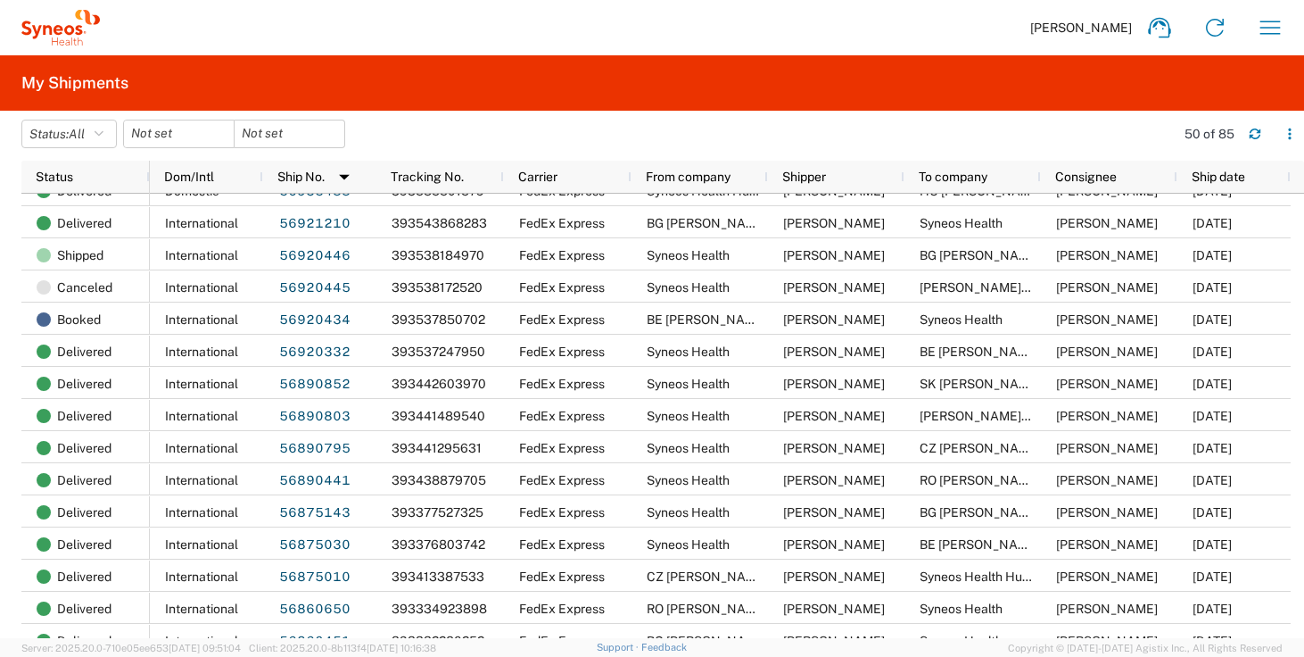
scroll to position [277, 0]
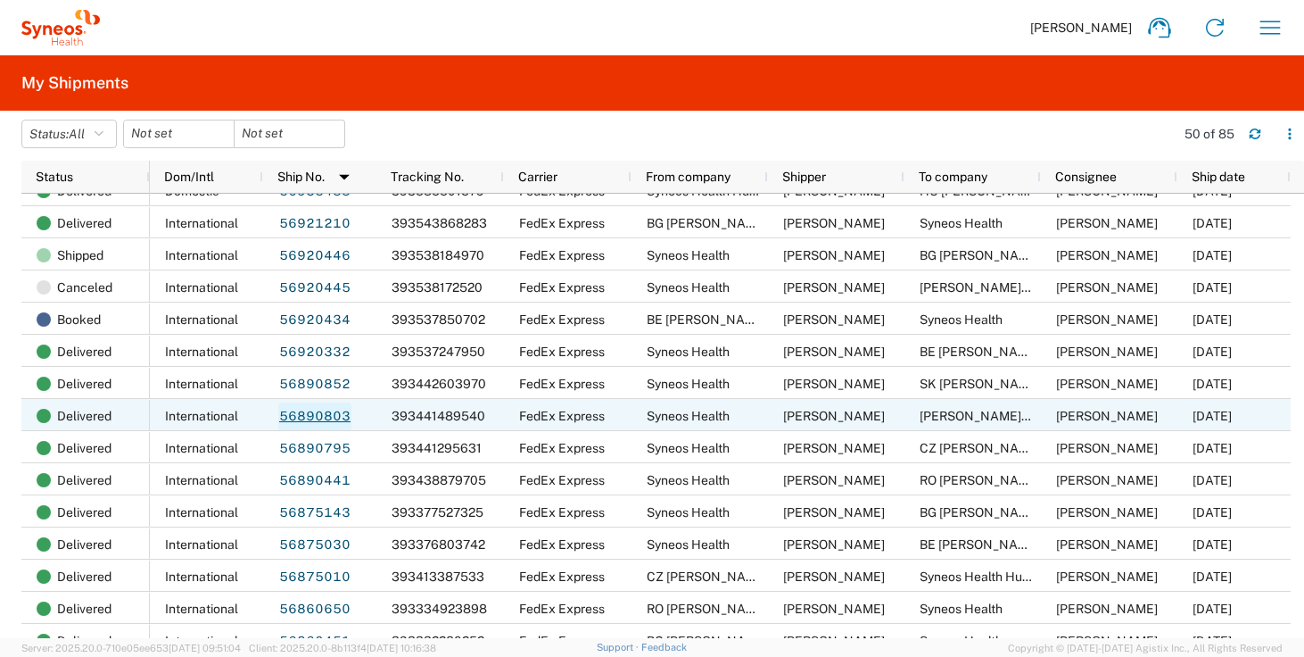
click at [310, 415] on link "56890803" at bounding box center [314, 416] width 73 height 29
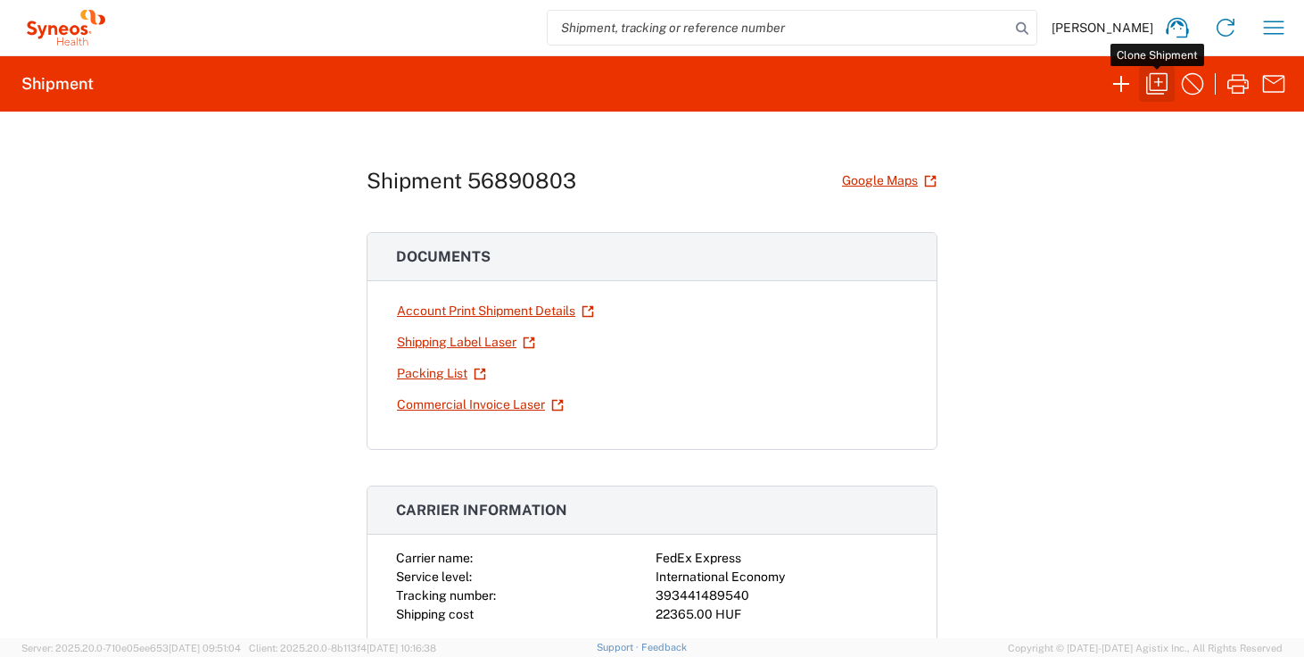
click at [1145, 85] on icon "button" at bounding box center [1157, 84] width 29 height 29
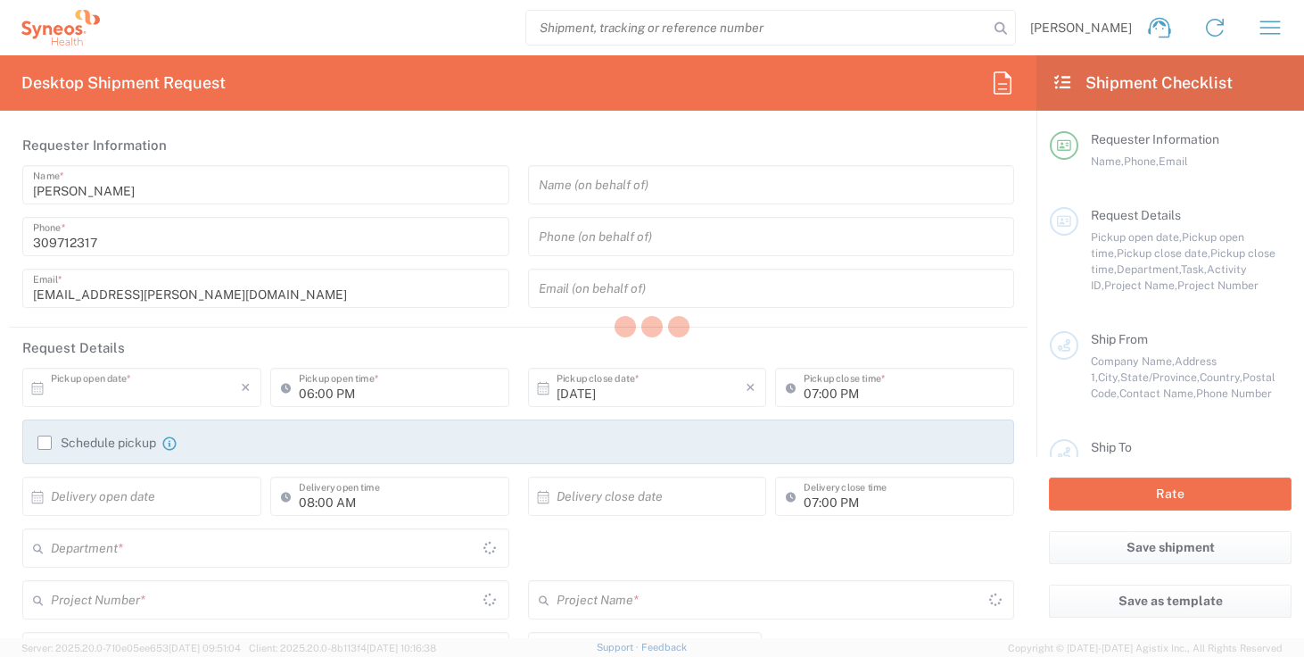
type input "12:30 PM"
type input "05:00 PM"
type input "Task"
type input "Refresh"
type textarea "[EMAIL_ADDRESS][PERSON_NAME][DOMAIN_NAME], [EMAIL_ADDRESS][DOMAIN_NAME]"
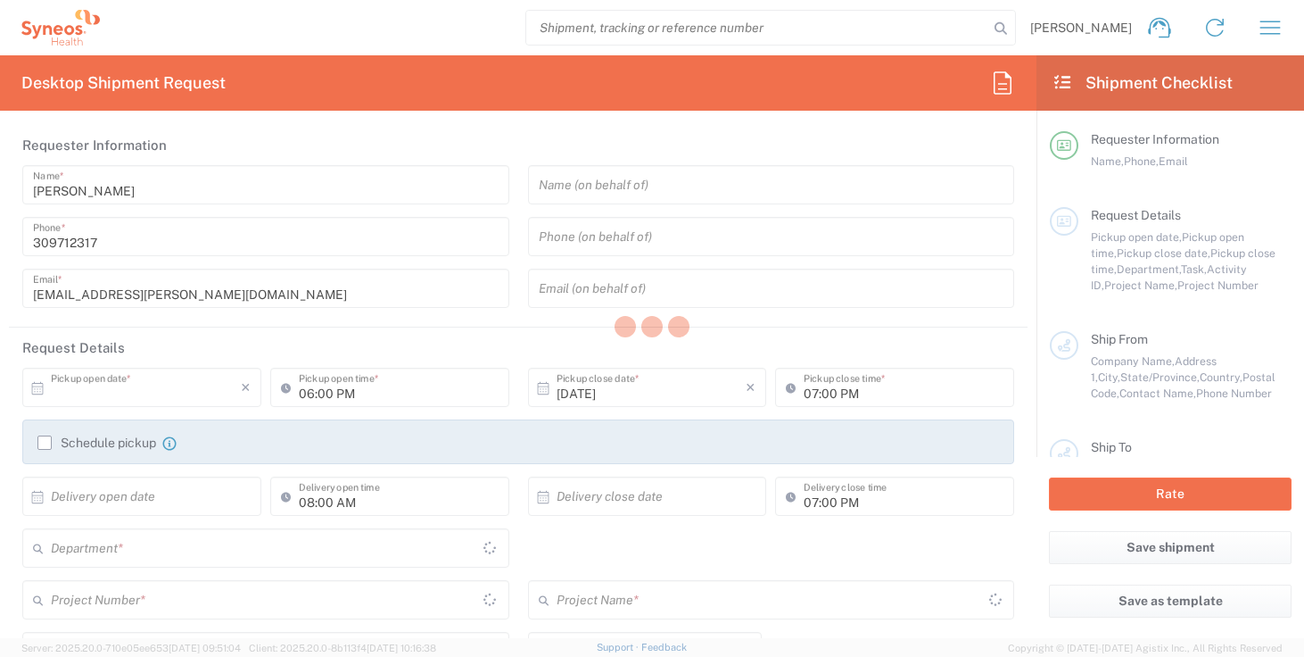
type input "Syneos Health"
type input "Irinyi [PERSON_NAME] 4-20,B building"
type input "2nd floor"
type input "[GEOGRAPHIC_DATA]"
type input "1117"
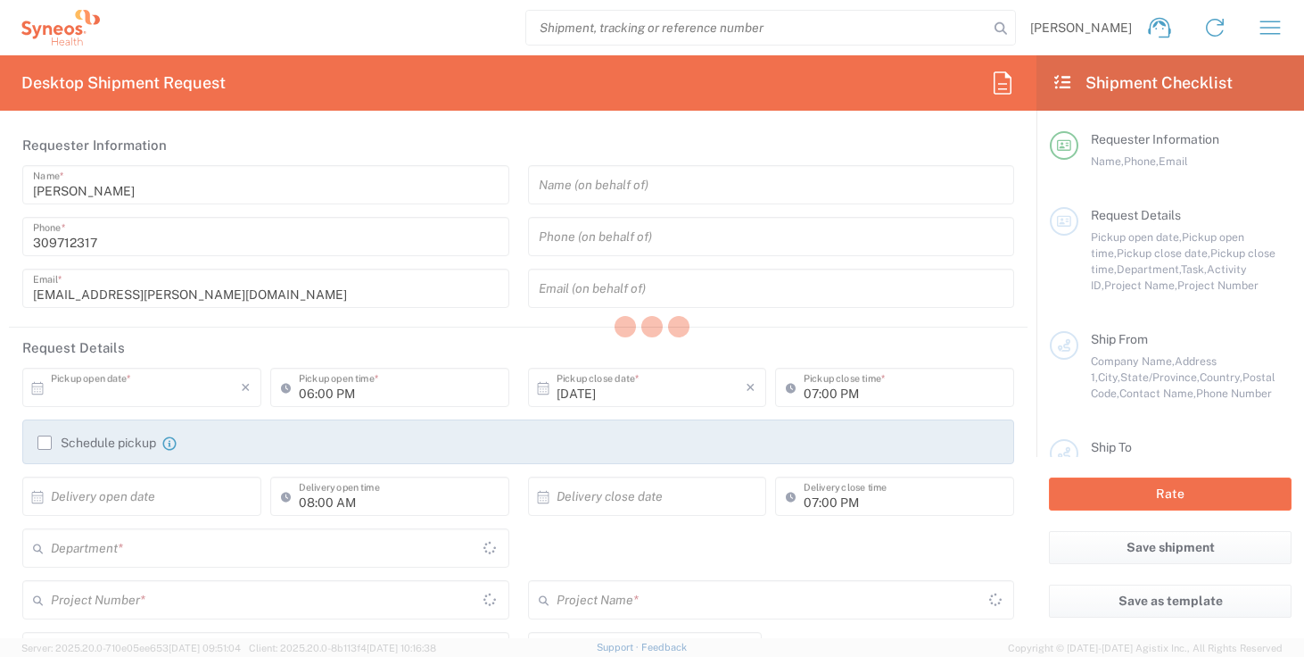
type input "[PERSON_NAME]"
type input "309712317"
type input "[EMAIL_ADDRESS][PERSON_NAME][DOMAIN_NAME]"
type input "[PERSON_NAME] [PERSON_NAME]"
type input "[PERSON_NAME][STREET_ADDRESS],"
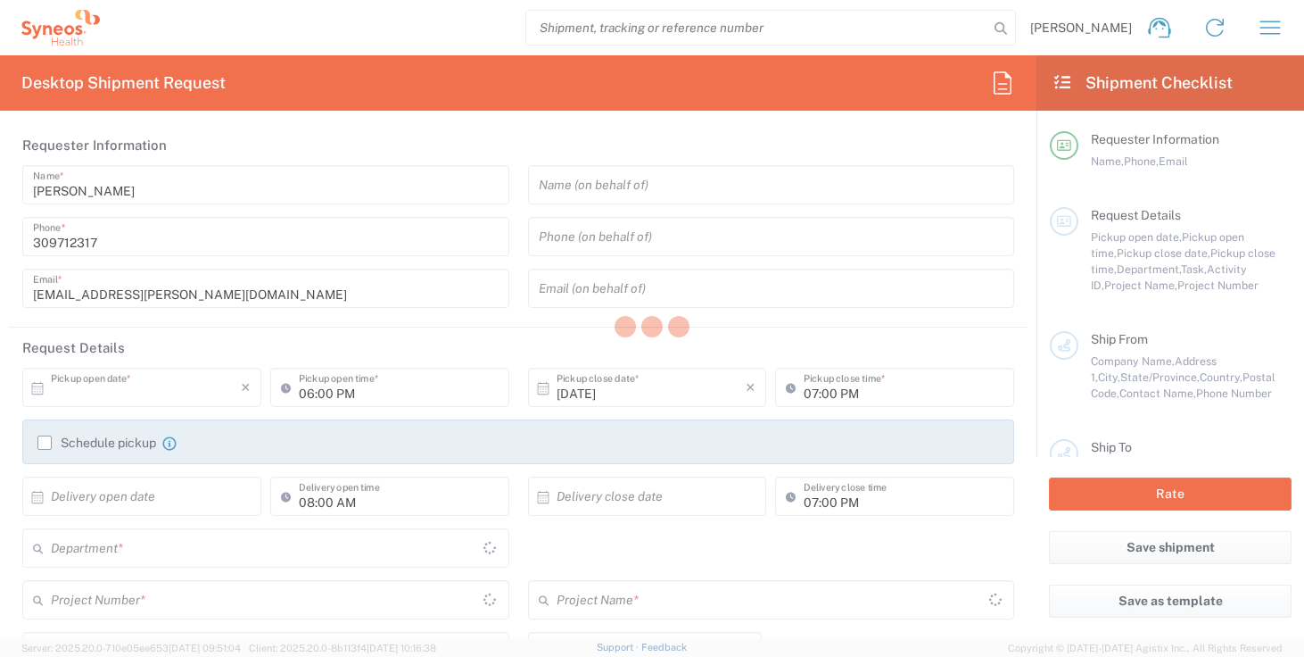
type input "Sofia"
type input "1407"
type input "[PERSON_NAME]"
type input "[PHONE_NUMBER]"
type input "Sender/Shipper"
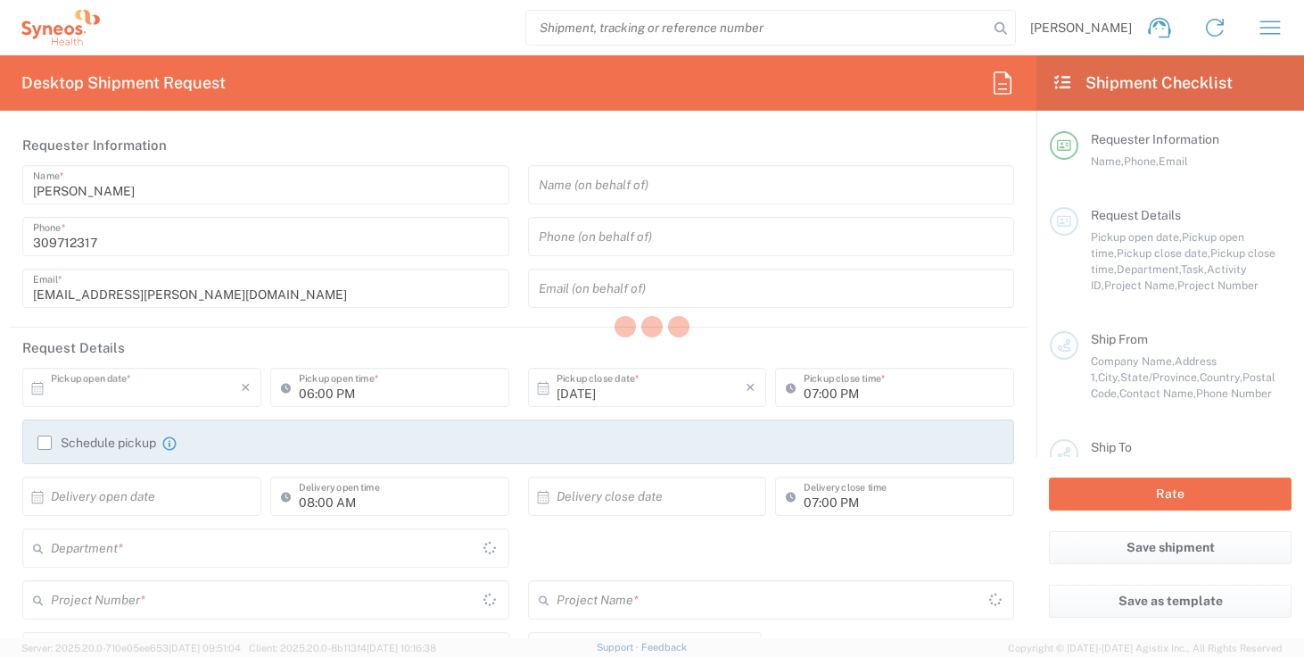
type input "Repair/Warranty"
type input "Sender/Shipper"
type input "[GEOGRAPHIC_DATA]"
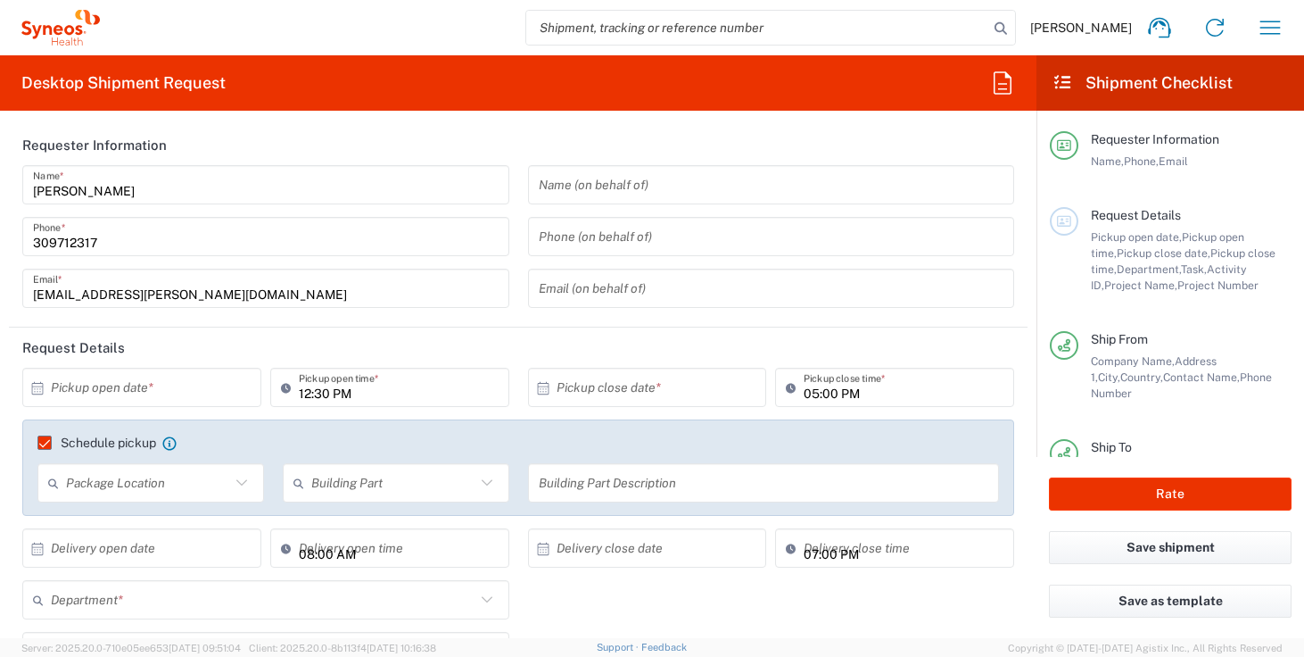
type input "Delivery Duty Paid"
type input "[GEOGRAPHIC_DATA]"
type input "Your Packaging"
type input "4510"
type input "**6183 DEPARTMENTAL EXPENSE"
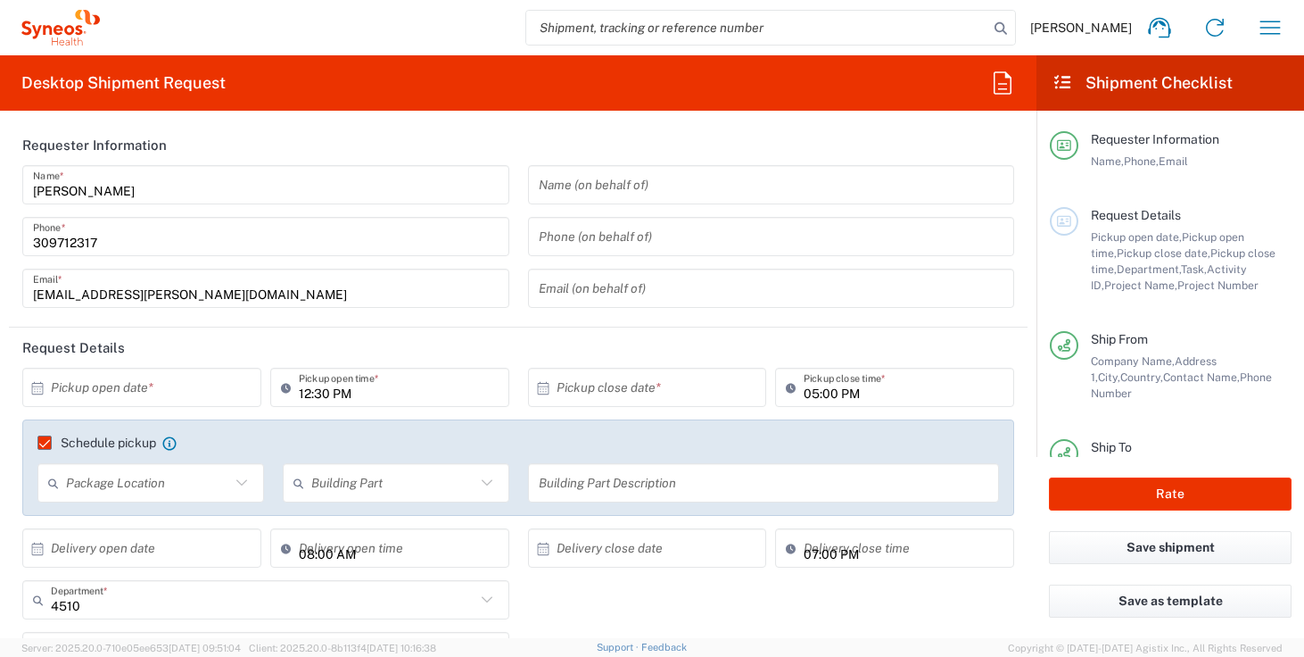
type input "6183"
type input "Syneos Health Hungary Kft."
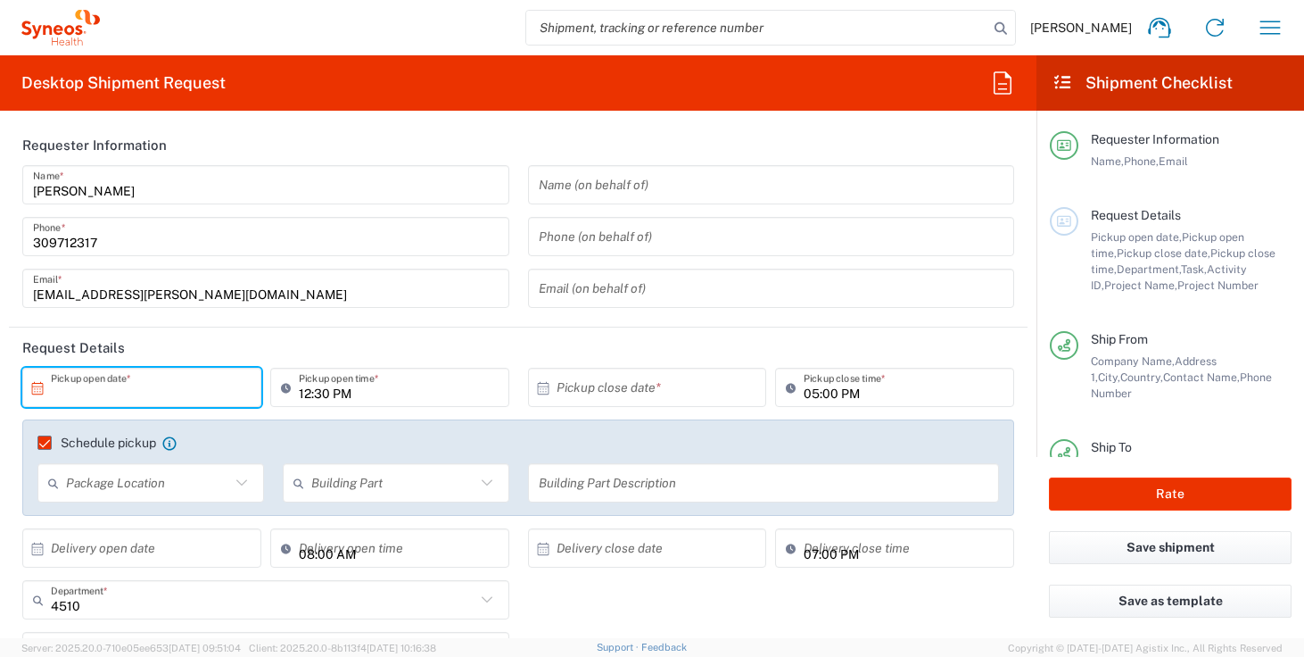
click at [191, 392] on input "text" at bounding box center [146, 387] width 190 height 31
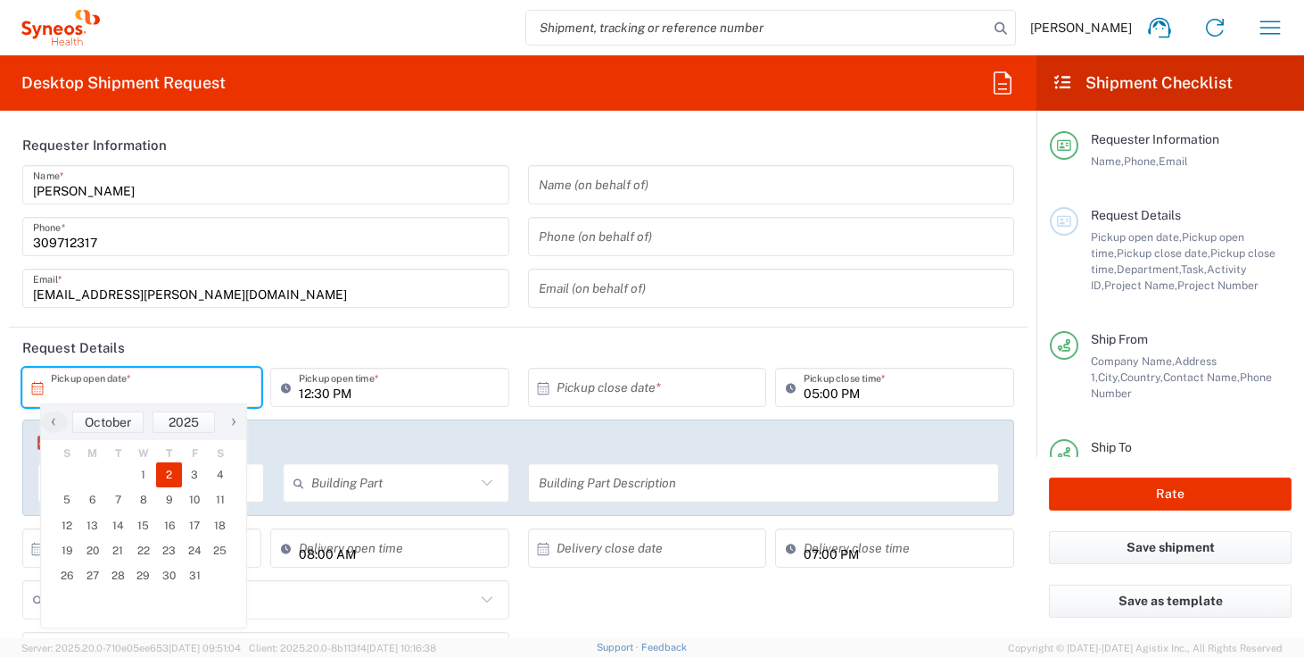
click at [165, 475] on span "2" at bounding box center [169, 474] width 26 height 25
type input "[DATE]"
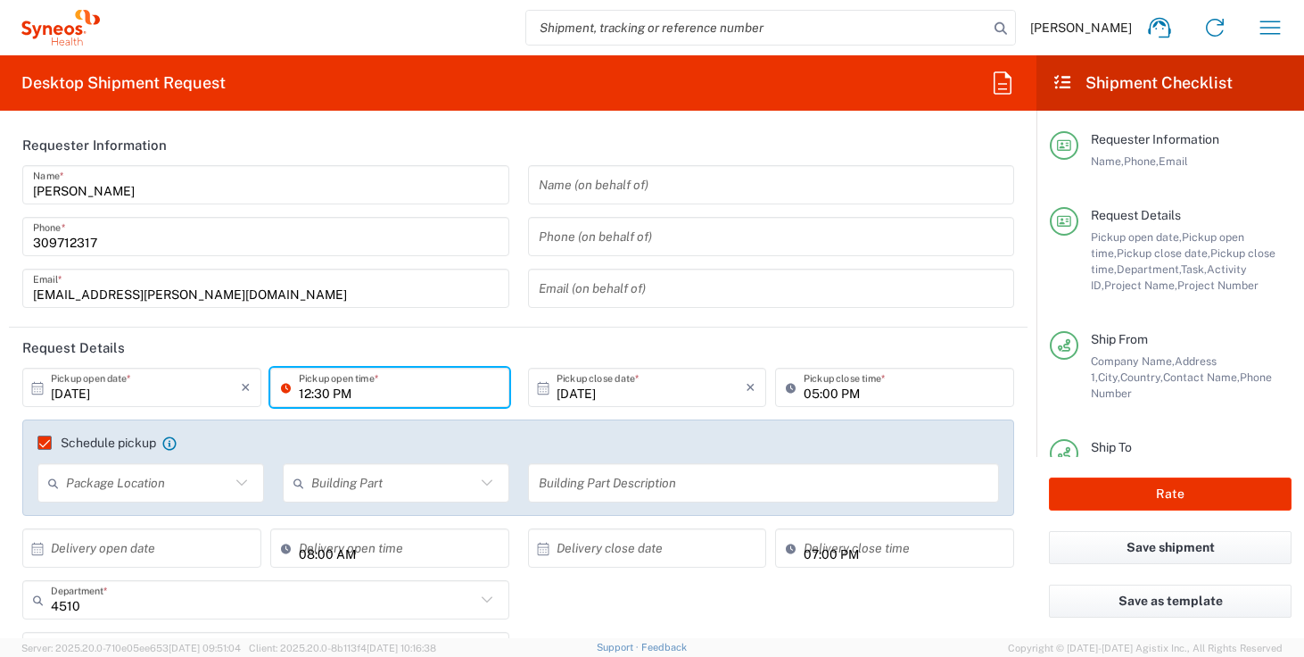
click at [302, 393] on input "12:30 PM" at bounding box center [399, 387] width 200 height 31
click at [345, 393] on input "09:30 PM" at bounding box center [399, 387] width 200 height 31
type input "09:30 AM"
click at [509, 352] on header "Request Details" at bounding box center [518, 347] width 1019 height 40
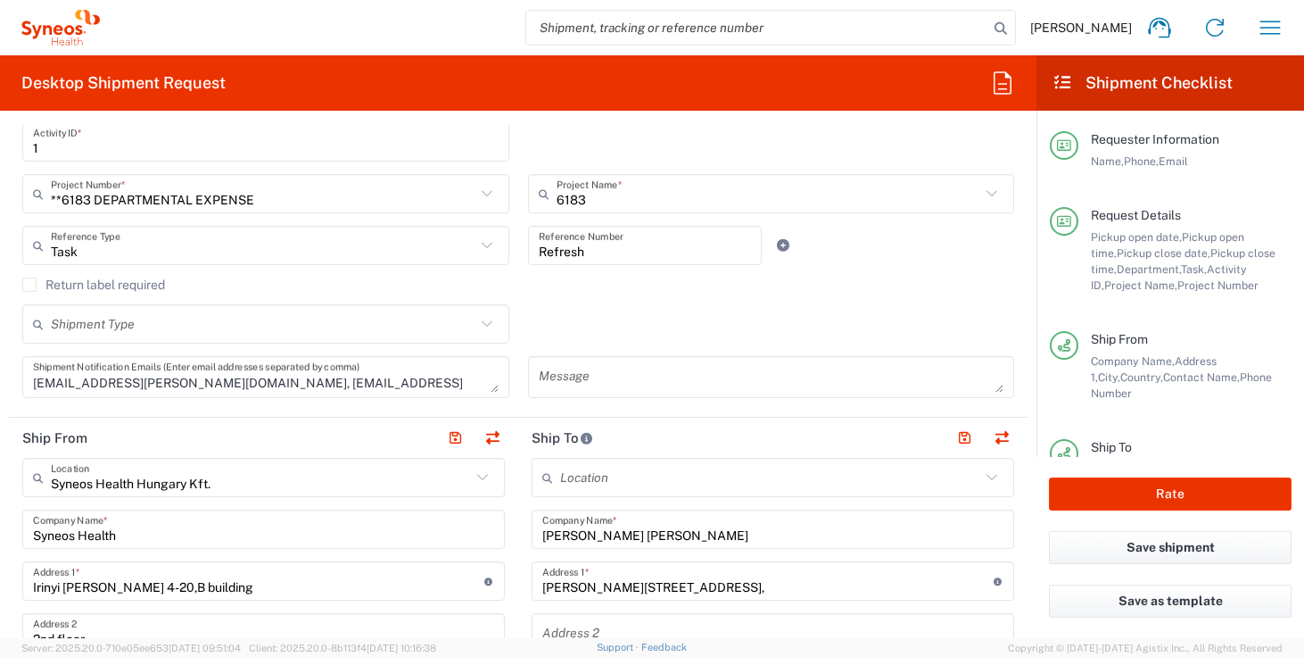
scroll to position [773, 0]
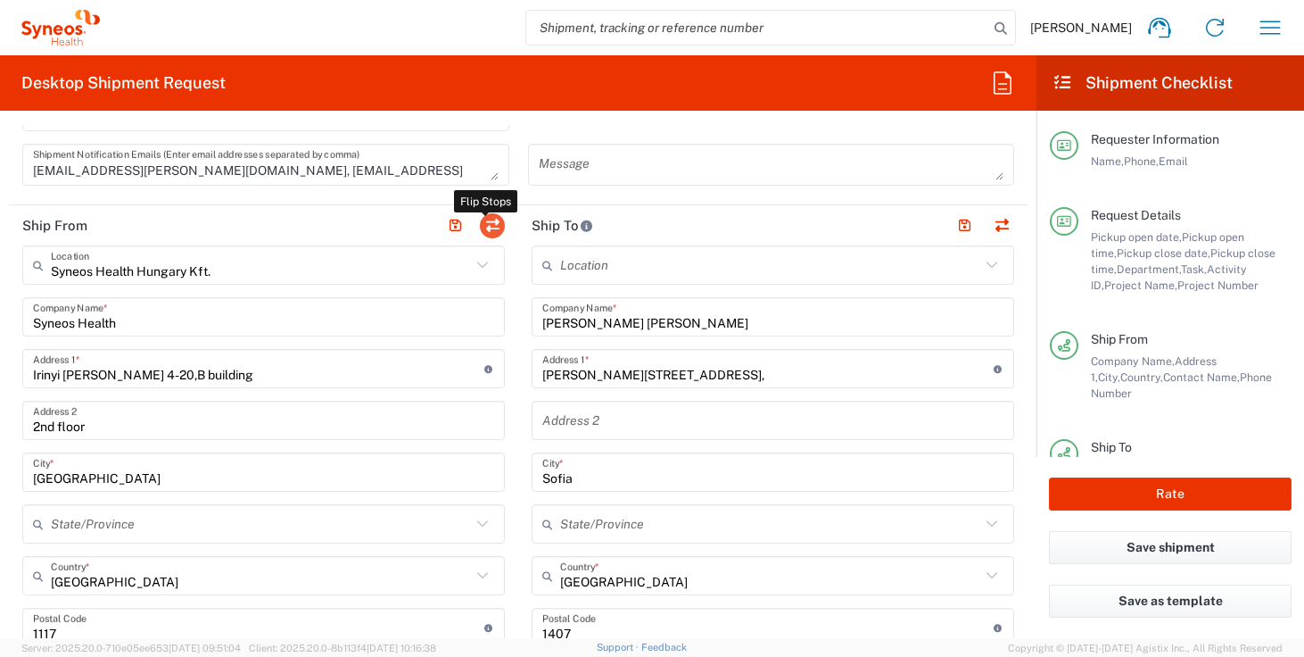
click at [485, 223] on button "button" at bounding box center [492, 225] width 25 height 25
type input "[PERSON_NAME] [PERSON_NAME]"
type input "[PERSON_NAME][STREET_ADDRESS],"
type input "Sofia"
type input "[GEOGRAPHIC_DATA]"
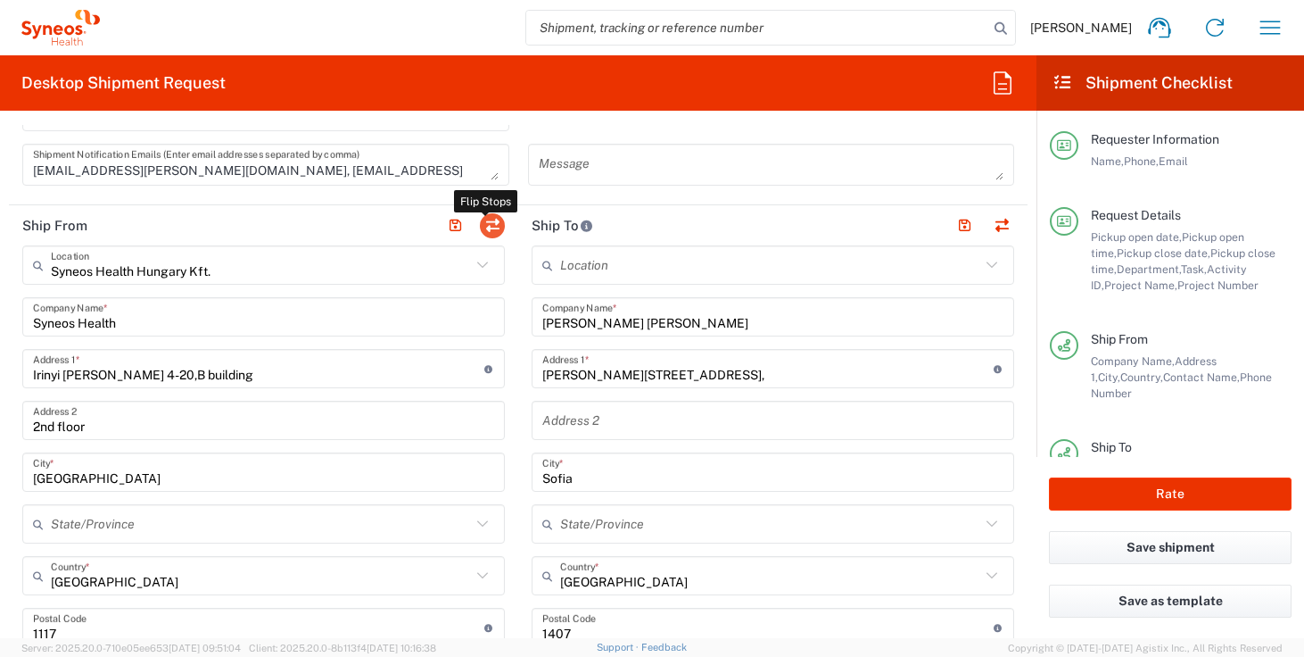
type input "1407"
type input "[PERSON_NAME]"
type input "[PHONE_NUMBER]"
type input "Syneos Health Hungary Kft."
type input "Syneos Health"
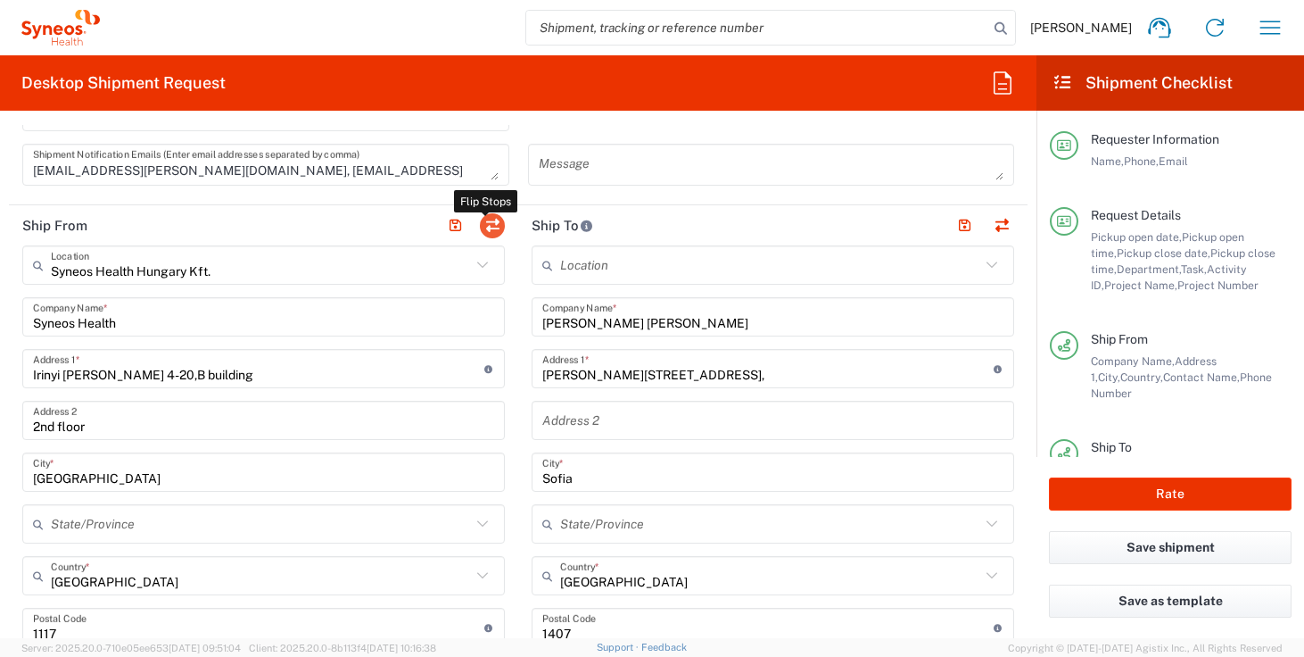
type input "Irinyi [PERSON_NAME] 4-20,B building"
type input "2nd floor"
type input "[GEOGRAPHIC_DATA]"
type input "1117"
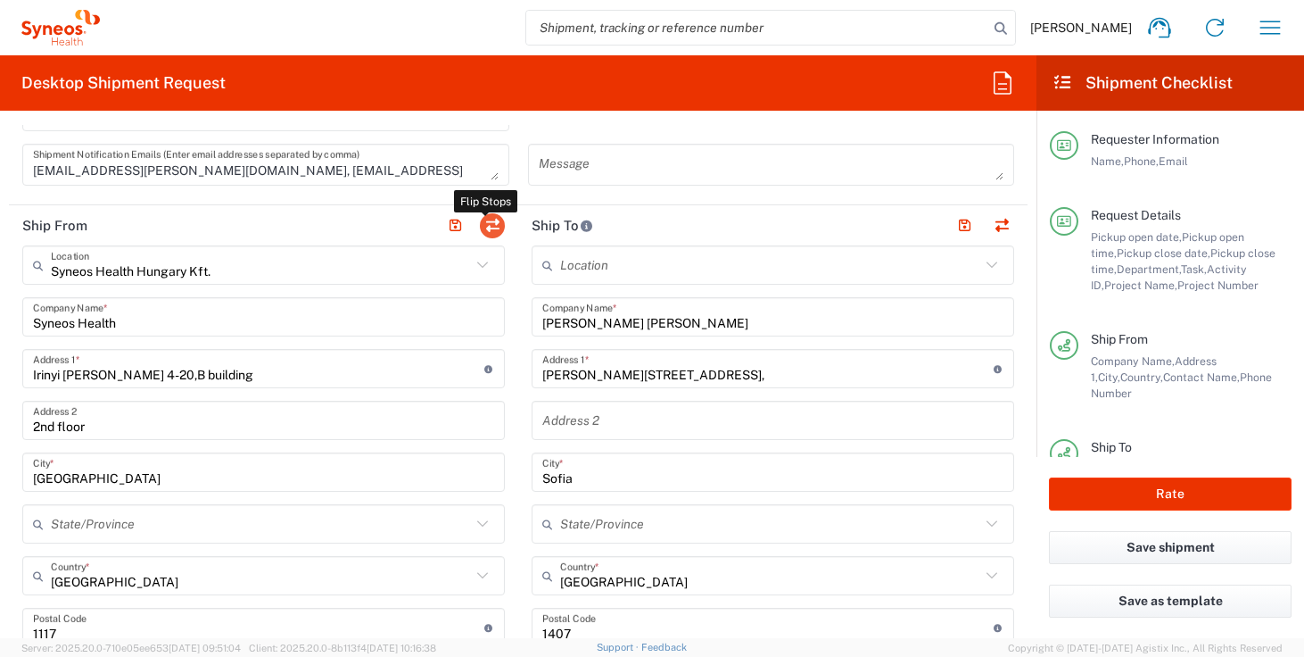
type input "[PERSON_NAME]"
type input "309712317"
type input "[EMAIL_ADDRESS][PERSON_NAME][DOMAIN_NAME]"
type input "Sender/Shipper"
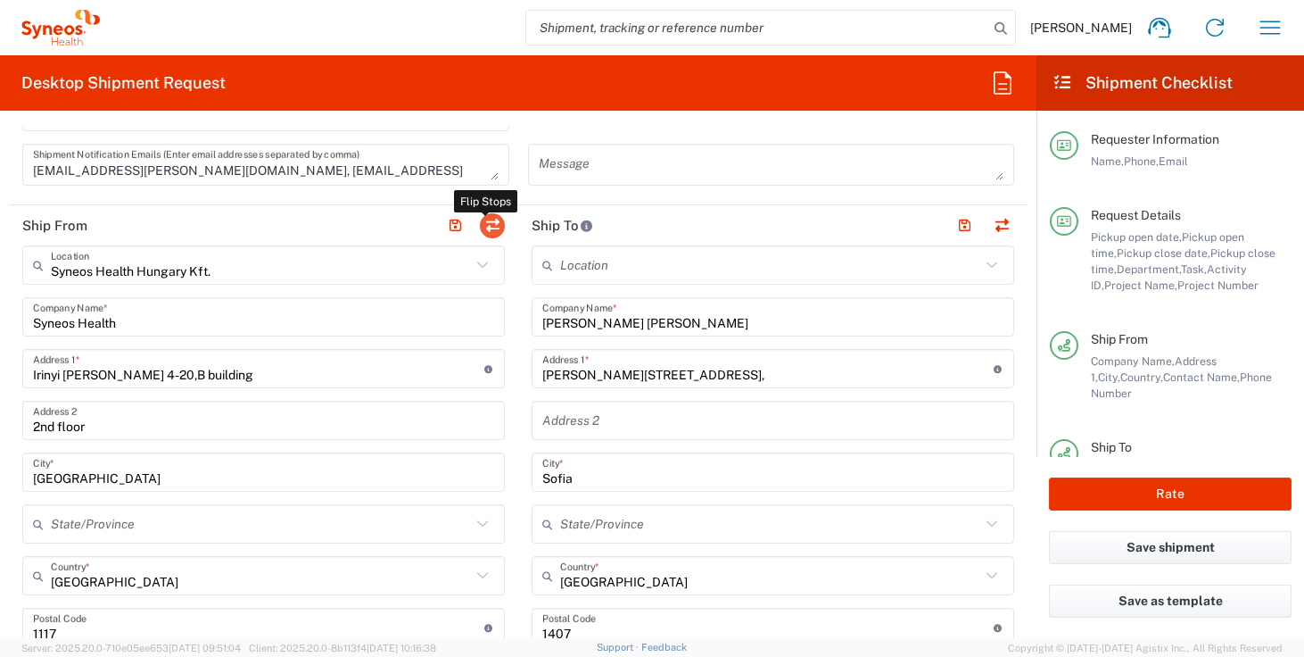
type input "Delivery Duty Paid"
type input "CZ 26186152"
type input "TIN"
type input "26186152"
type input "HU 24901833"
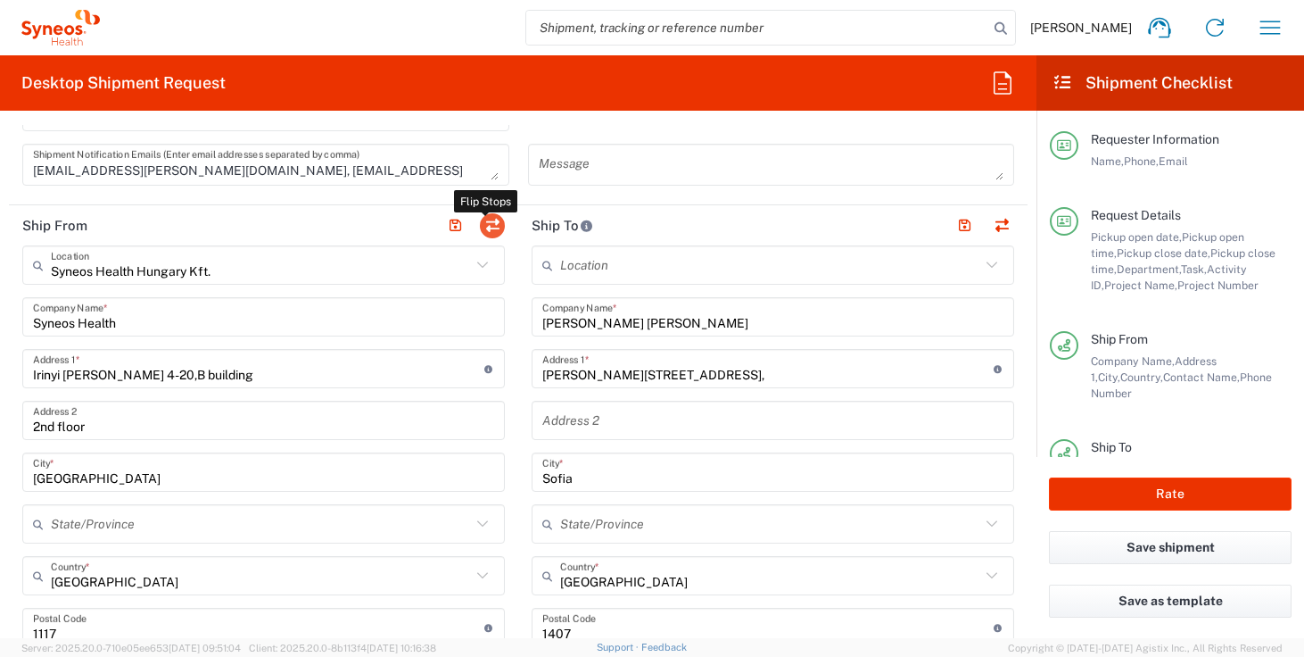
type input "EORI"
type input "CZ26186152"
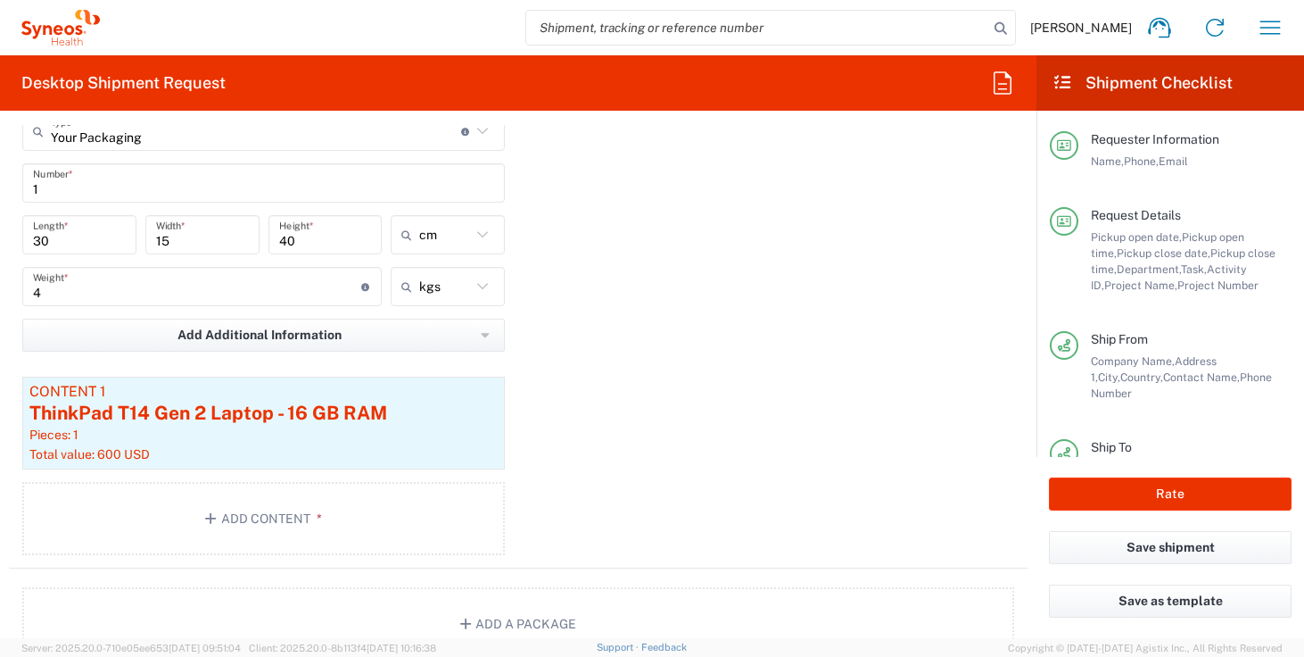
scroll to position [306, 0]
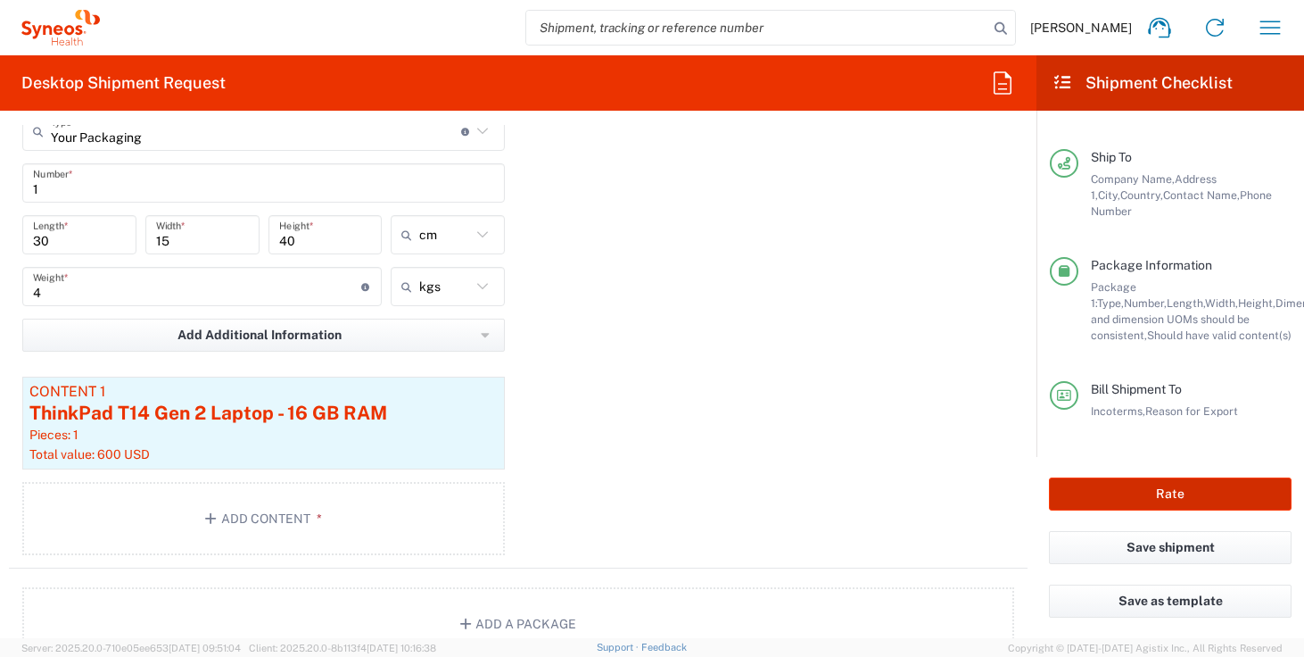
click at [1137, 493] on button "Rate" at bounding box center [1170, 493] width 243 height 33
click at [1145, 481] on button "Rate" at bounding box center [1170, 493] width 243 height 33
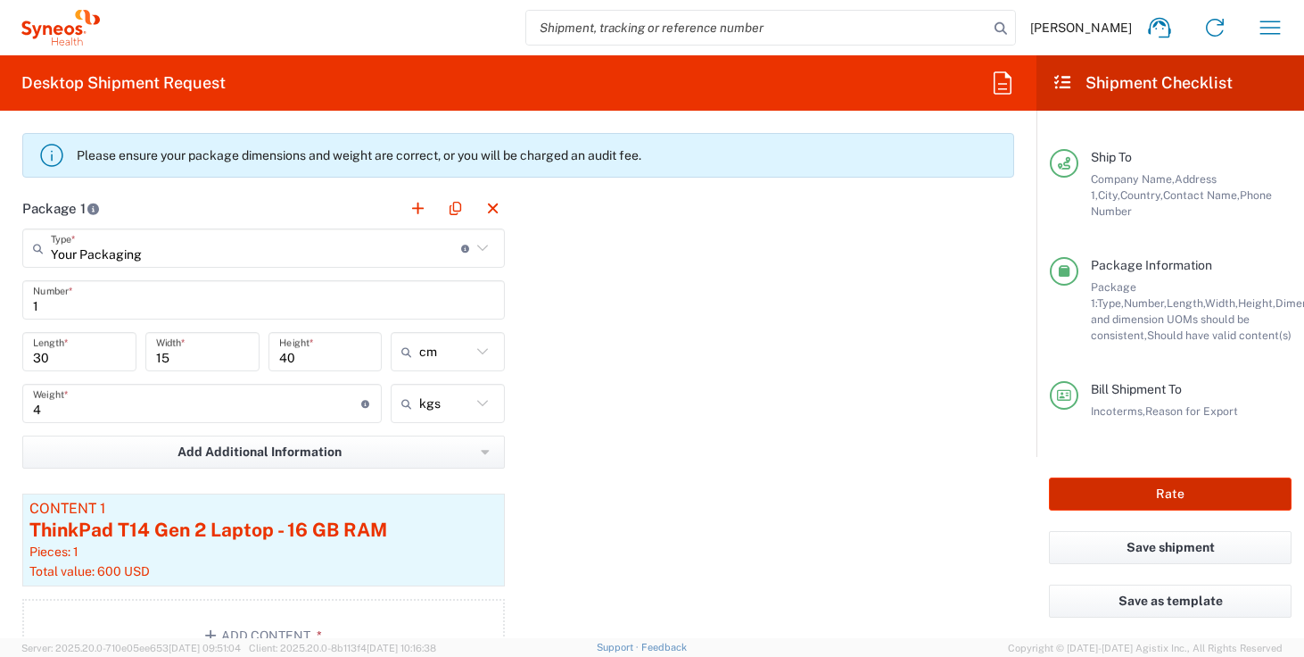
scroll to position [2082, 0]
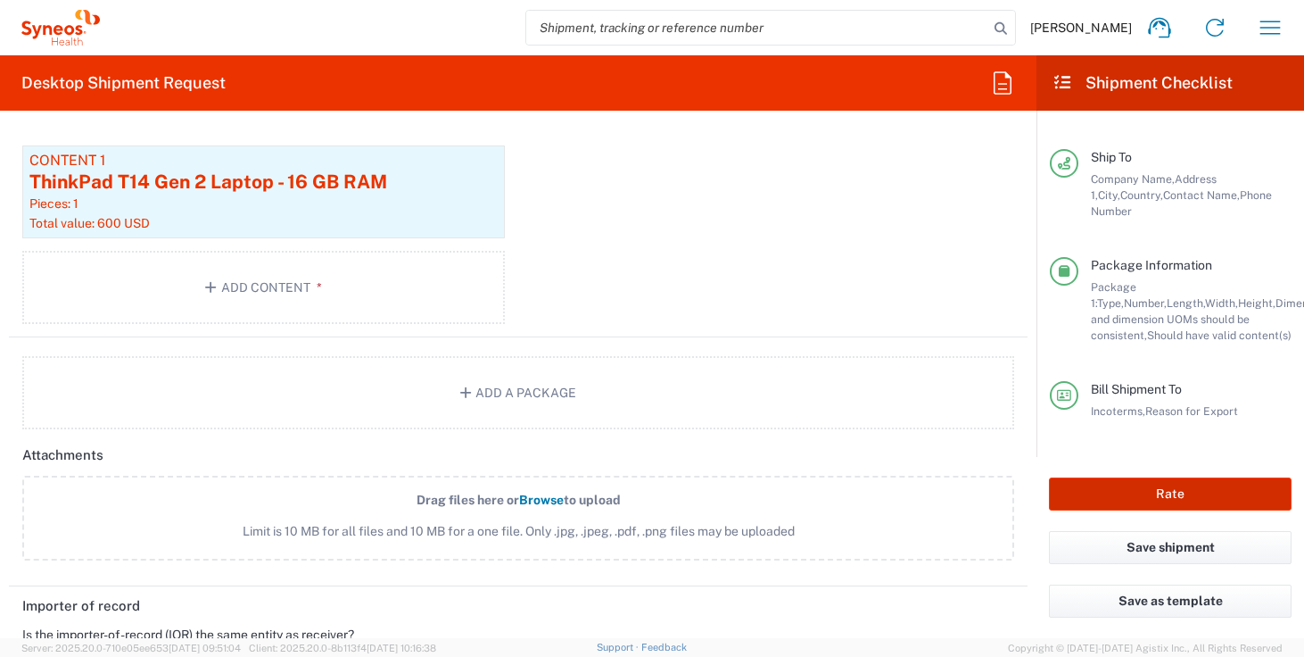
click at [1173, 486] on button "Rate" at bounding box center [1170, 493] width 243 height 33
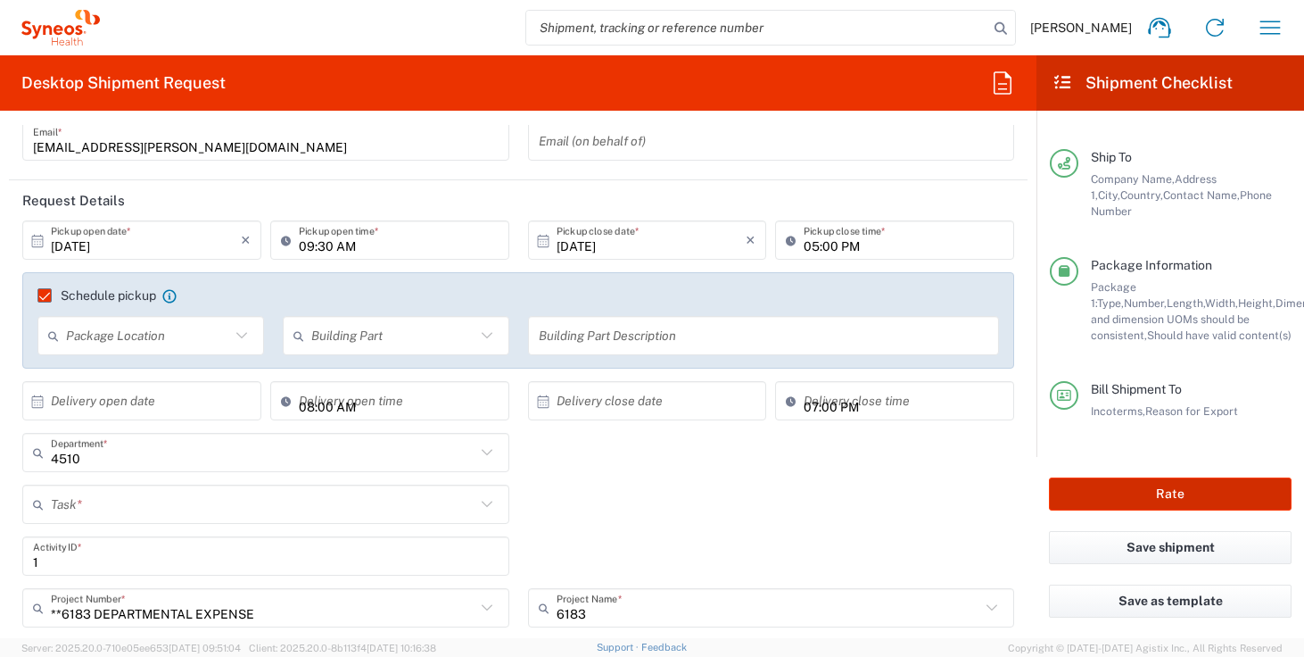
scroll to position [0, 0]
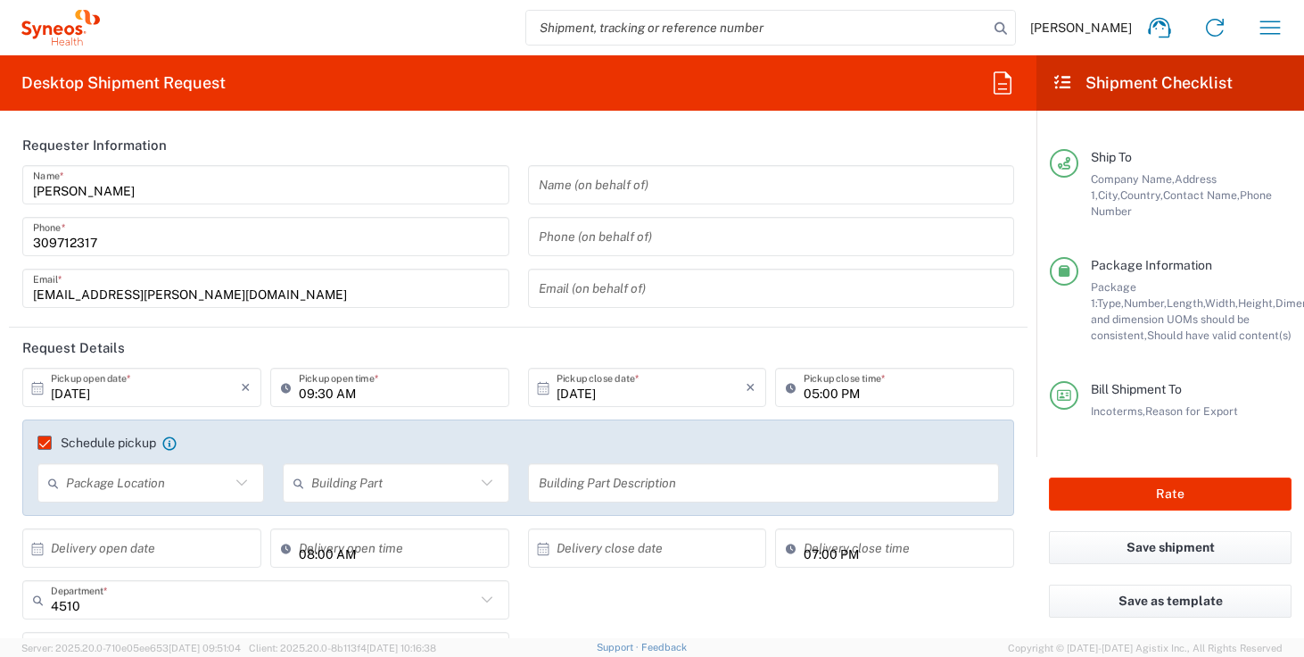
click at [545, 353] on header "Request Details" at bounding box center [518, 347] width 1019 height 40
click at [491, 351] on header "Request Details" at bounding box center [518, 347] width 1019 height 40
click at [302, 384] on input "09:30 AM" at bounding box center [399, 387] width 200 height 31
click at [655, 349] on header "Request Details" at bounding box center [518, 347] width 1019 height 40
click at [317, 396] on input "10:30 AM" at bounding box center [399, 387] width 200 height 31
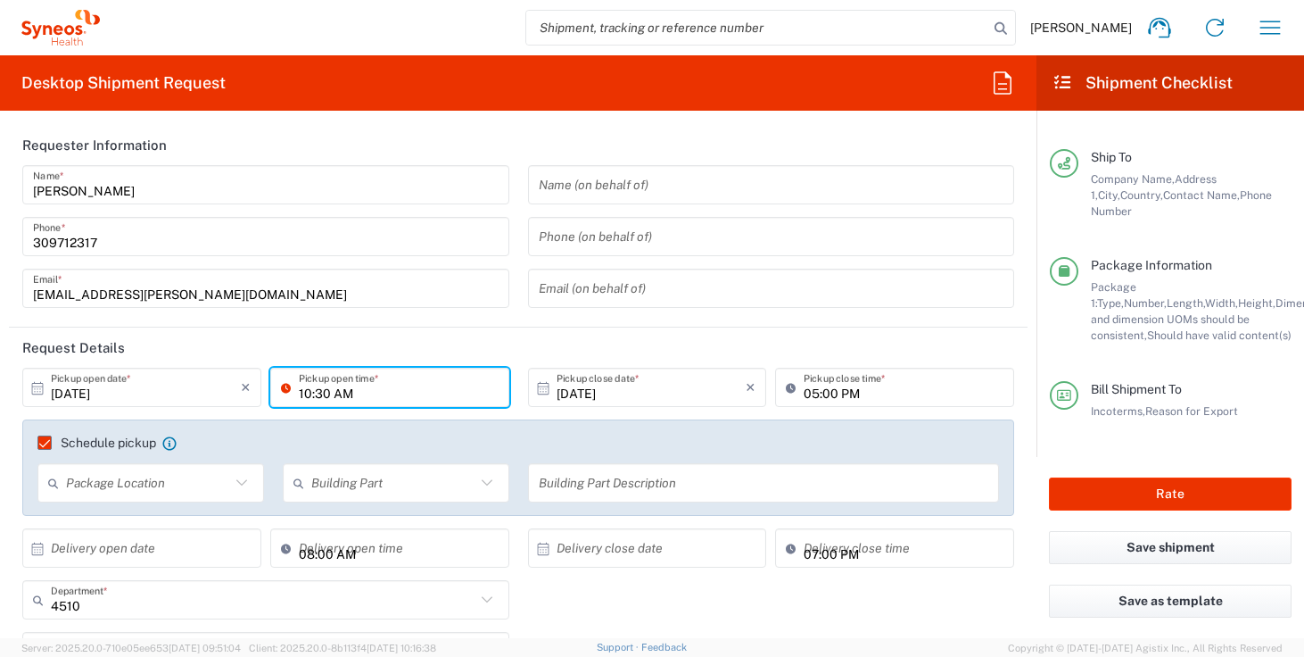
click at [318, 396] on input "10:30 AM" at bounding box center [399, 387] width 200 height 31
type input "10:00 AM"
click at [530, 345] on header "Request Details" at bounding box center [518, 347] width 1019 height 40
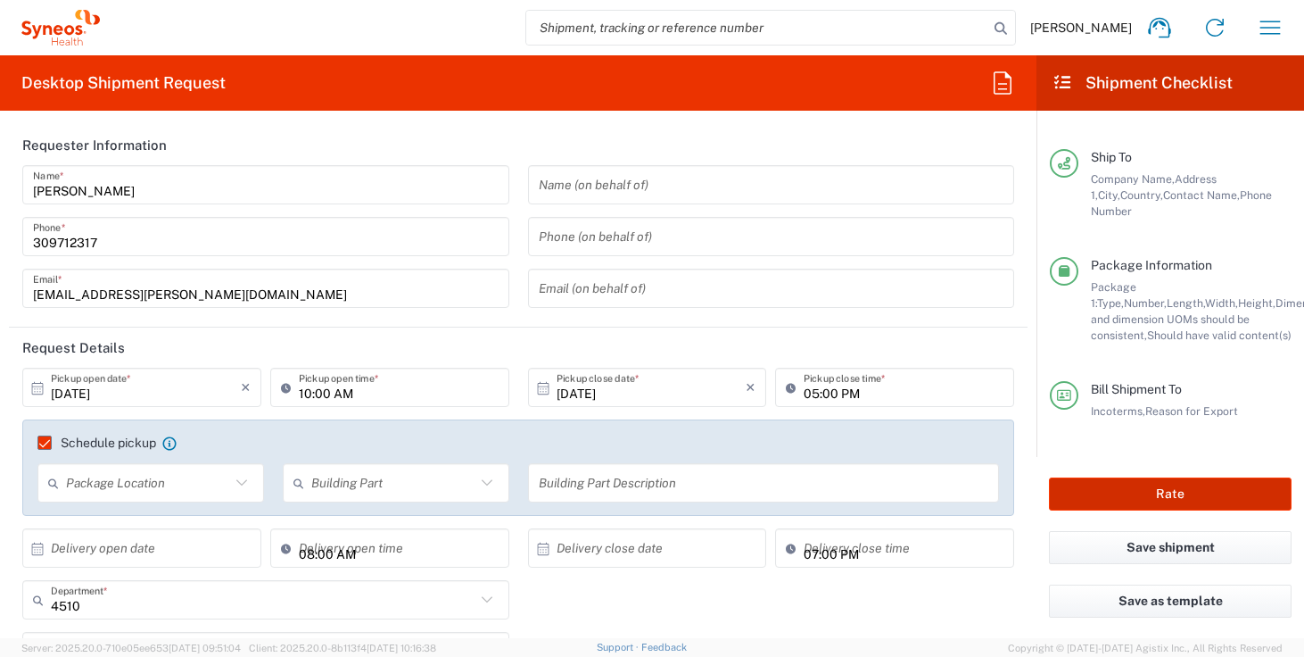
click at [1147, 500] on button "Rate" at bounding box center [1170, 493] width 243 height 33
click at [1145, 480] on button "Rate" at bounding box center [1170, 493] width 243 height 33
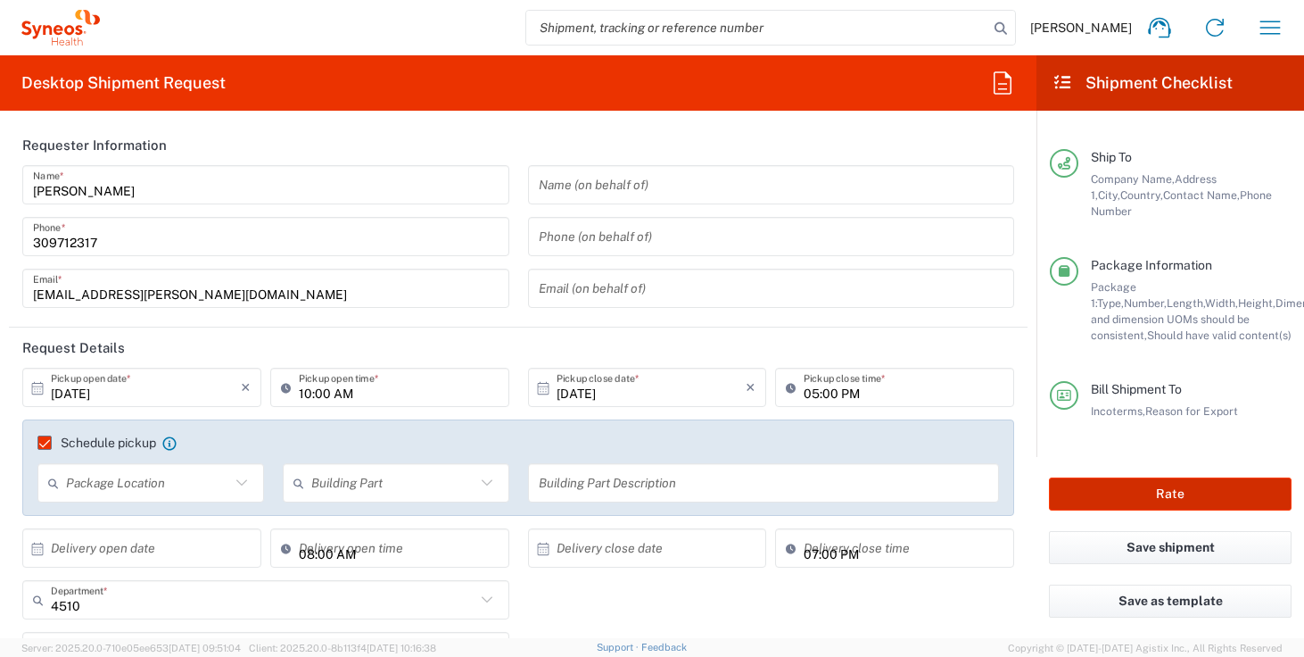
click at [1196, 484] on button "Rate" at bounding box center [1170, 493] width 243 height 33
click at [733, 356] on header "Request Details" at bounding box center [518, 347] width 1019 height 40
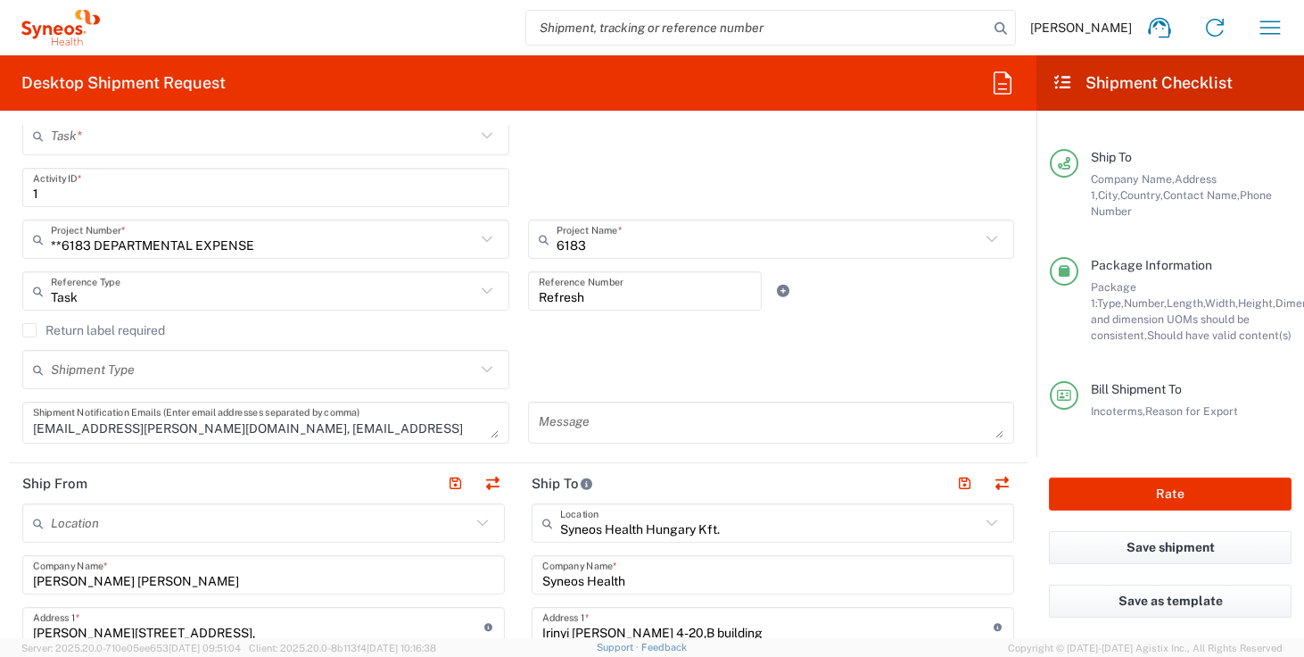
scroll to position [241, 0]
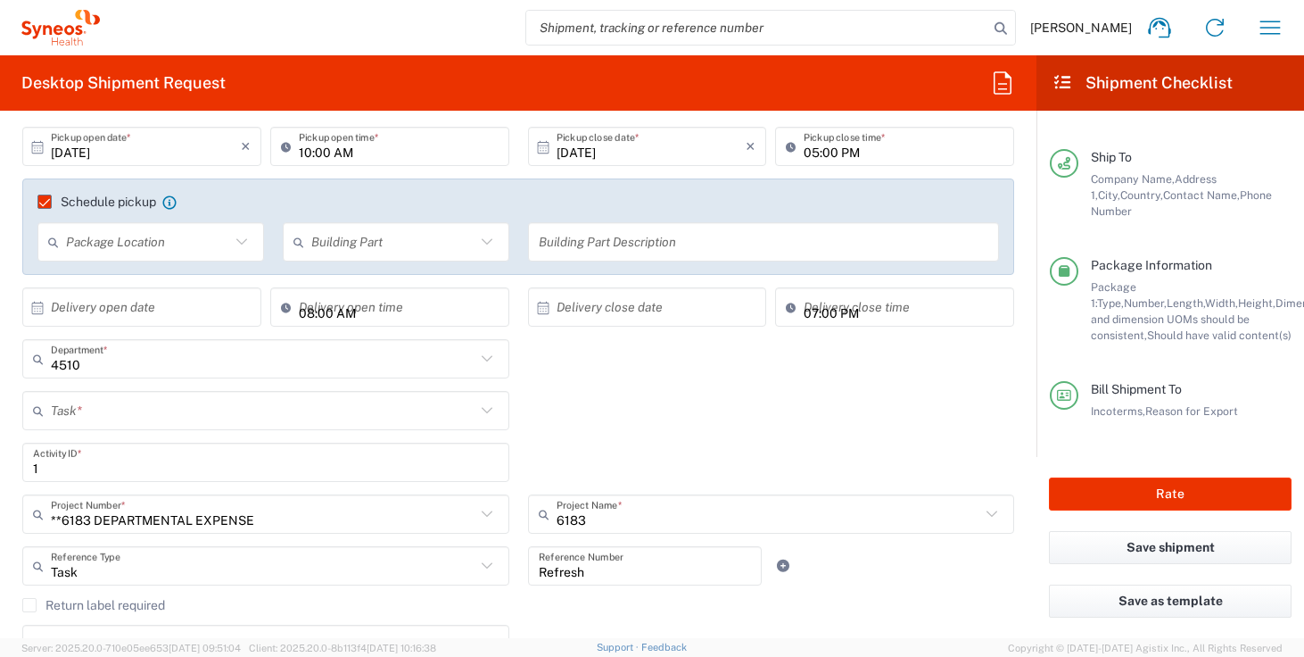
type input "05:55 PM"
click at [413, 320] on input "05:55 PM" at bounding box center [399, 307] width 200 height 31
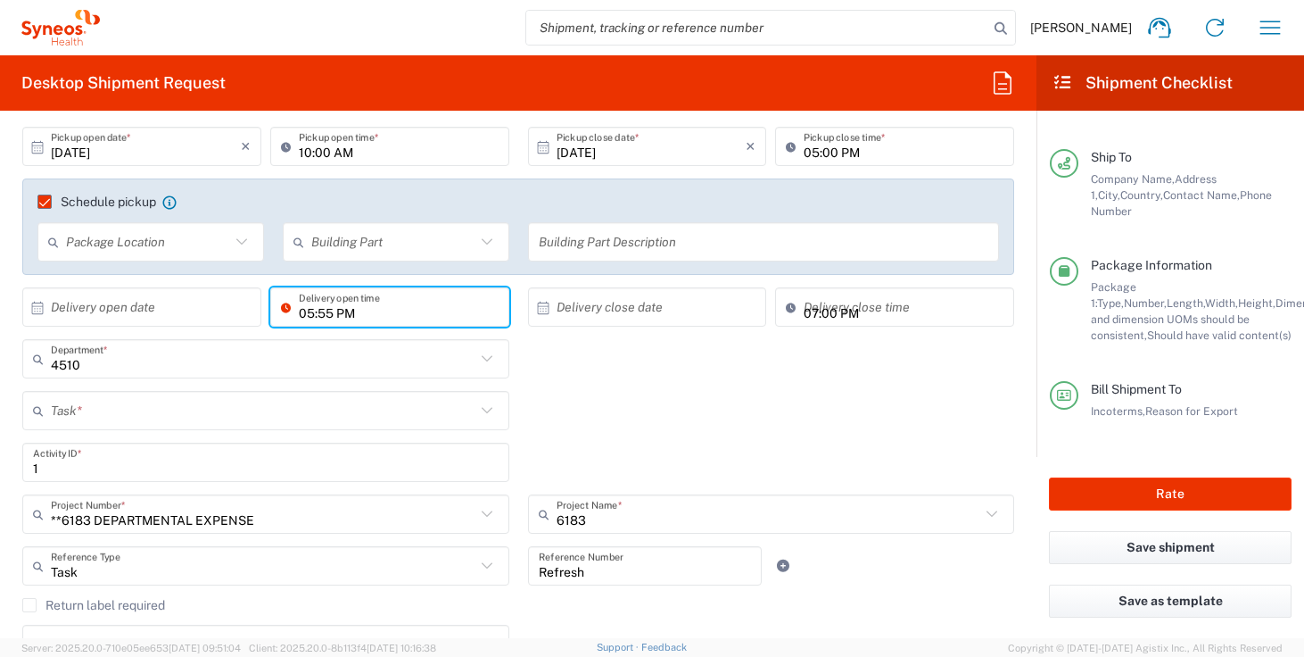
click at [541, 386] on div "4510 Department * 4510 3000 3100 3109 3110 3111 3112 3125 3130 3135 3136 3150 3…" at bounding box center [518, 365] width 1011 height 52
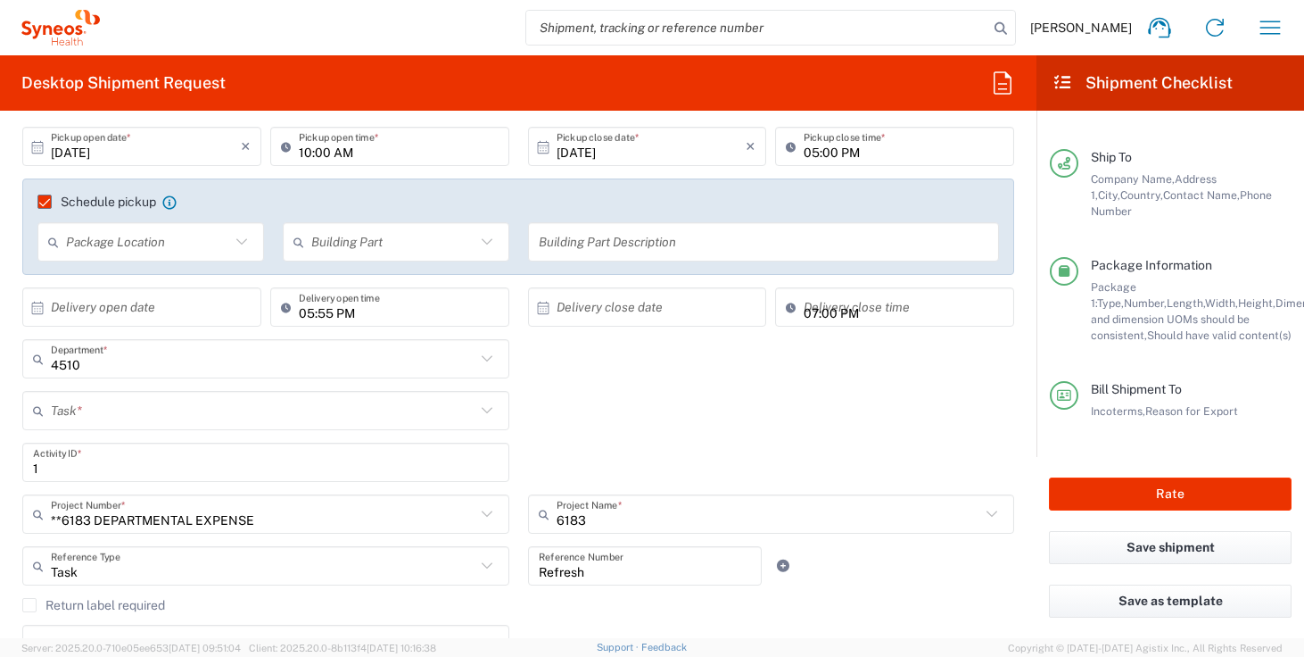
type input "05:55 PM"
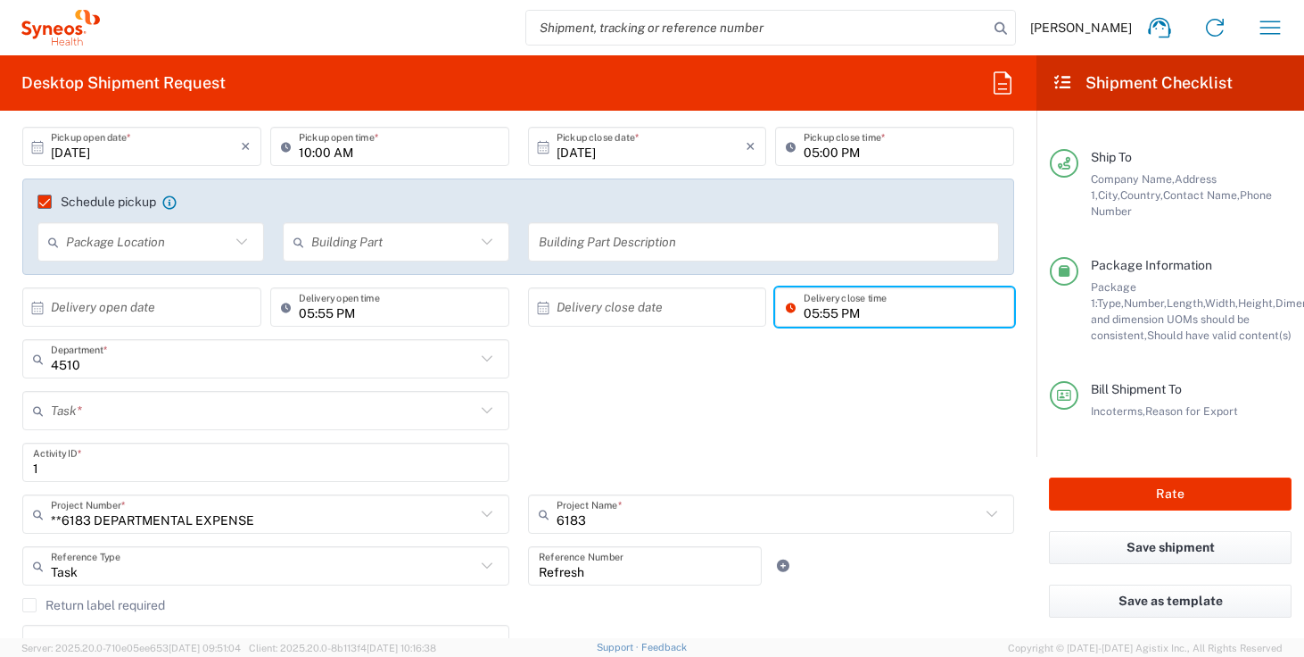
click at [804, 311] on input "05:55 PM" at bounding box center [904, 307] width 200 height 31
click at [299, 318] on input "05:55 PM" at bounding box center [399, 307] width 200 height 31
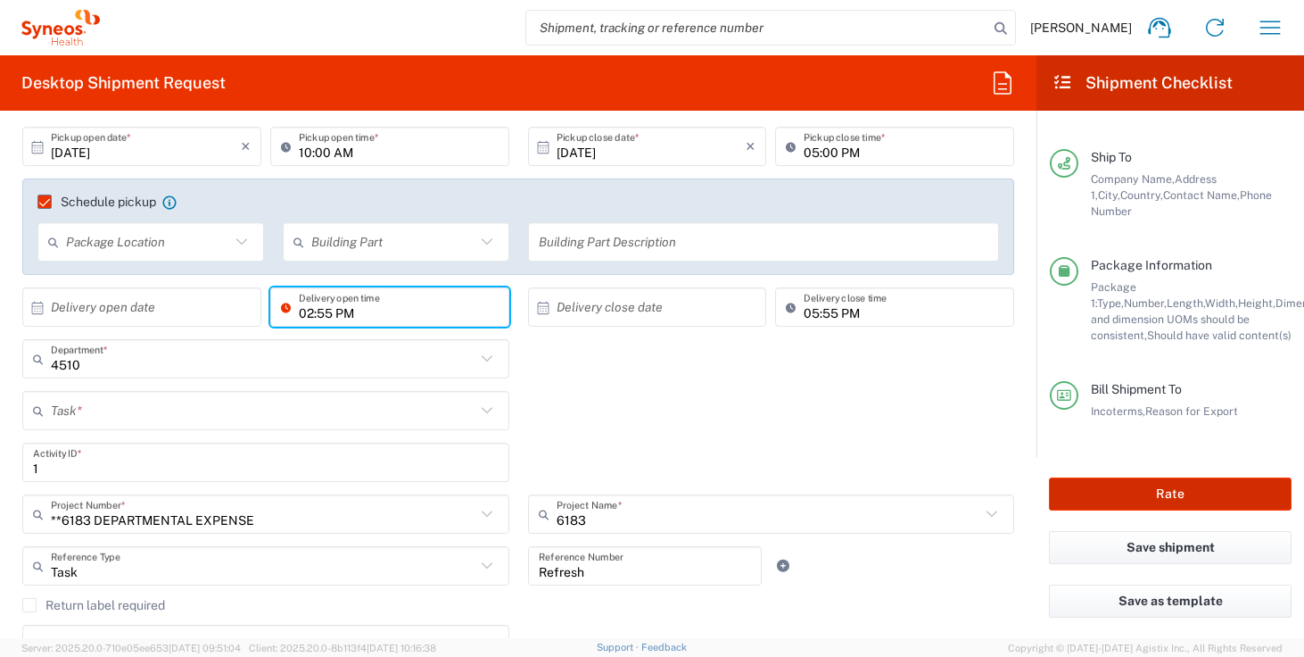
type input "02:55 PM"
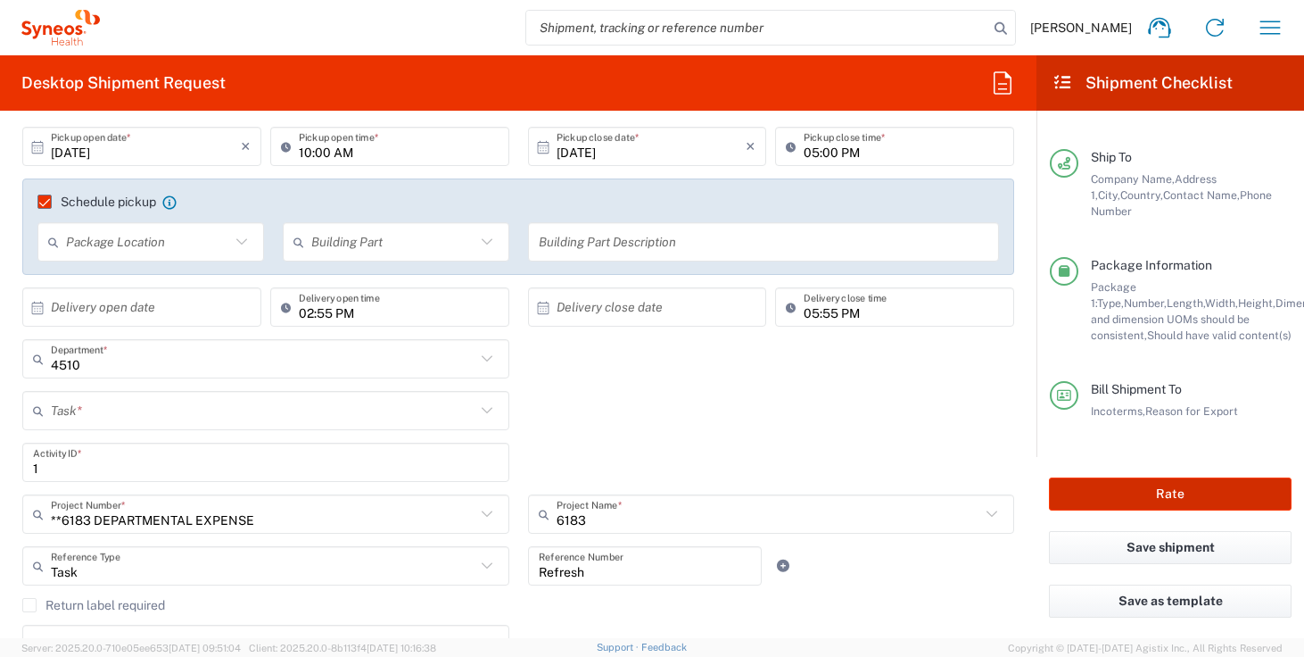
click at [1112, 488] on button "Rate" at bounding box center [1170, 493] width 243 height 33
click at [1113, 484] on button "Rate" at bounding box center [1170, 493] width 243 height 33
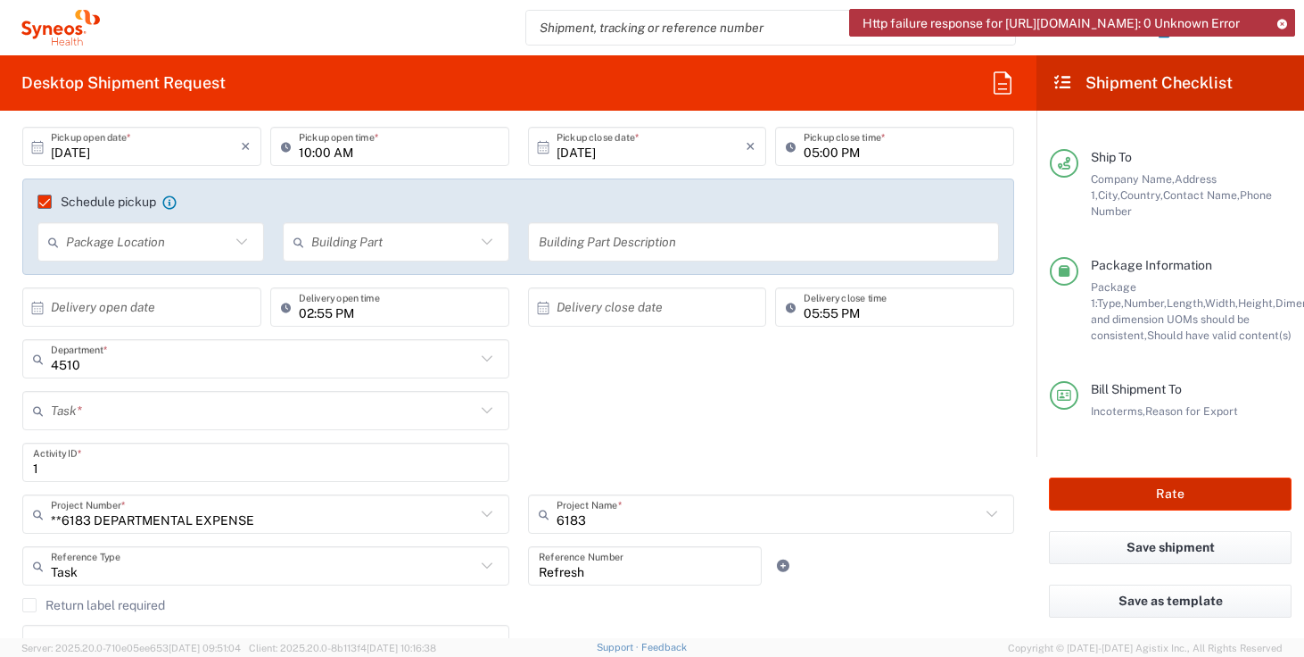
click at [1112, 490] on button "Rate" at bounding box center [1170, 493] width 243 height 33
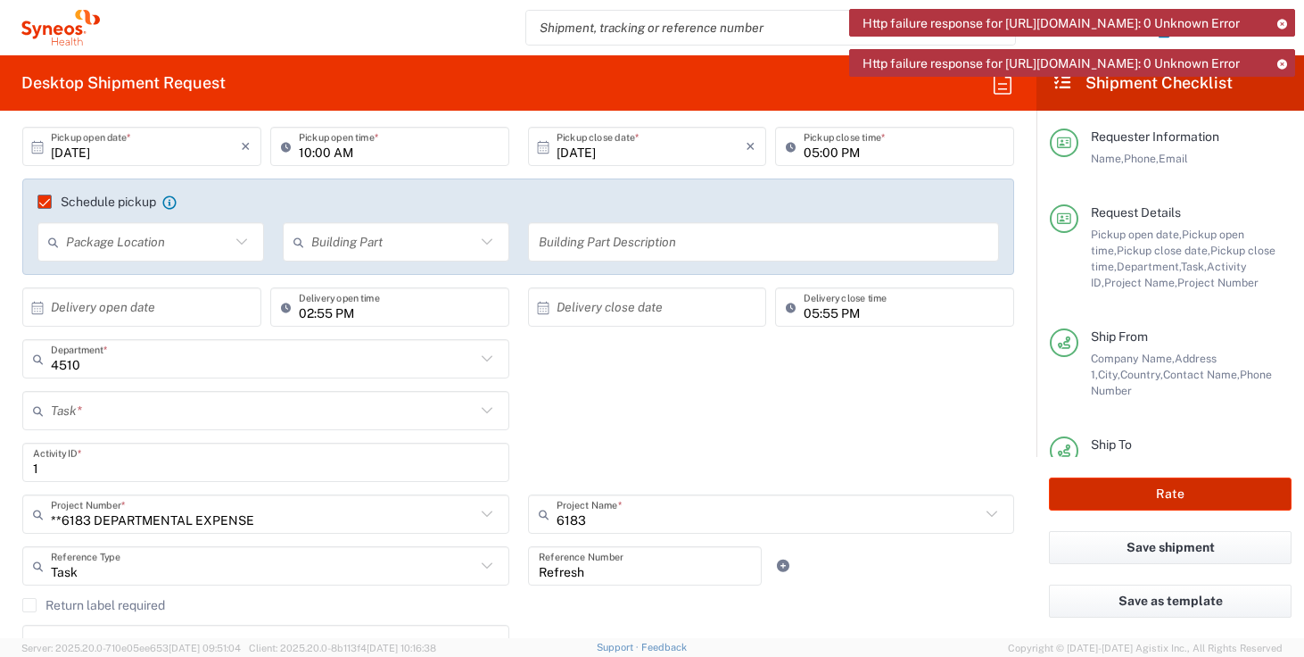
scroll to position [0, 0]
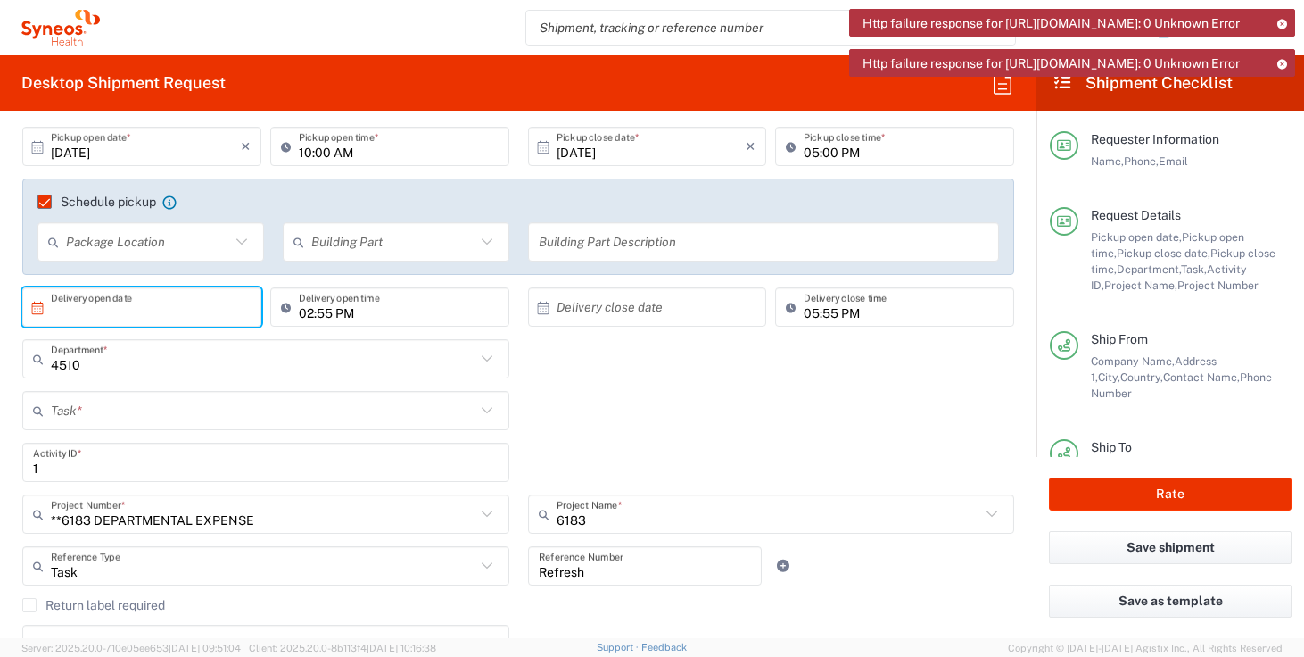
click at [102, 316] on input "text" at bounding box center [146, 307] width 190 height 31
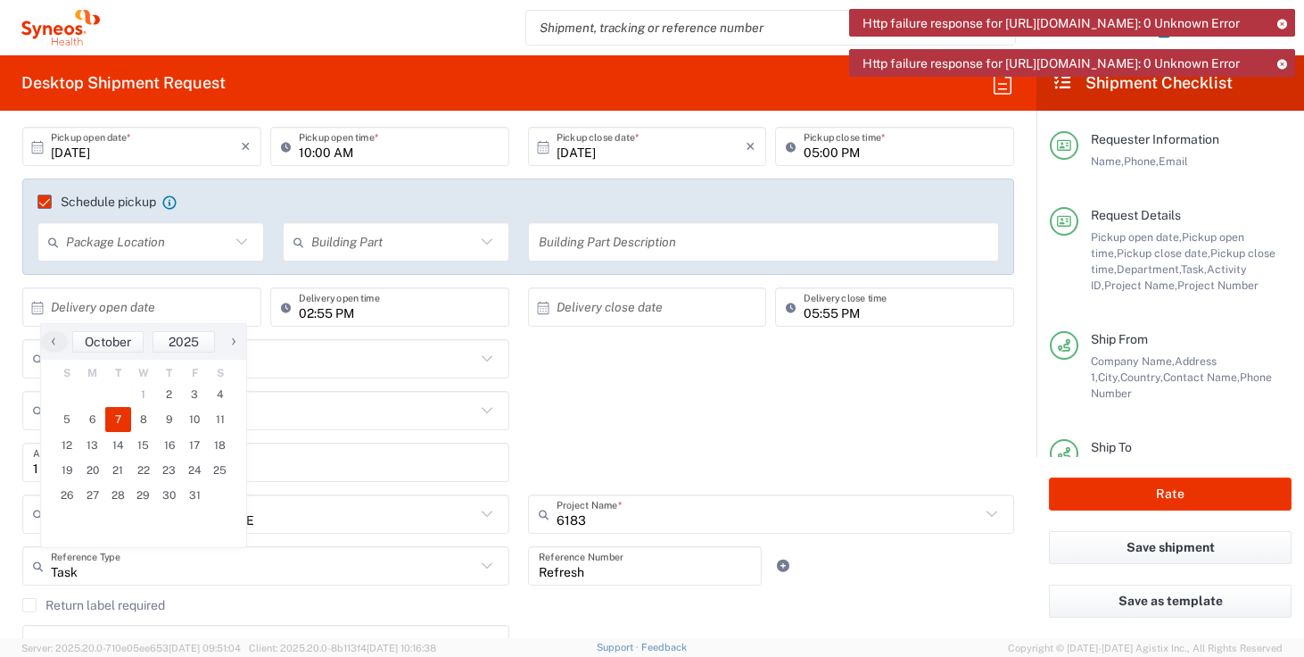
click at [120, 422] on span "7" at bounding box center [118, 419] width 26 height 25
type input "10/07/2025"
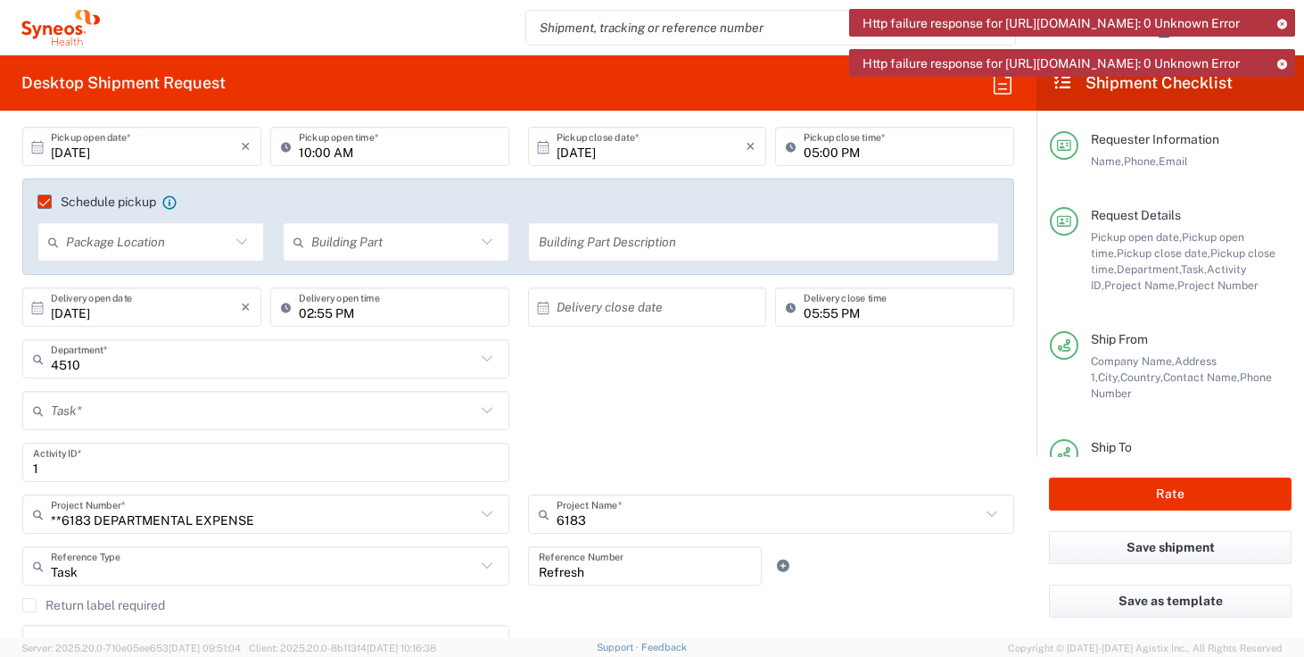
click at [616, 310] on input "text" at bounding box center [652, 307] width 190 height 31
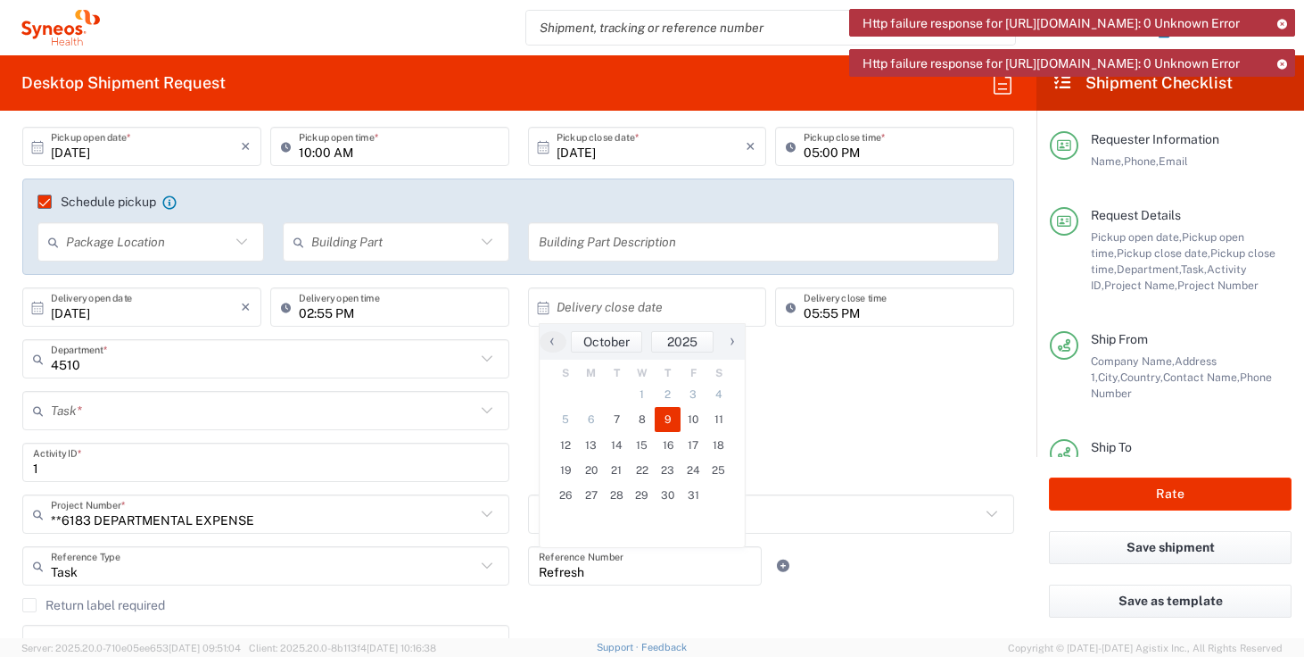
click at [669, 425] on span "9" at bounding box center [668, 419] width 26 height 25
type input "10/09/2025"
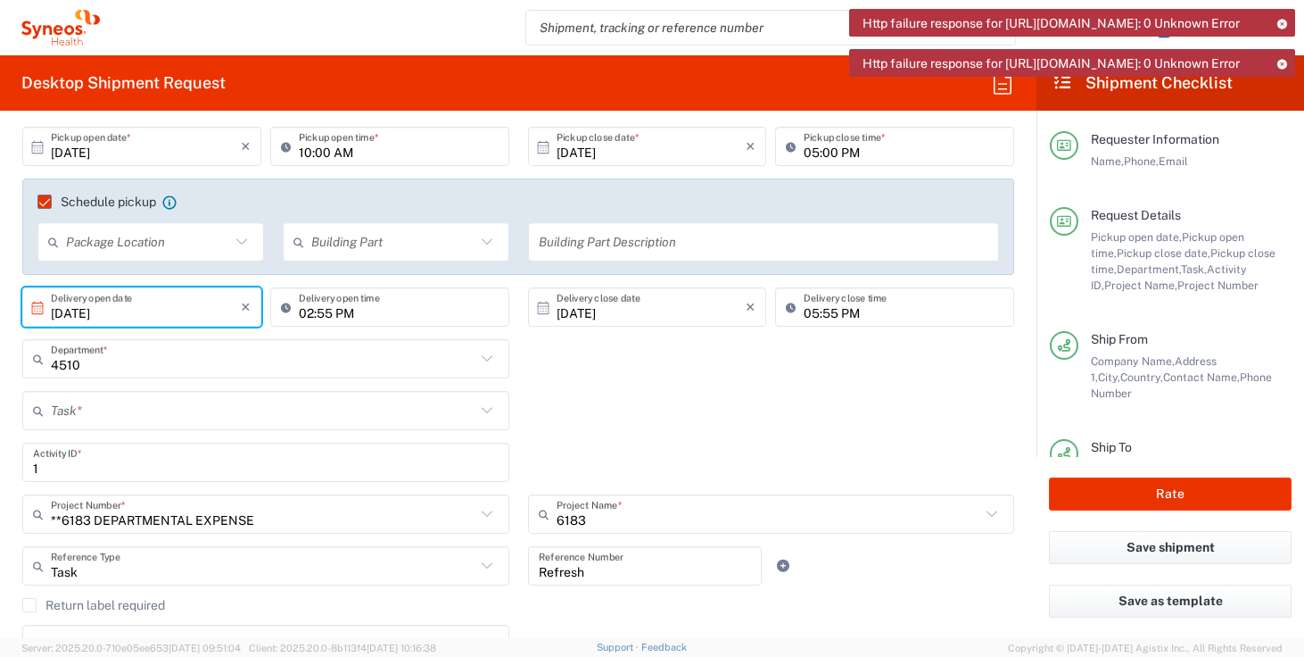
click at [135, 308] on input "10/07/2025" at bounding box center [146, 307] width 190 height 31
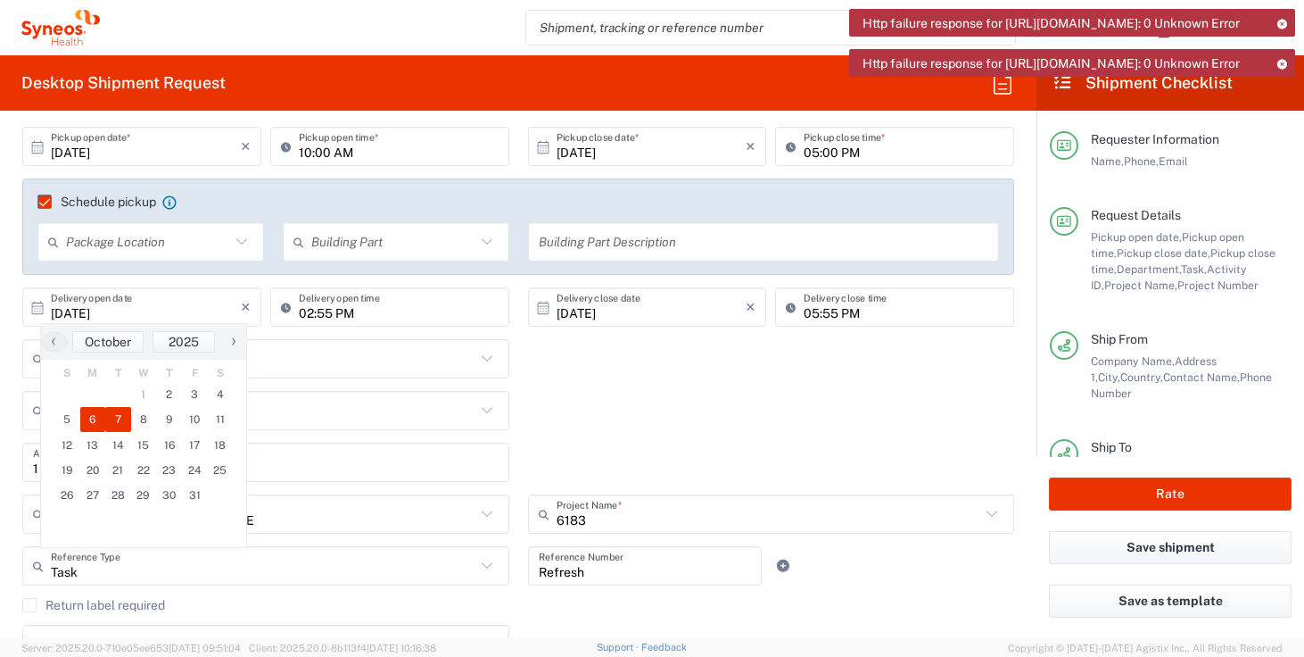
click at [88, 419] on span "6" at bounding box center [93, 419] width 26 height 25
type input "10/06/2025"
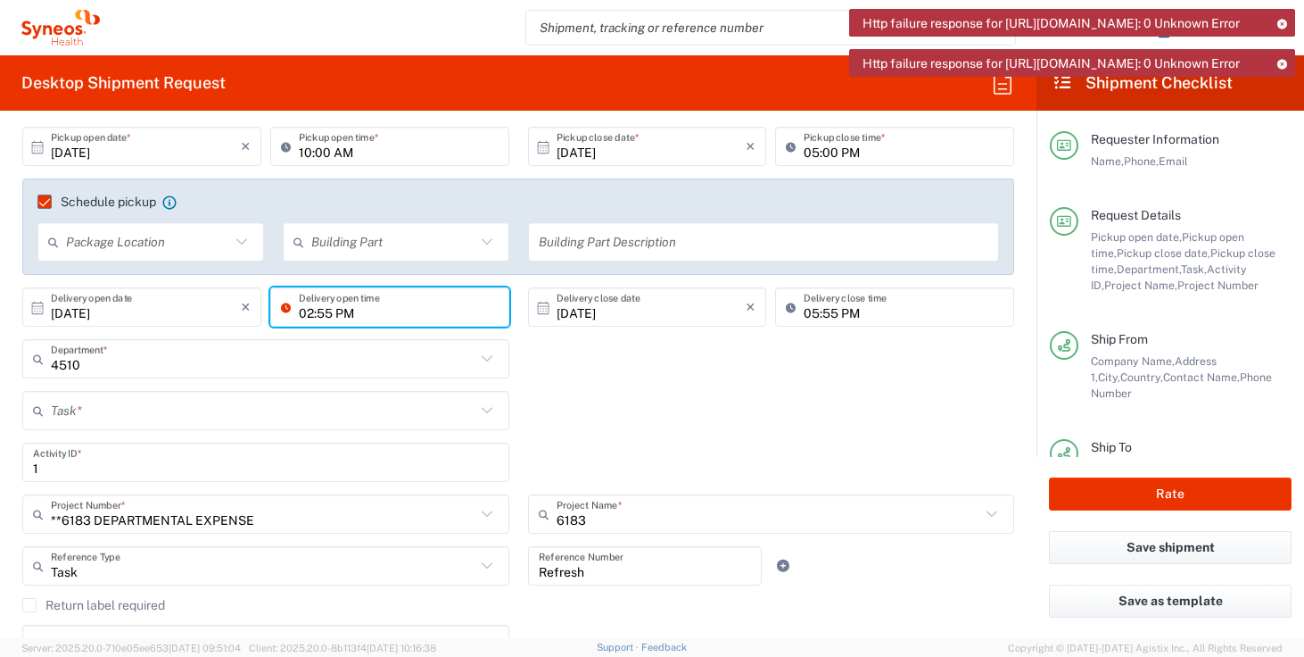
click at [303, 310] on input "02:55 PM" at bounding box center [399, 307] width 200 height 31
click at [342, 313] on input "10:55 PM" at bounding box center [399, 307] width 200 height 31
type input "10:55 AM"
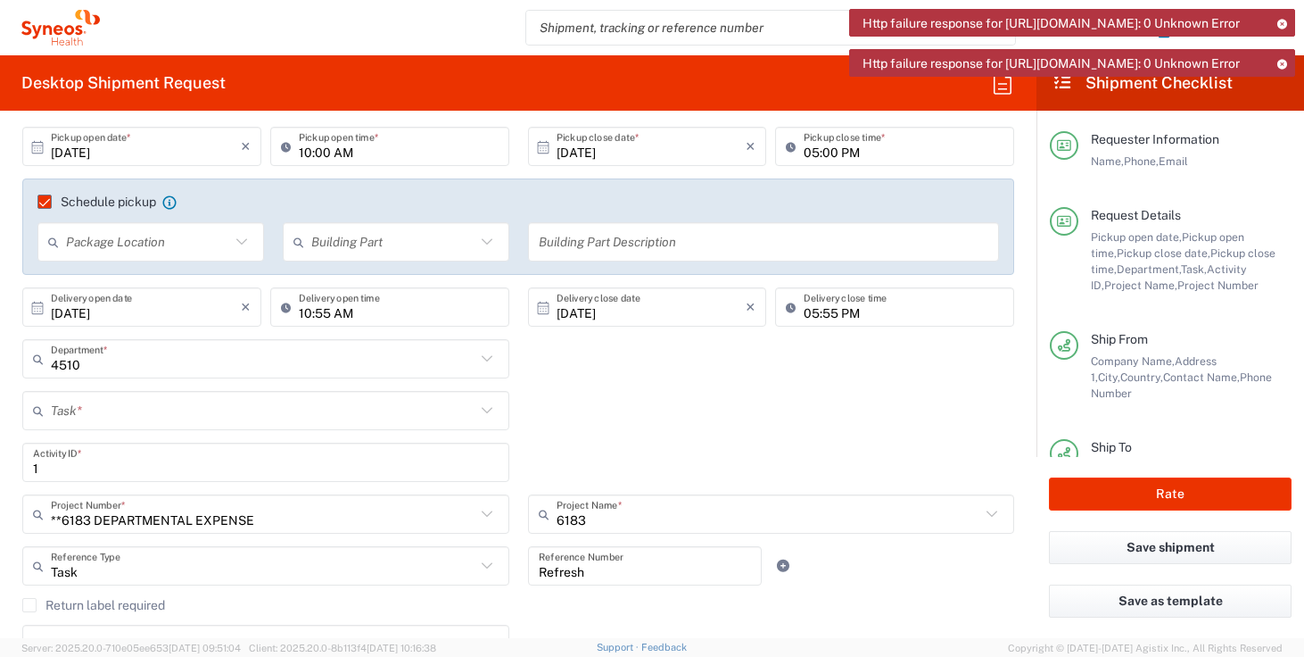
click at [660, 386] on div "4510 Department * 4510 3000 3100 3109 3110 3111 3112 3125 3130 3135 3136 3150 3…" at bounding box center [518, 365] width 1011 height 52
click at [1147, 489] on button "Rate" at bounding box center [1170, 493] width 243 height 33
click at [1286, 26] on icon at bounding box center [1282, 24] width 12 height 10
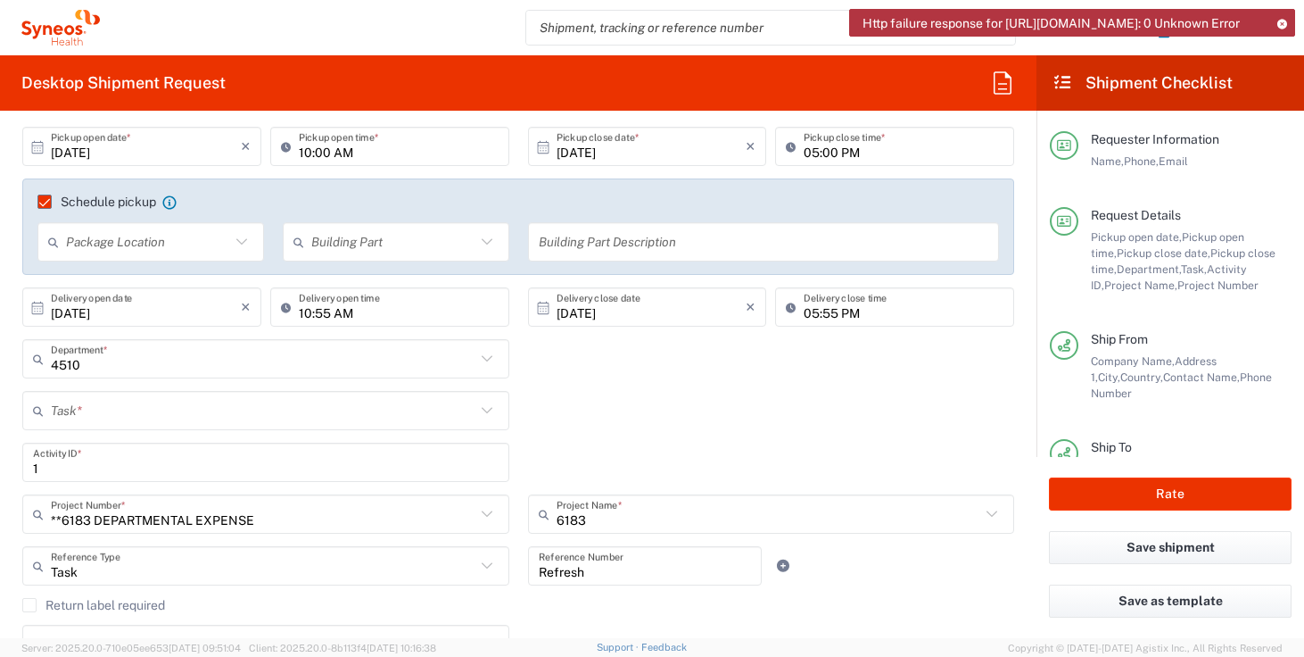
click at [1287, 21] on icon at bounding box center [1282, 24] width 12 height 10
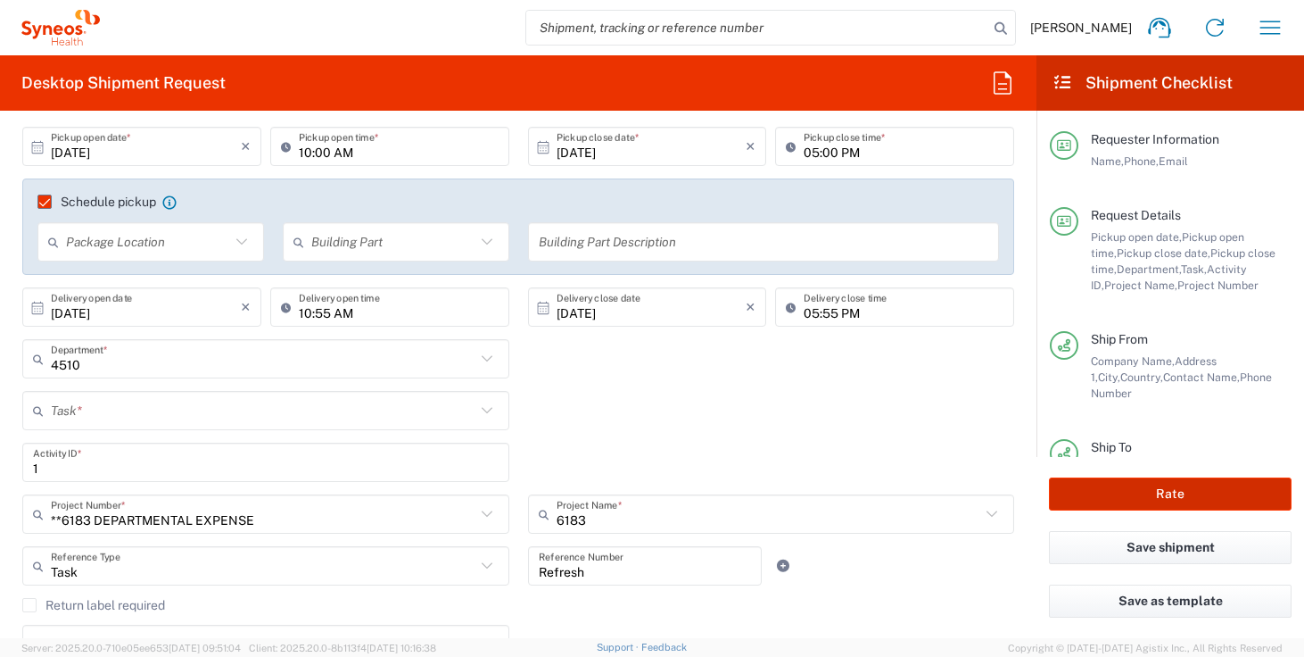
click at [1145, 487] on button "Rate" at bounding box center [1170, 493] width 243 height 33
click at [1126, 497] on button "Rate" at bounding box center [1170, 493] width 243 height 33
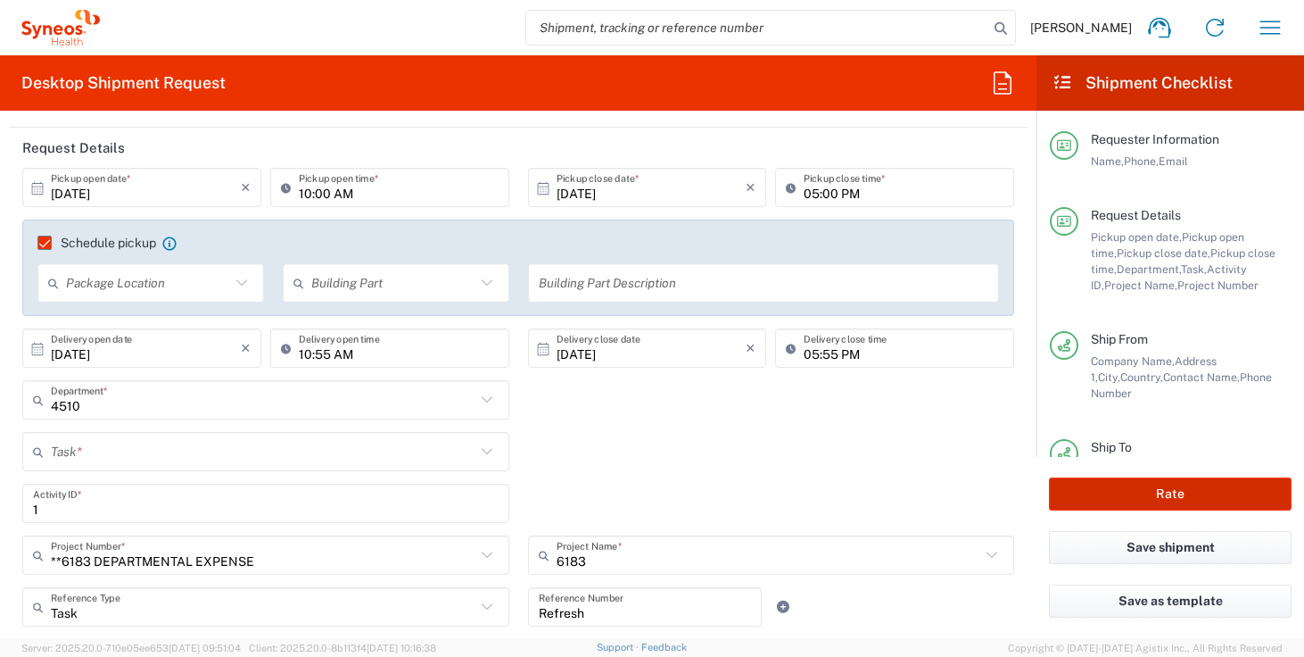
scroll to position [198, 0]
click at [246, 346] on icon "×" at bounding box center [246, 349] width 10 height 29
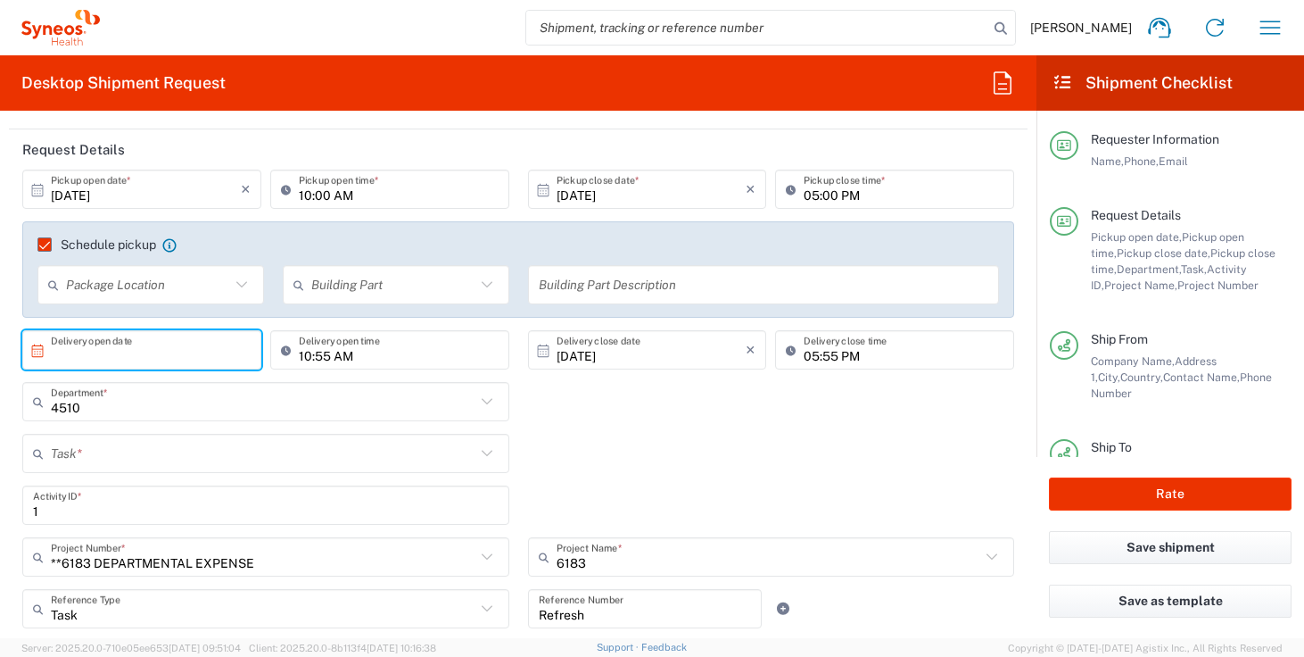
click at [746, 349] on div "10/09/2025 × Delivery close date" at bounding box center [647, 349] width 239 height 39
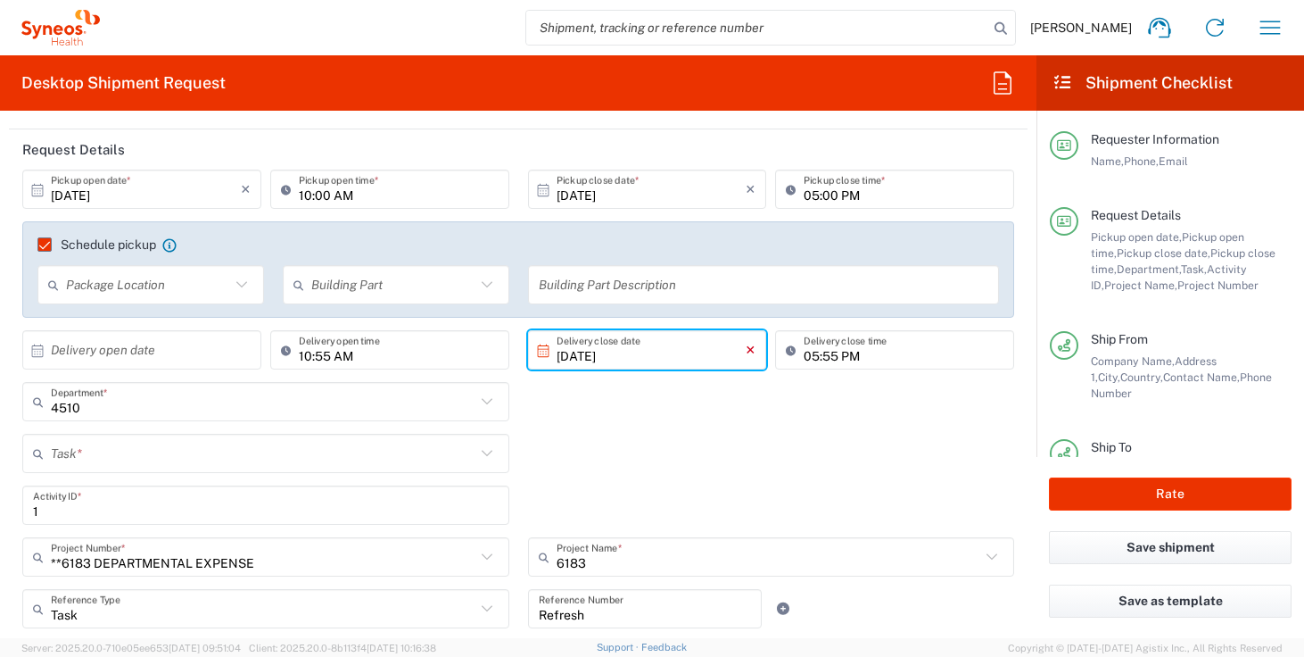
click at [746, 349] on icon "×" at bounding box center [751, 349] width 10 height 29
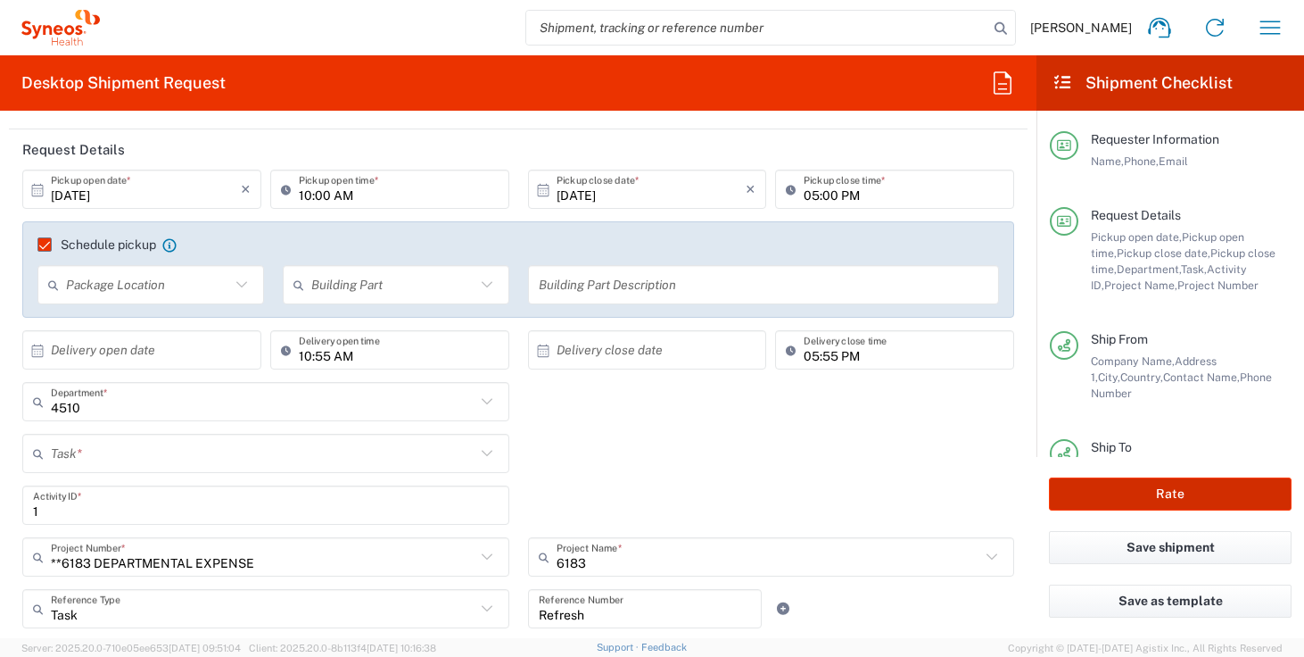
click at [1147, 505] on button "Rate" at bounding box center [1170, 493] width 243 height 33
click at [1142, 492] on button "Rate" at bounding box center [1170, 493] width 243 height 33
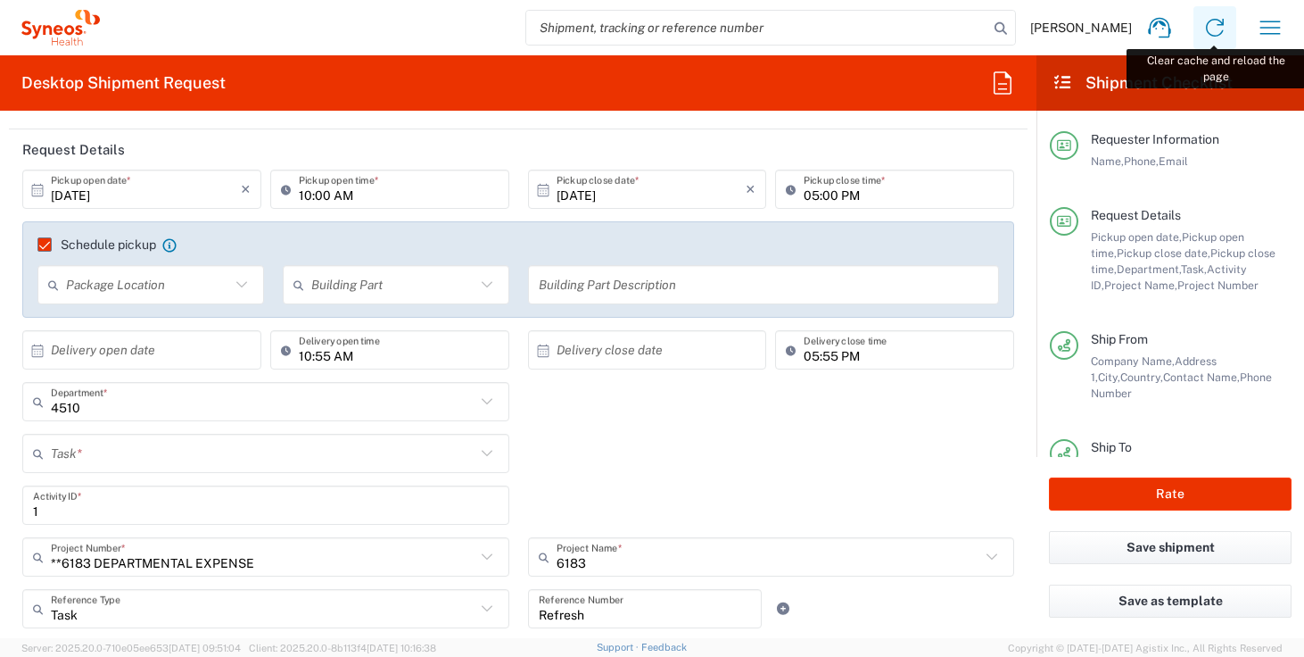
click at [1211, 35] on icon at bounding box center [1215, 28] width 18 height 18
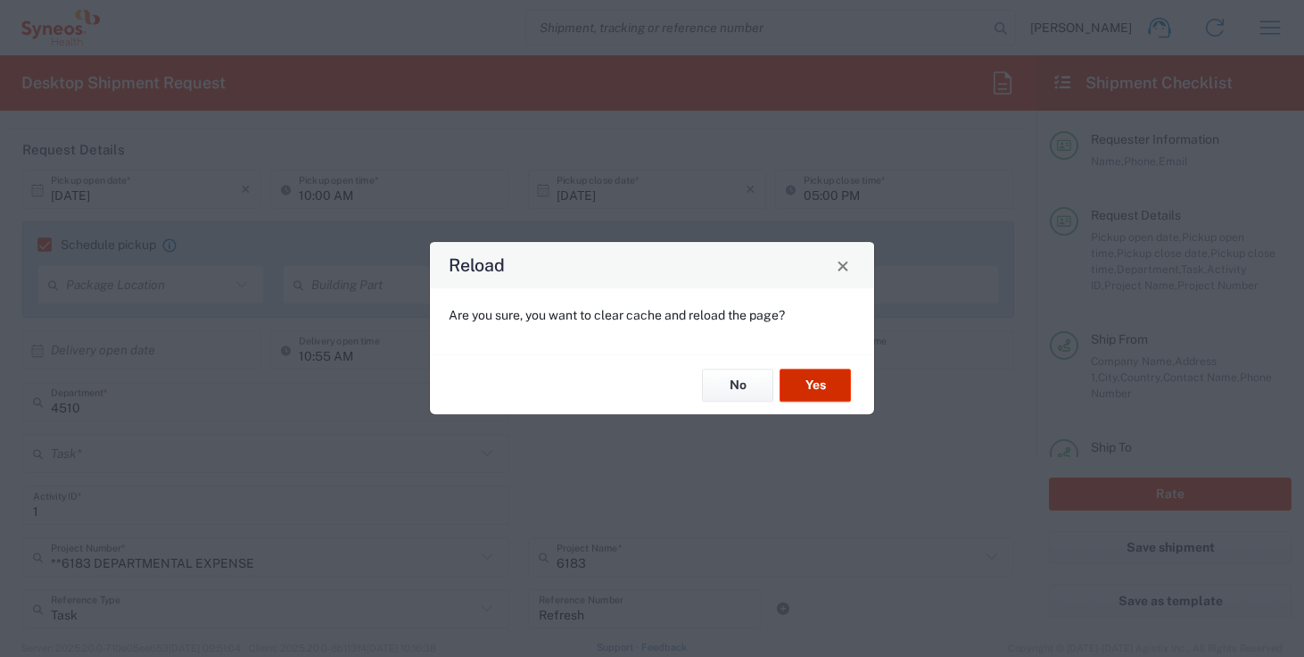
click at [806, 380] on button "Yes" at bounding box center [815, 384] width 71 height 33
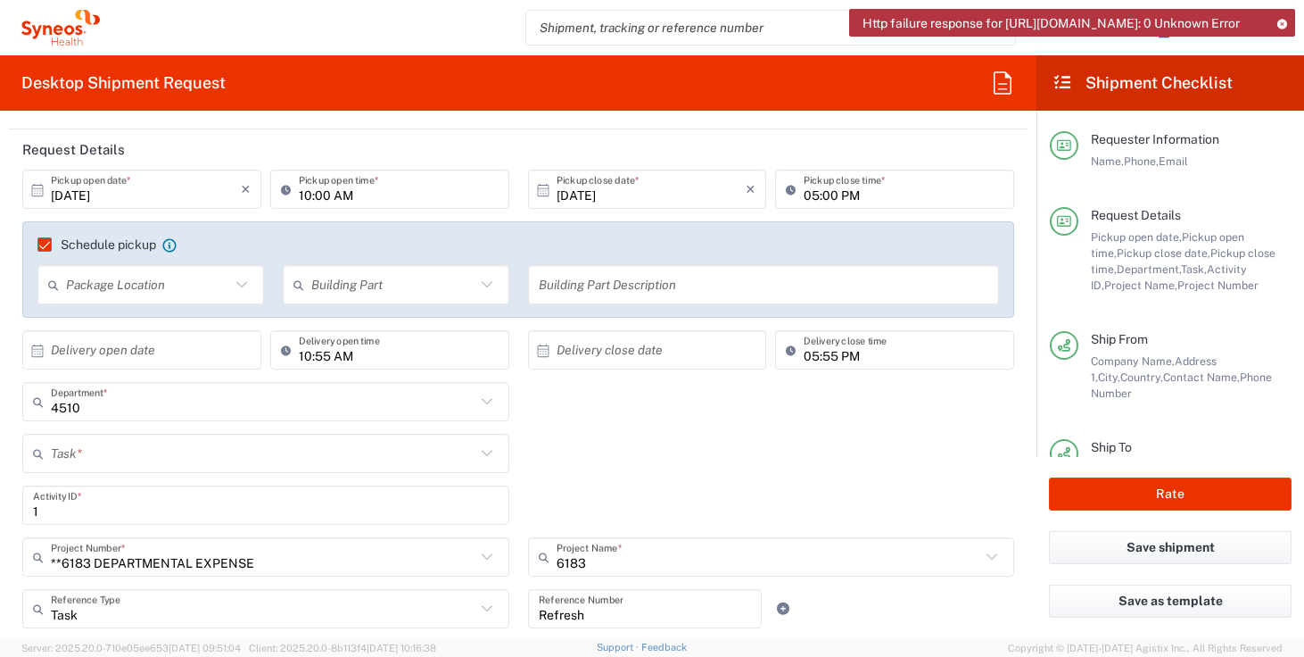
click at [1287, 25] on div "Http failure response for https://app.agistix.com/fs/api/locations/48854: 0 Unk…" at bounding box center [1072, 23] width 446 height 28
click at [1284, 21] on icon at bounding box center [1282, 24] width 12 height 10
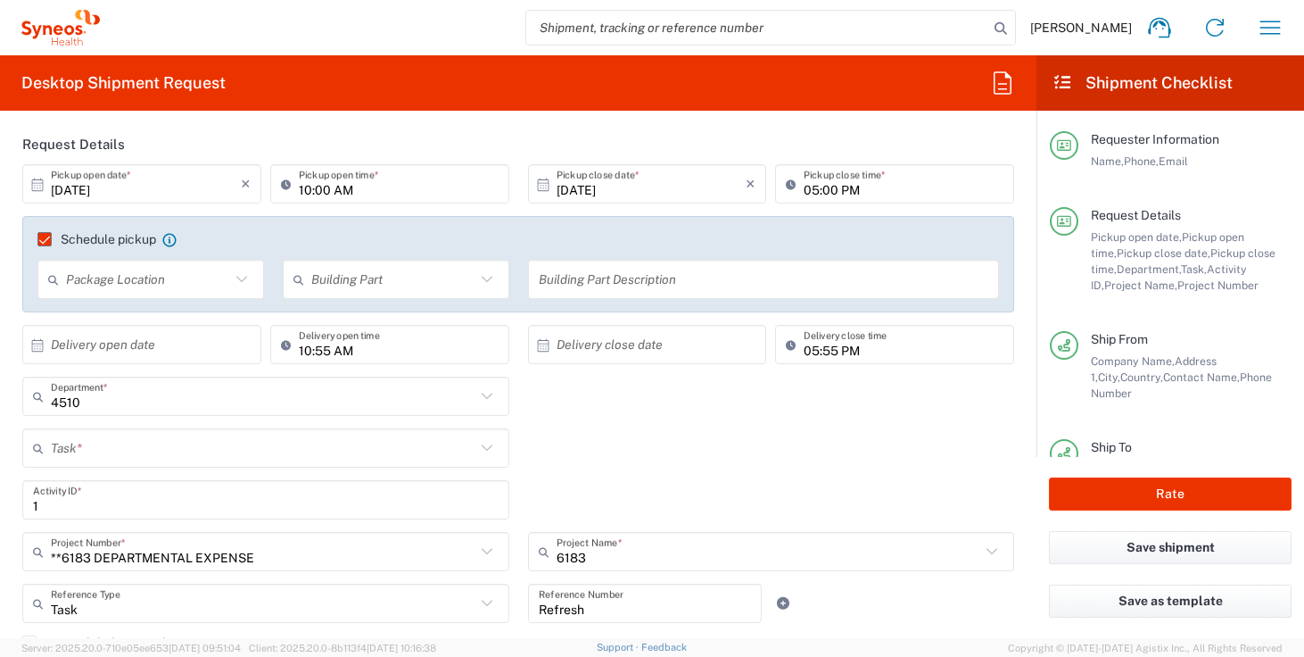
scroll to position [449, 0]
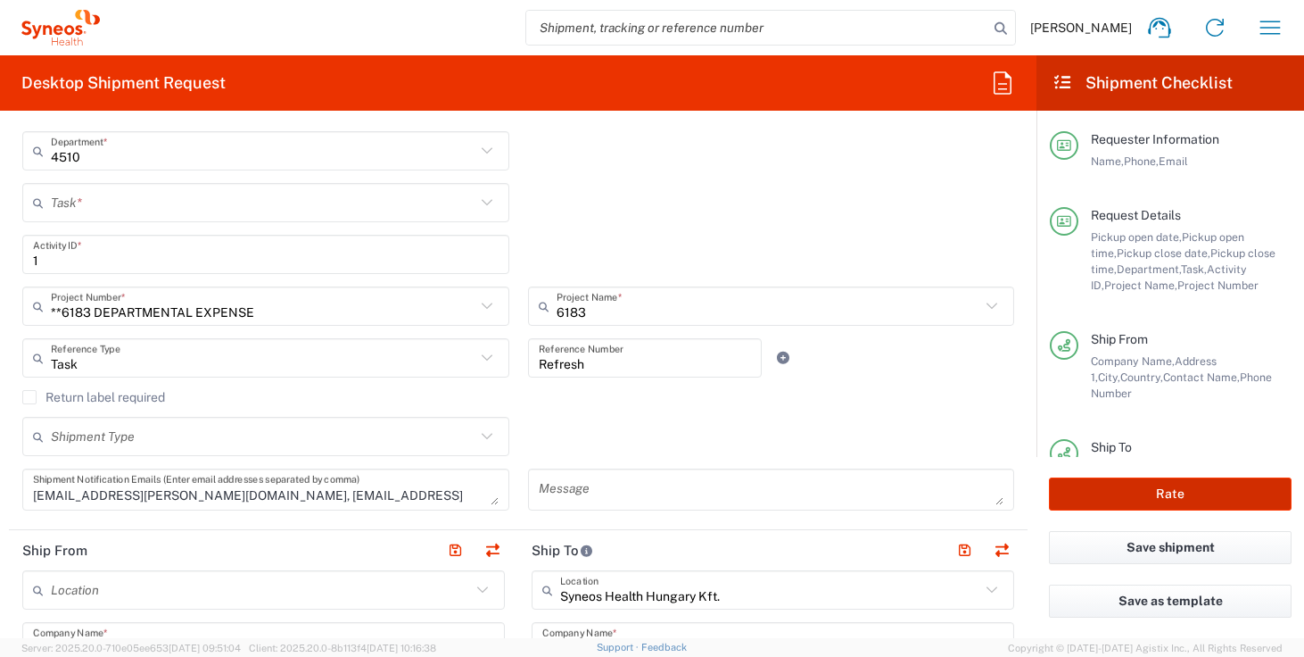
click at [1211, 482] on button "Rate" at bounding box center [1170, 493] width 243 height 33
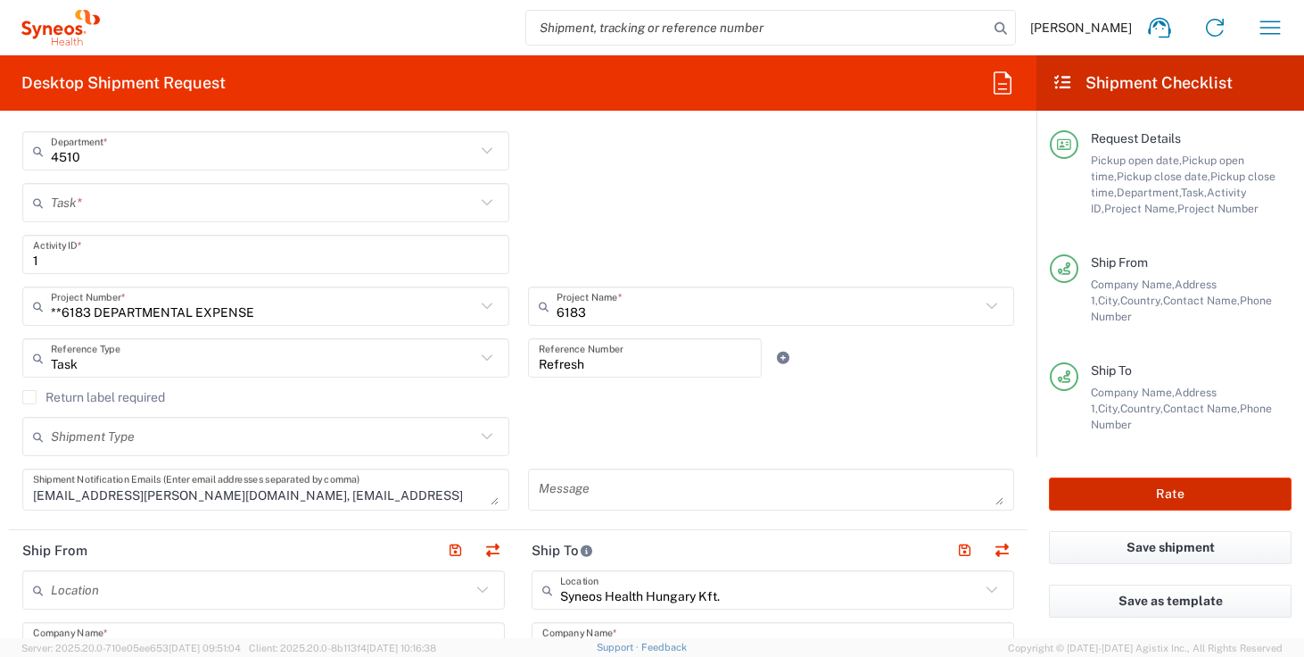
scroll to position [0, 0]
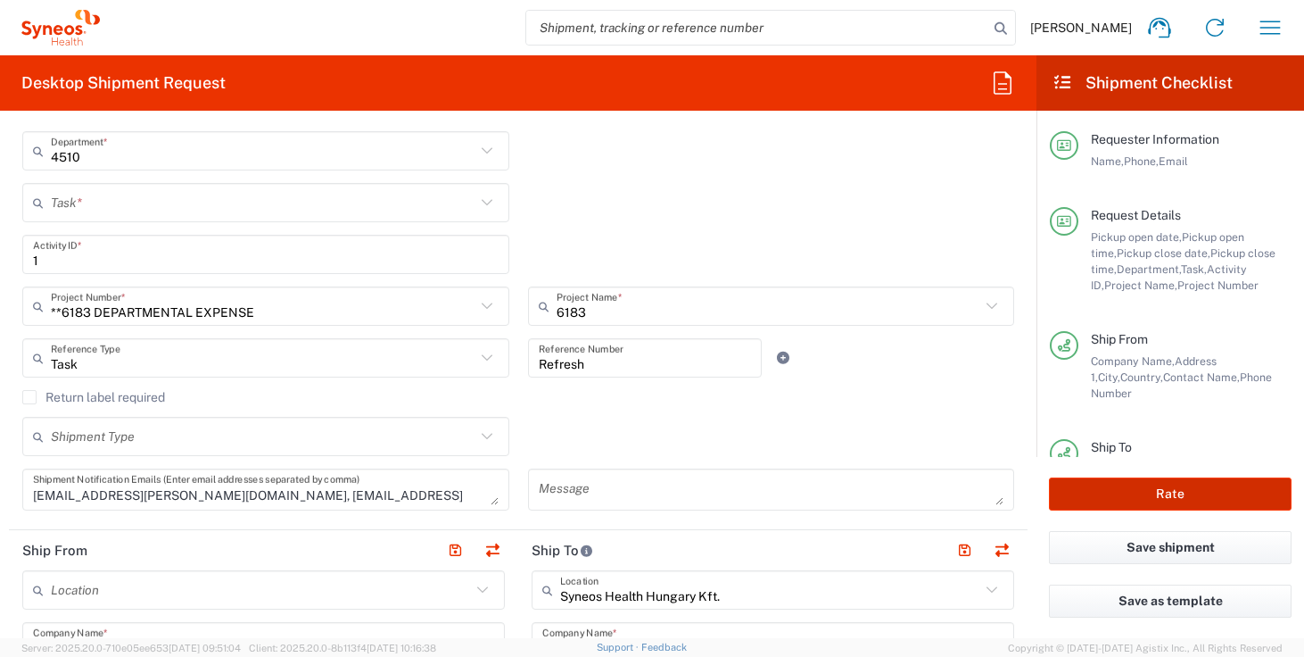
click at [1148, 495] on button "Rate" at bounding box center [1170, 493] width 243 height 33
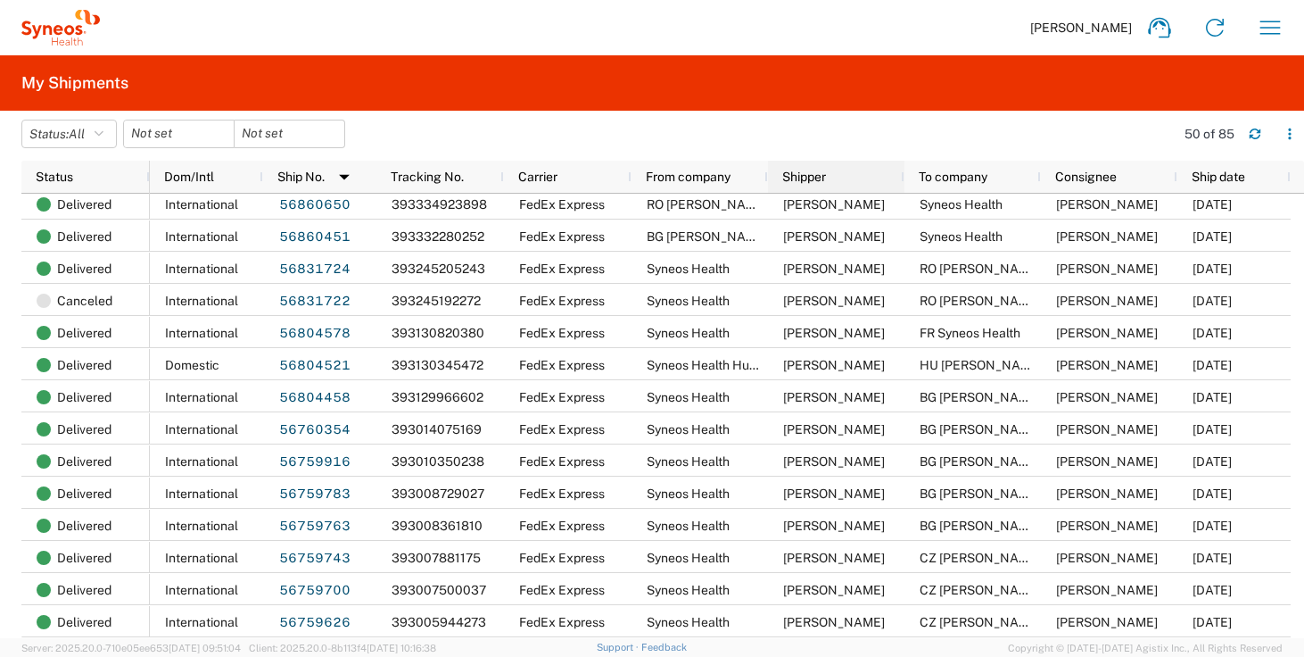
scroll to position [148, 0]
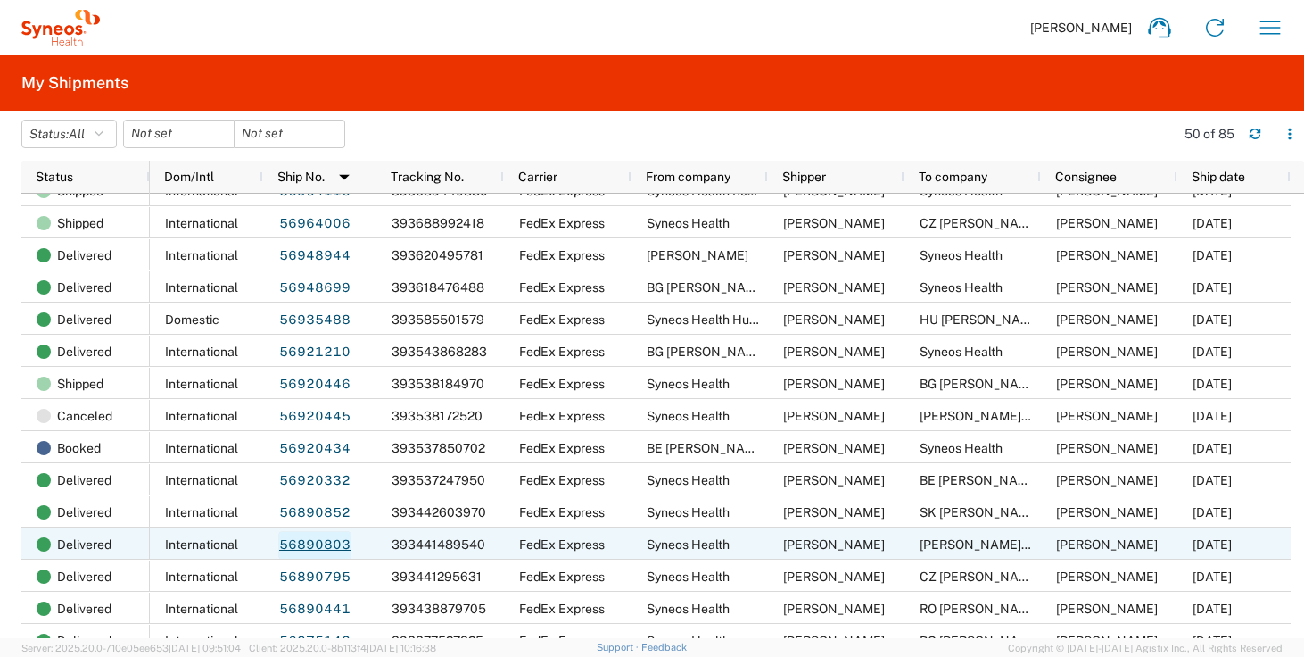
click at [308, 545] on link "56890803" at bounding box center [314, 545] width 73 height 29
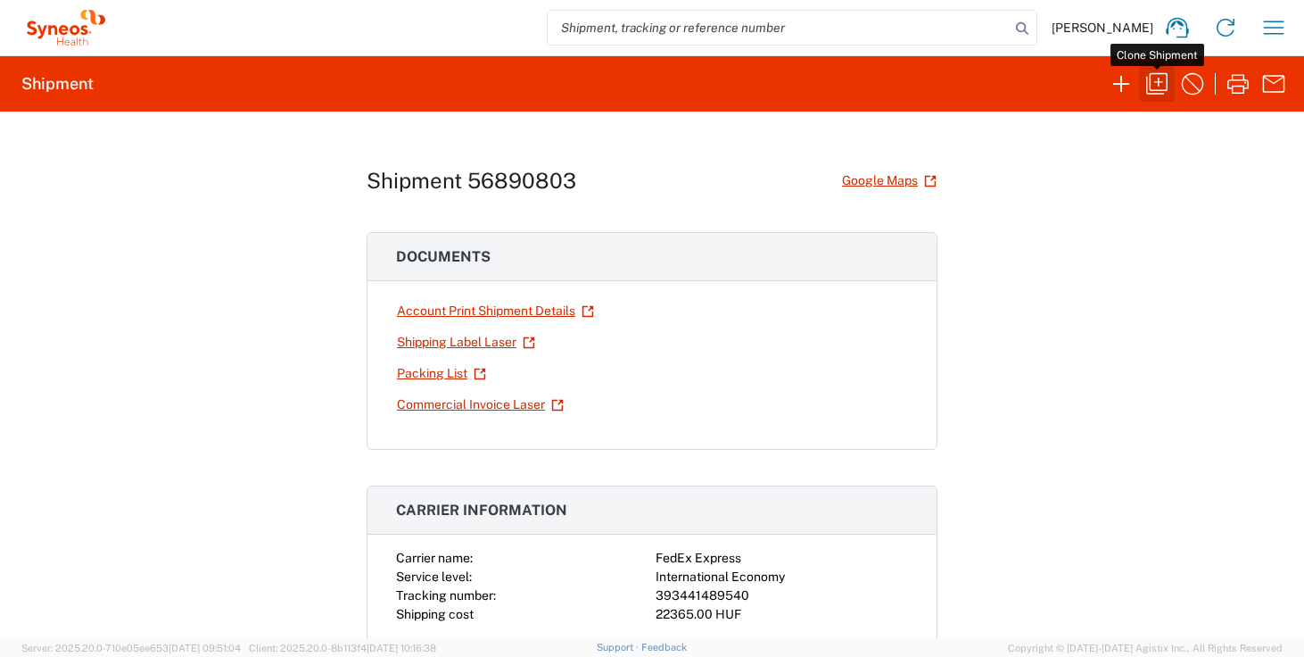
click at [1156, 76] on icon "button" at bounding box center [1157, 84] width 29 height 29
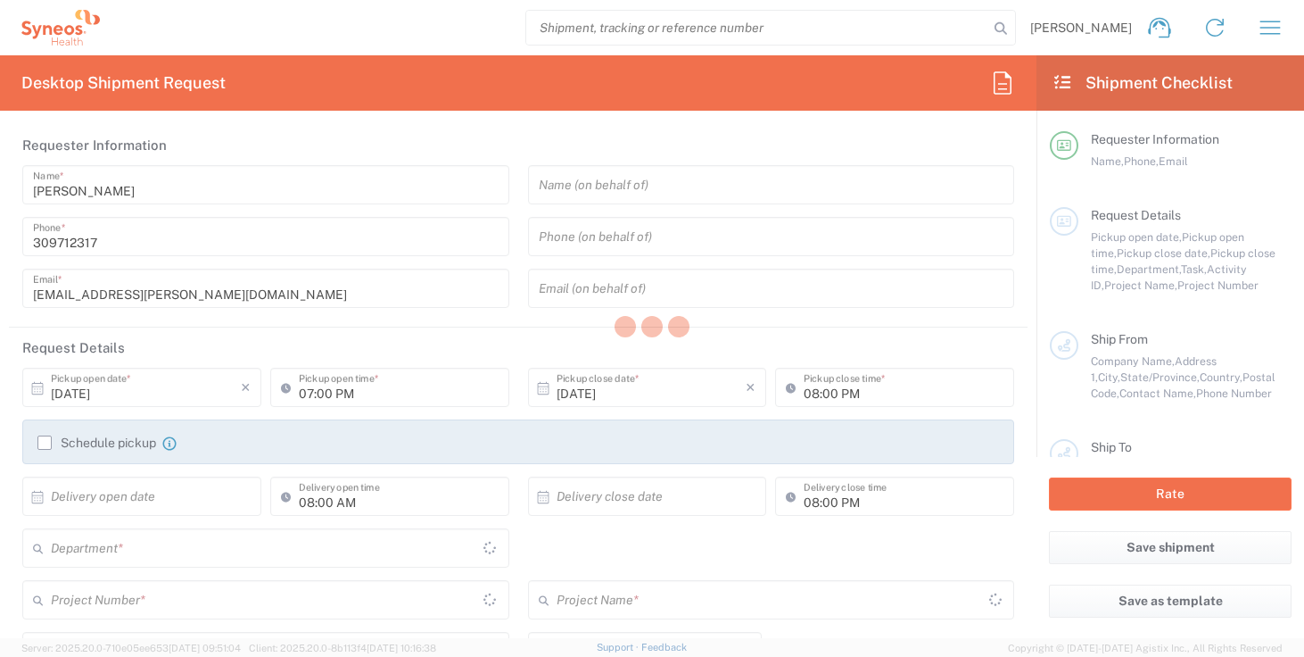
type input "12:30 PM"
type input "05:00 PM"
type input "Refresh"
type textarea "[EMAIL_ADDRESS][PERSON_NAME][DOMAIN_NAME], [EMAIL_ADDRESS][DOMAIN_NAME]"
type input "Syneos Health"
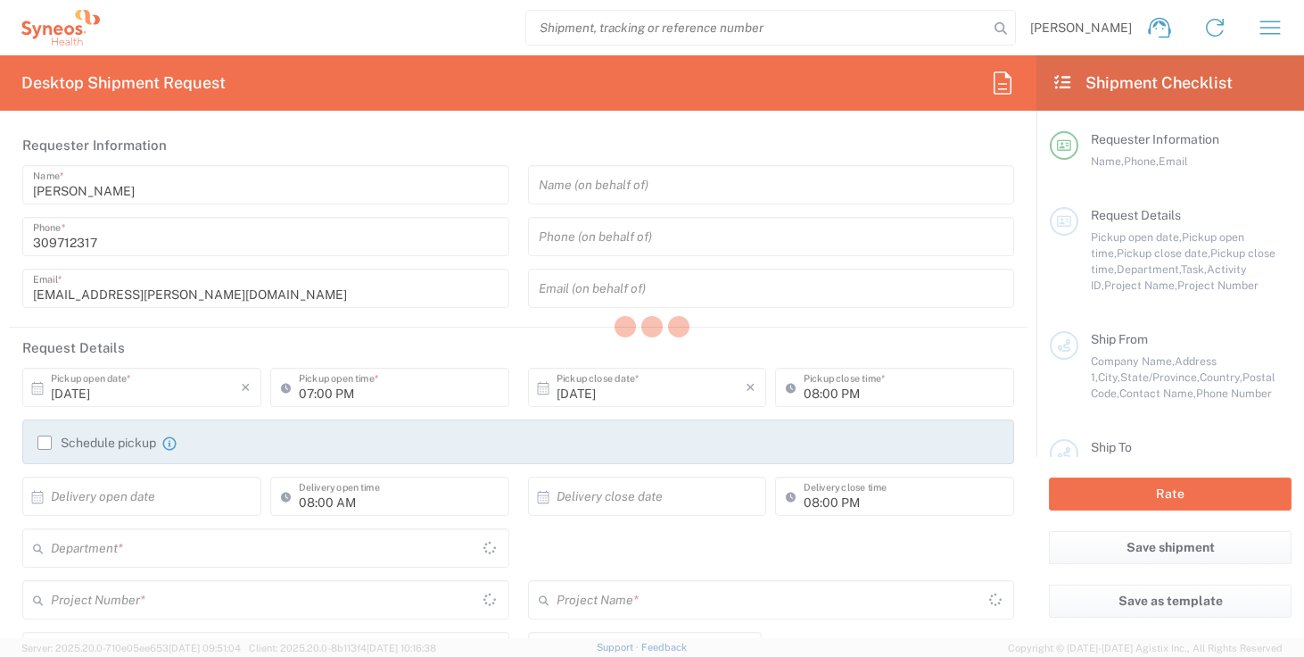
type input "Irinyi [PERSON_NAME] 4-20,B building"
type input "2nd floor"
type input "[GEOGRAPHIC_DATA]"
type input "1117"
type input "[PERSON_NAME]"
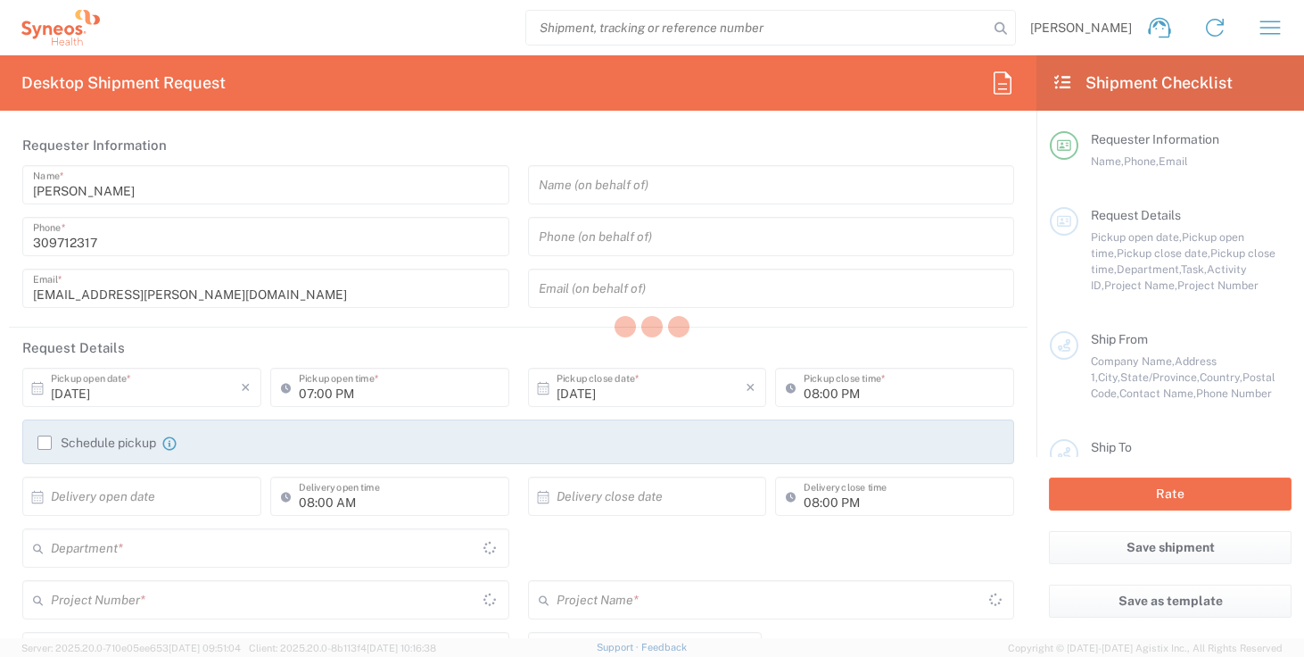
type input "309712317"
type input "[EMAIL_ADDRESS][PERSON_NAME][DOMAIN_NAME]"
type input "[PERSON_NAME] [PERSON_NAME]"
type input "[PERSON_NAME][STREET_ADDRESS],"
type input "Sofia"
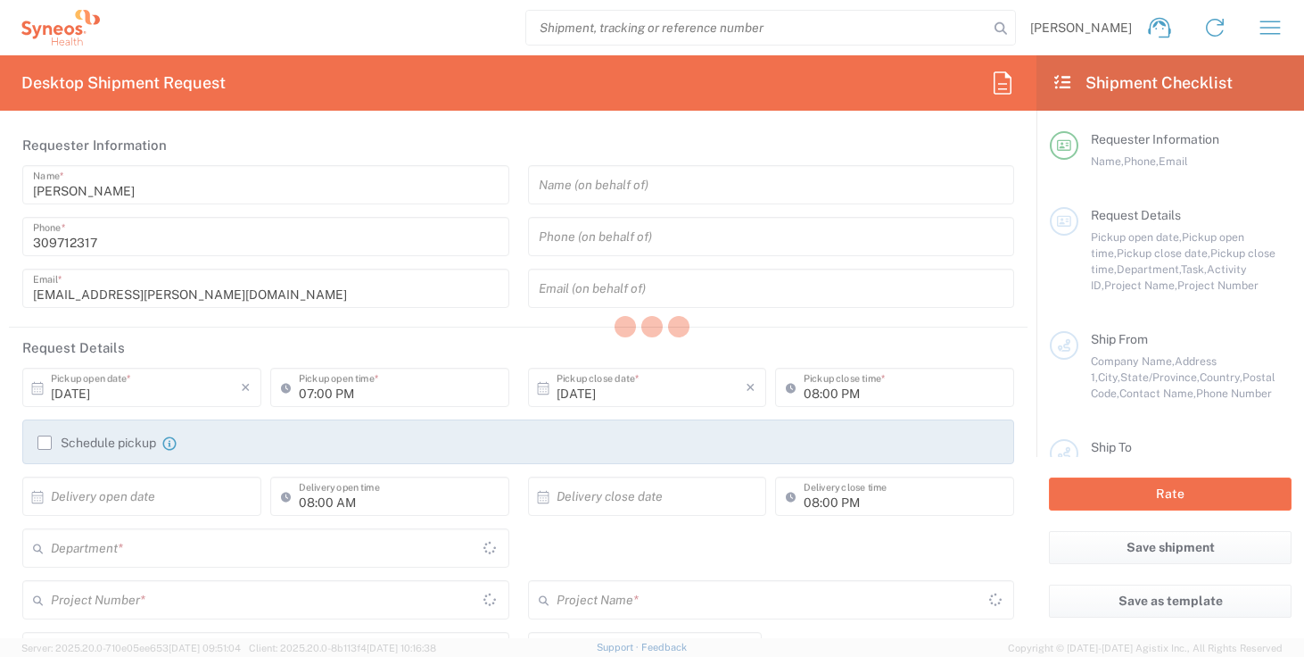
type input "1407"
type input "[PERSON_NAME]"
type input "[PHONE_NUMBER]"
type input "Sender/Shipper"
type input "Repair/Warranty"
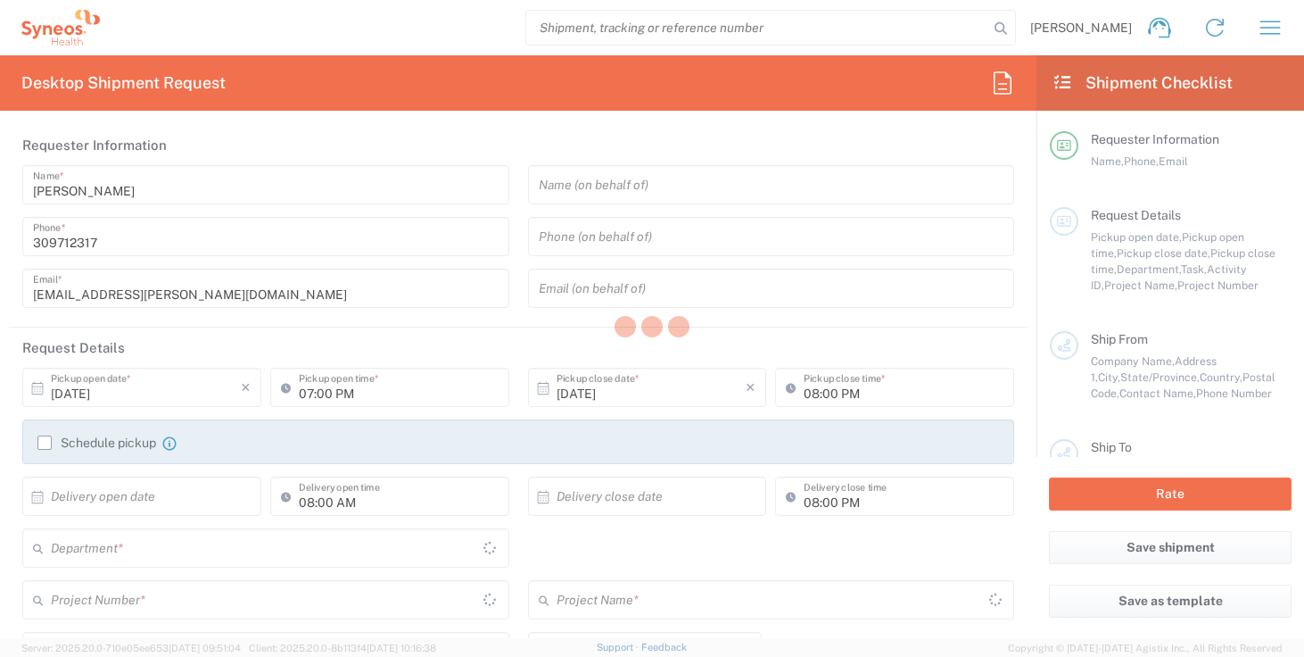
type input "Sender/Shipper"
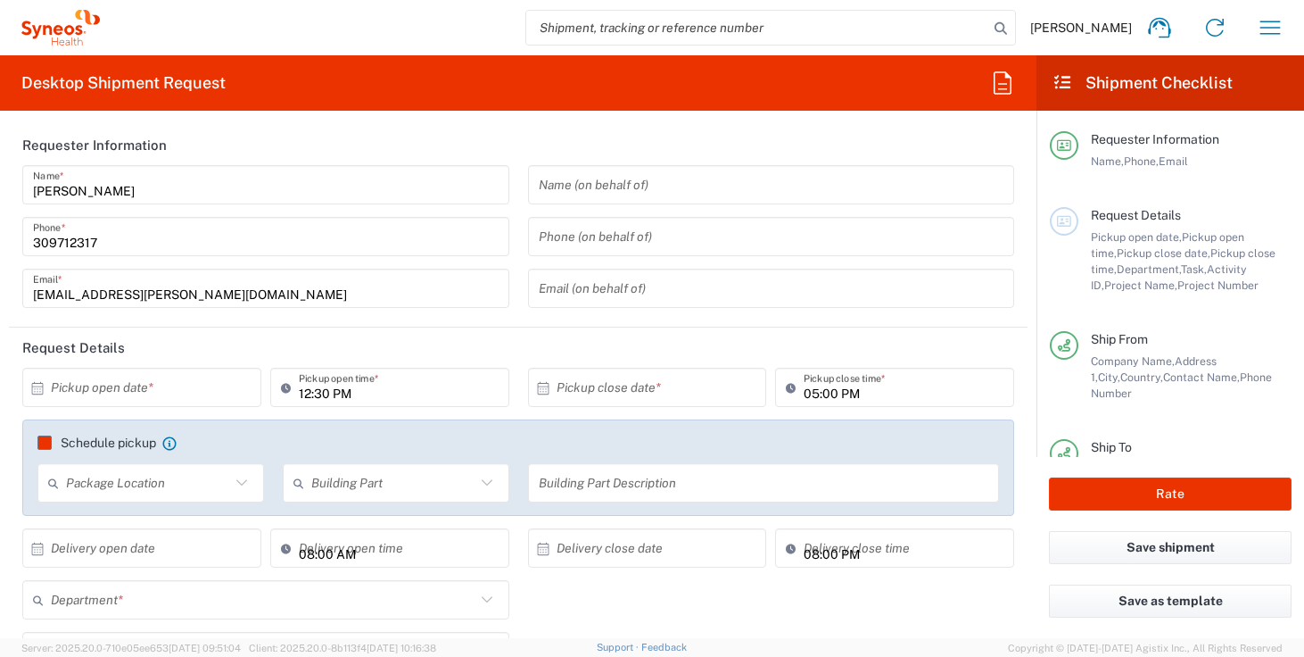
type input "Task"
type input "[GEOGRAPHIC_DATA]"
type input "Delivery Duty Paid"
type input "Your Packaging"
type input "**6183 DEPARTMENTAL EXPENSE"
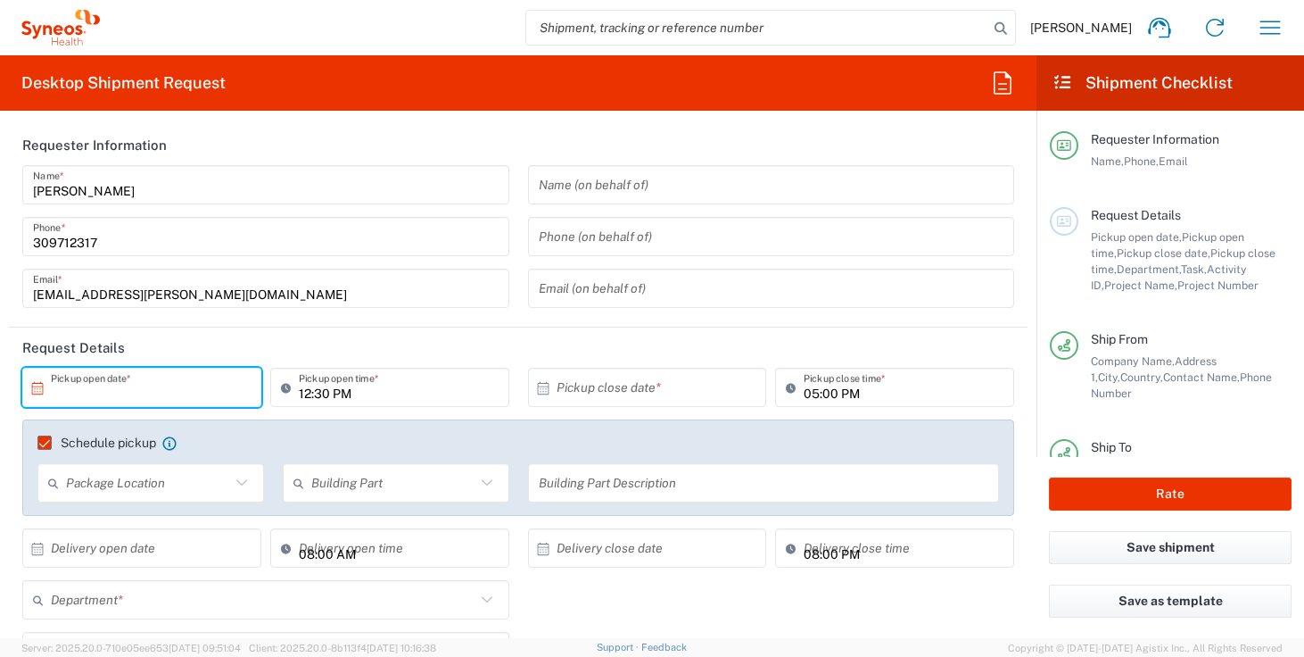
click at [157, 394] on input "text" at bounding box center [146, 387] width 190 height 31
type input "[GEOGRAPHIC_DATA]"
type input "4510"
type input "6183"
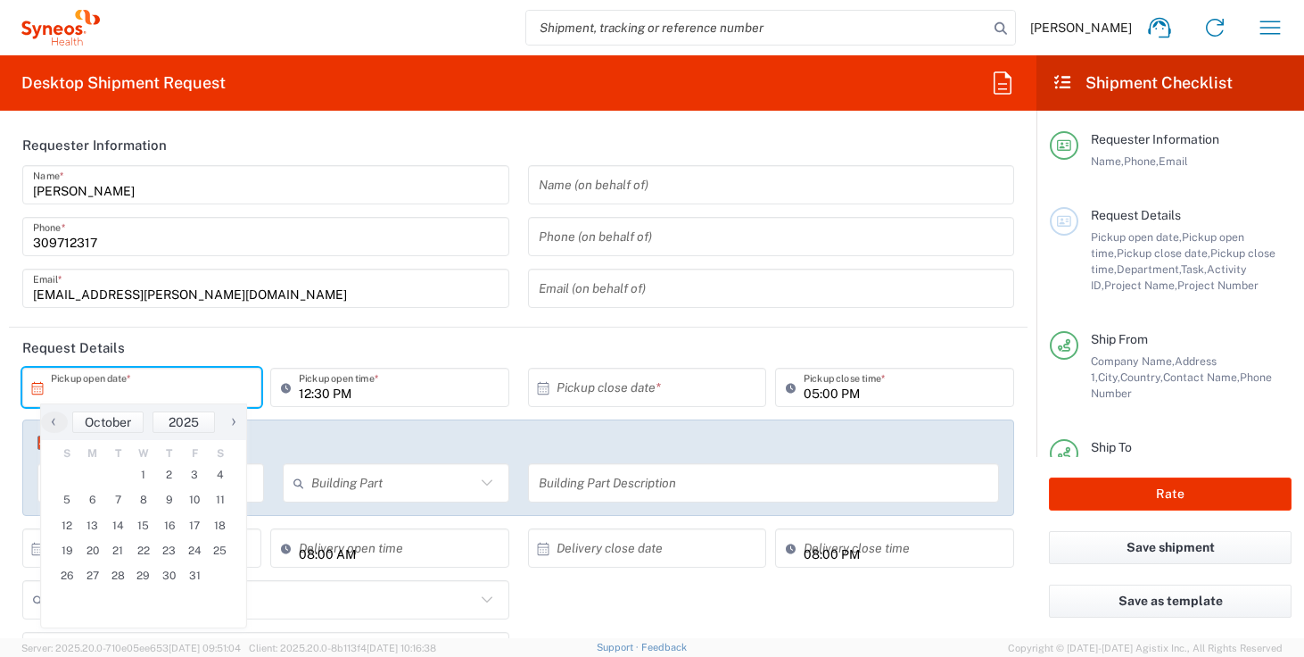
type input "Syneos Health Hungary Kft."
click at [171, 472] on span "2" at bounding box center [169, 474] width 26 height 25
type input "[DATE]"
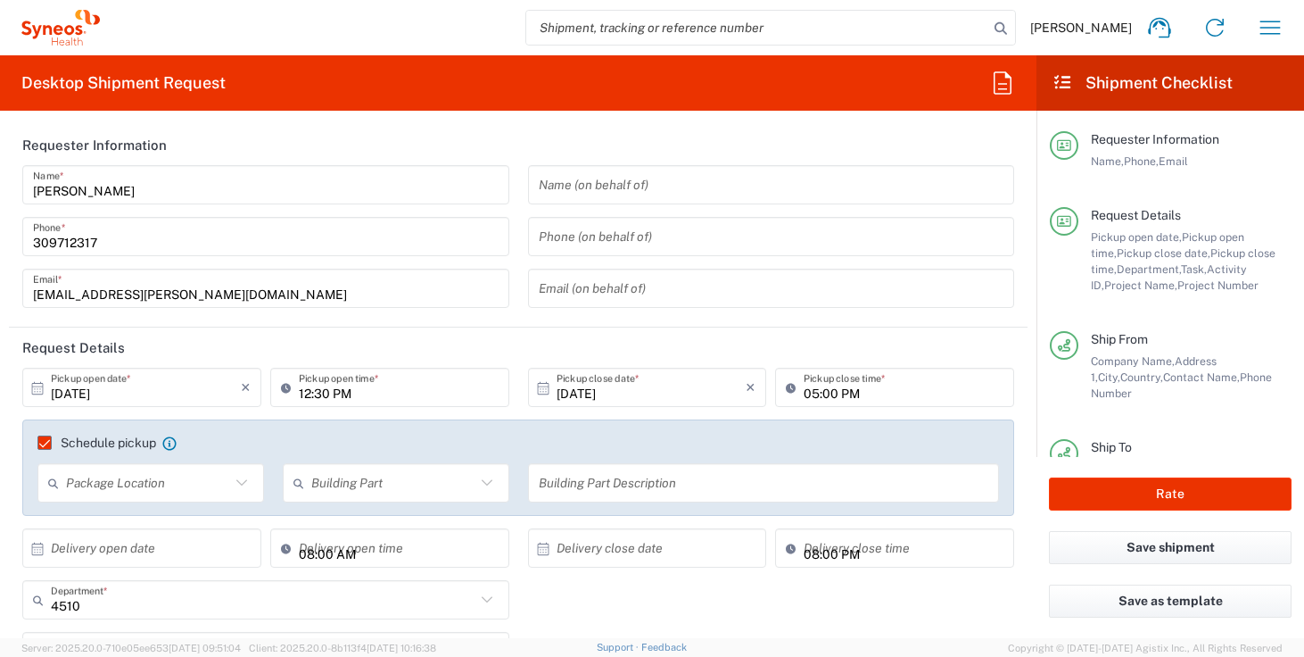
click at [302, 395] on input "12:30 PM" at bounding box center [399, 387] width 200 height 31
click at [562, 341] on header "Request Details" at bounding box center [518, 347] width 1019 height 40
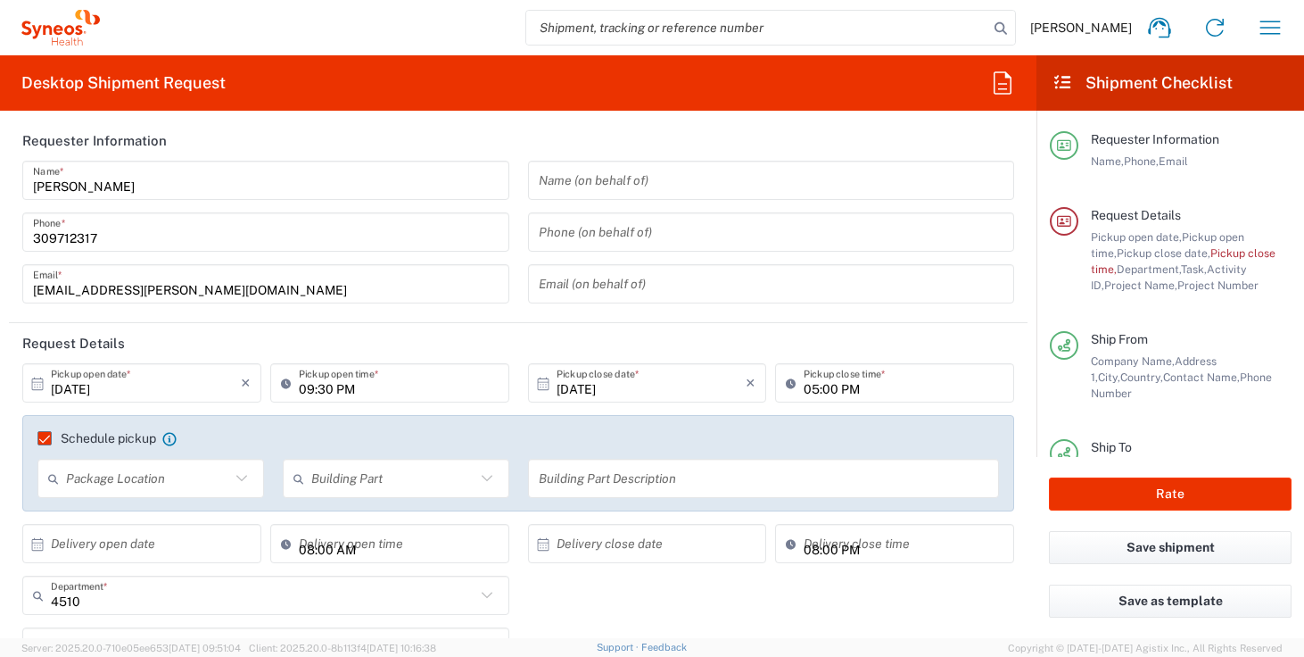
scroll to position [7, 0]
click at [302, 392] on input "09:30 PM" at bounding box center [399, 380] width 200 height 31
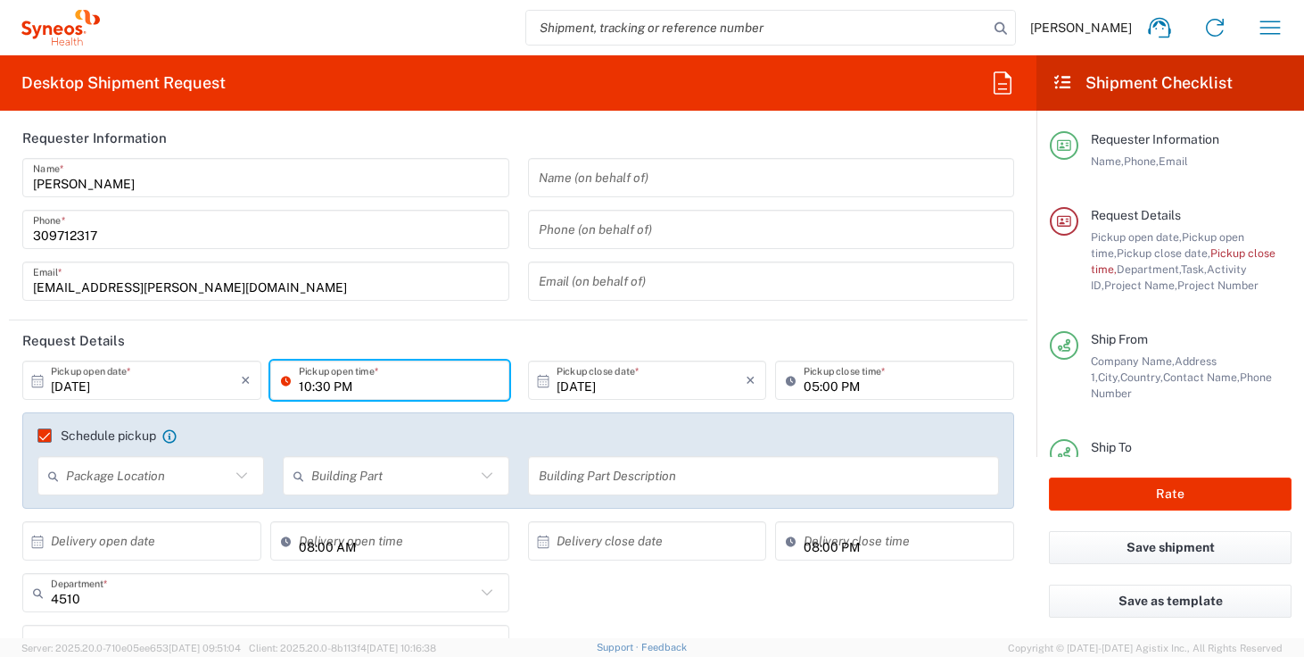
type input "10:30 PM"
click at [511, 343] on header "Request Details" at bounding box center [518, 340] width 1019 height 40
click at [806, 386] on input "05:00 PM" at bounding box center [904, 380] width 200 height 31
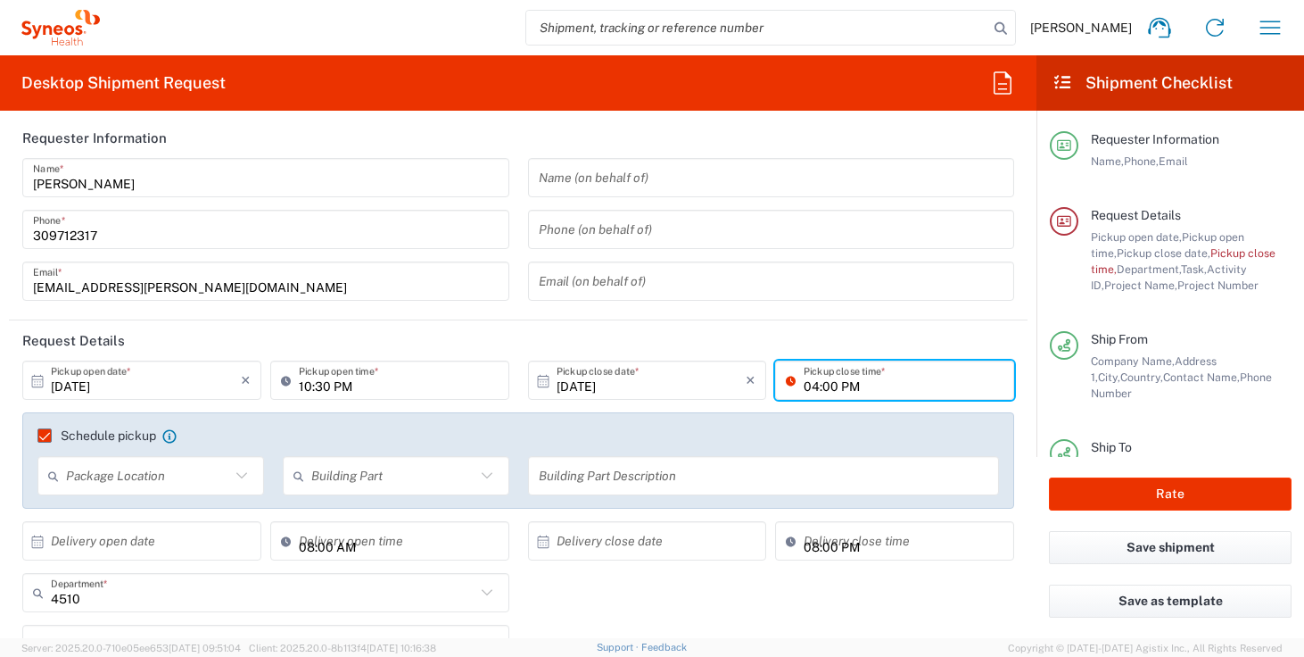
type input "04:00 PM"
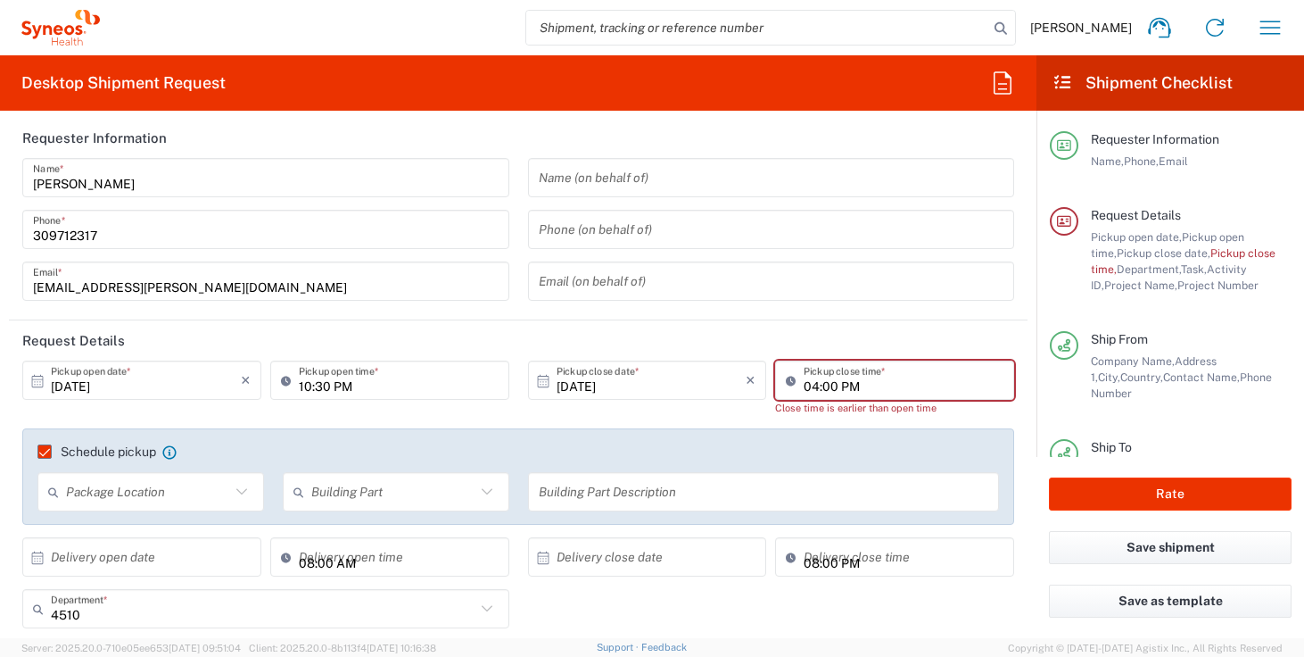
click at [732, 339] on header "Request Details" at bounding box center [518, 340] width 1019 height 40
click at [338, 385] on input "10:30 PM" at bounding box center [399, 380] width 200 height 31
click at [339, 385] on input "10:30 PM" at bounding box center [399, 380] width 200 height 31
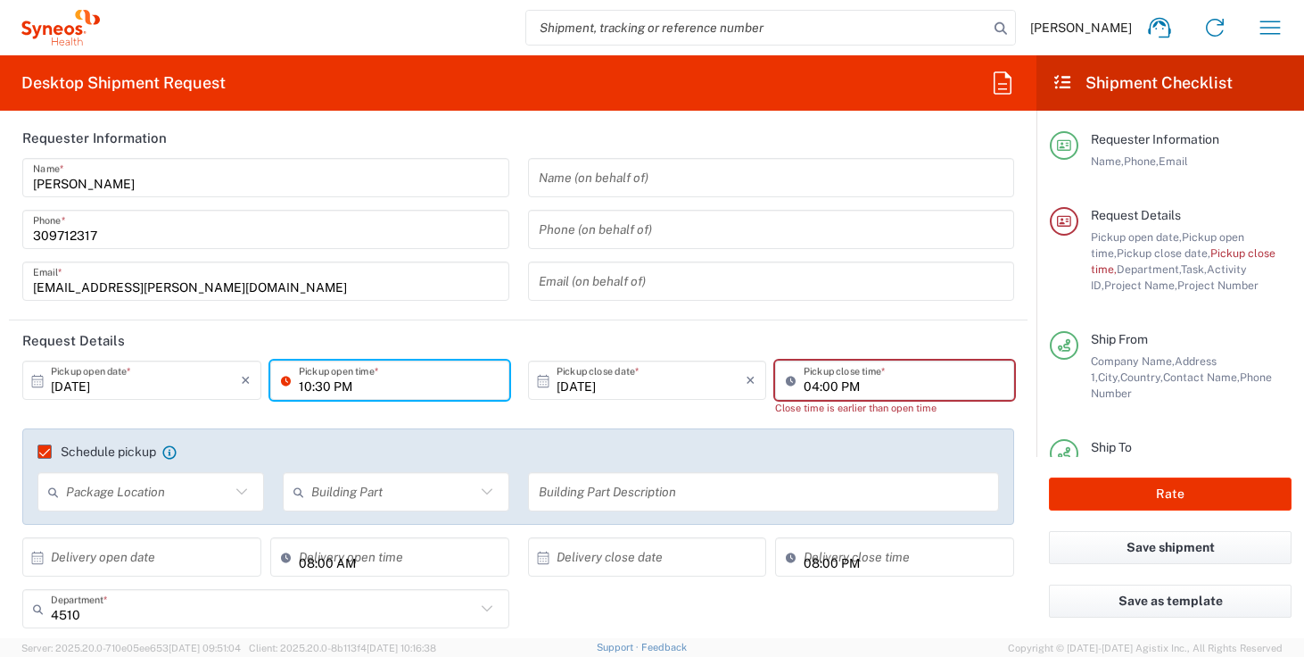
click at [352, 391] on input "10:30 PM" at bounding box center [399, 380] width 200 height 31
type input "10:30 AM"
click at [437, 344] on header "Request Details" at bounding box center [518, 340] width 1019 height 40
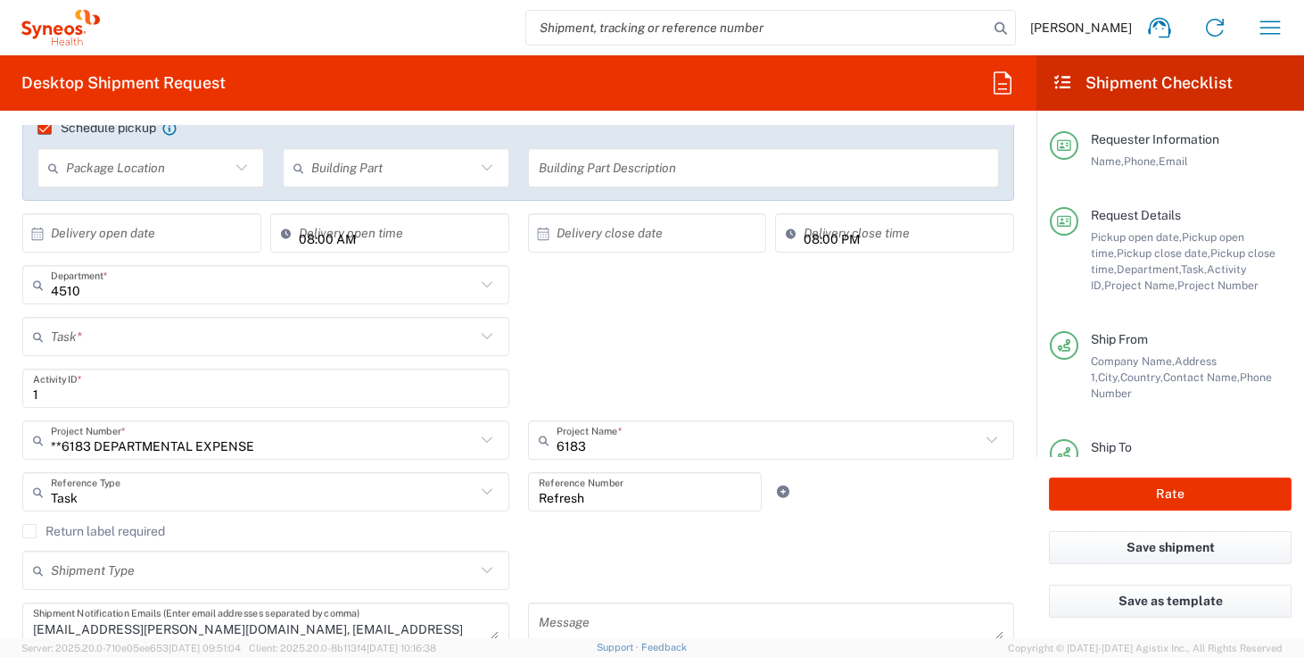
scroll to position [633, 0]
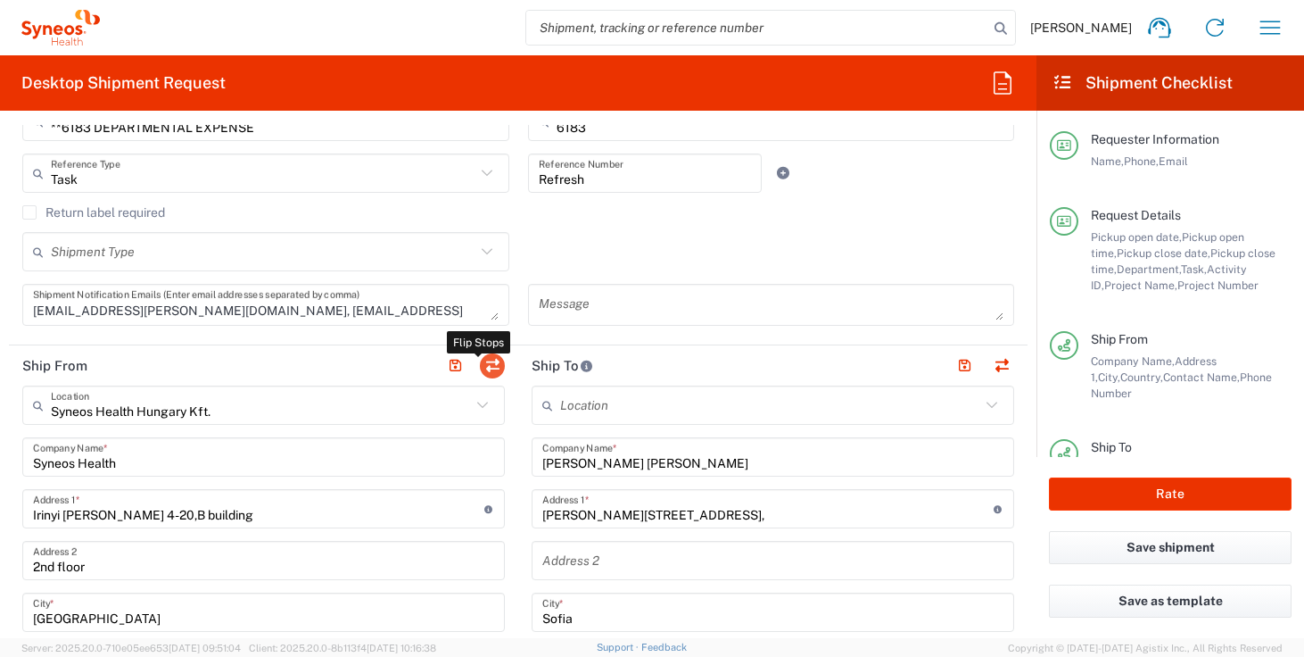
click at [484, 372] on button "button" at bounding box center [492, 365] width 25 height 25
type input "[PERSON_NAME] [PERSON_NAME]"
type input "[PERSON_NAME][STREET_ADDRESS],"
type input "Sofia"
type input "[GEOGRAPHIC_DATA]"
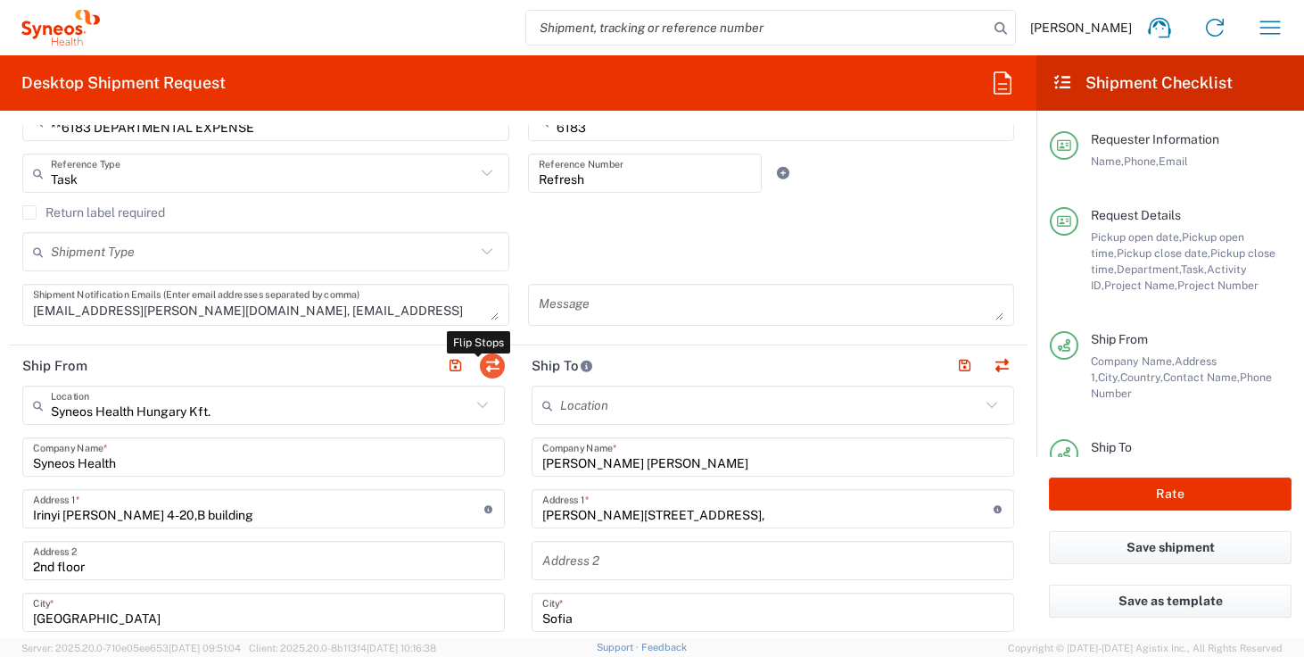
type input "1407"
type input "[PERSON_NAME]"
type input "[PHONE_NUMBER]"
type input "Syneos Health Hungary Kft."
type input "Syneos Health"
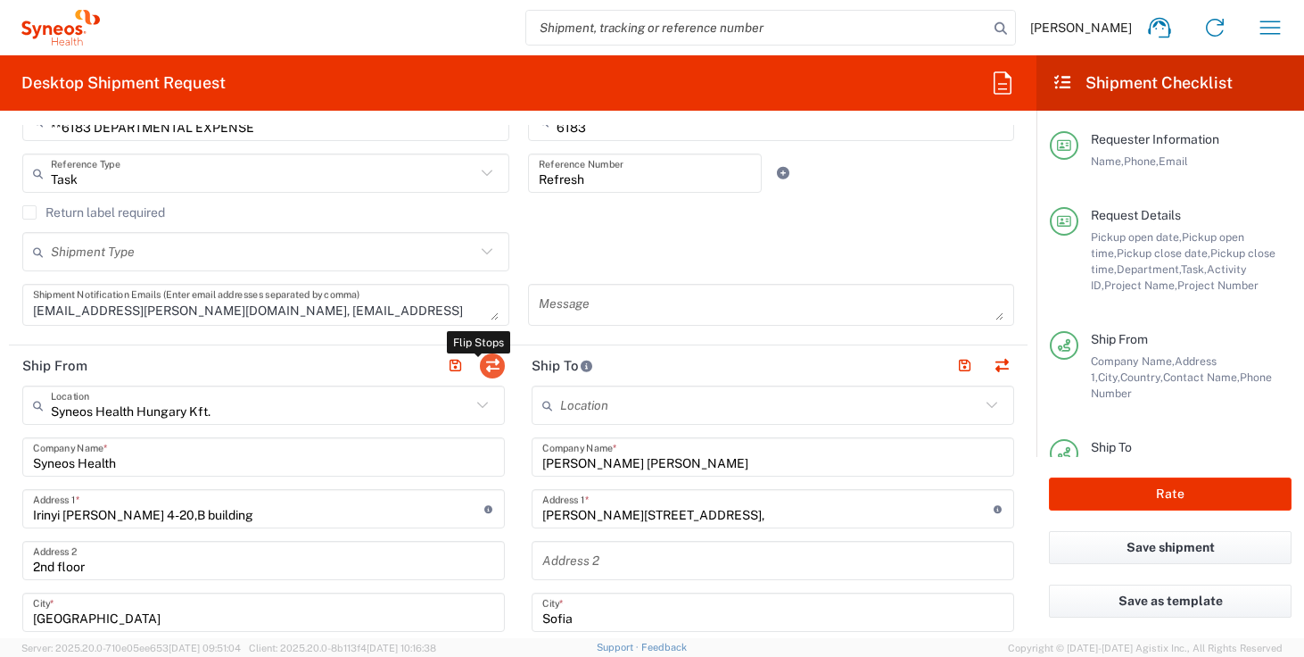
type input "Irinyi [PERSON_NAME] 4-20,B building"
type input "2nd floor"
type input "[GEOGRAPHIC_DATA]"
type input "1117"
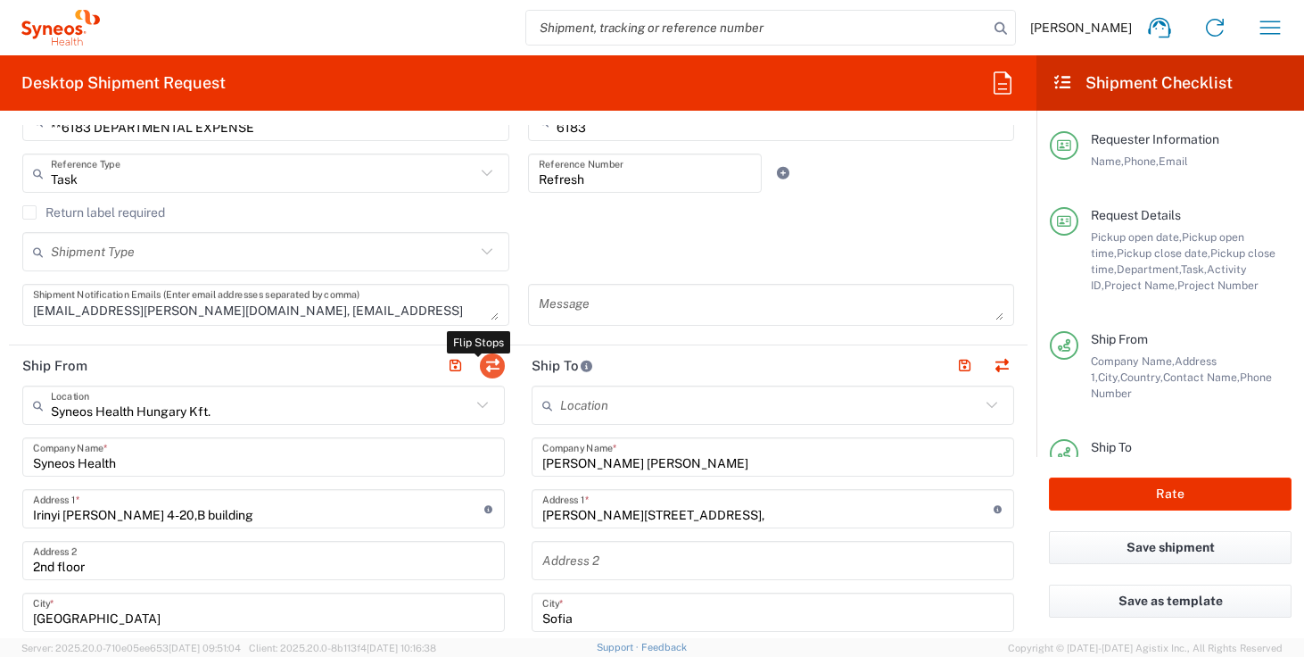
type input "[PERSON_NAME]"
type input "309712317"
type input "[EMAIL_ADDRESS][PERSON_NAME][DOMAIN_NAME]"
type input "Sender/Shipper"
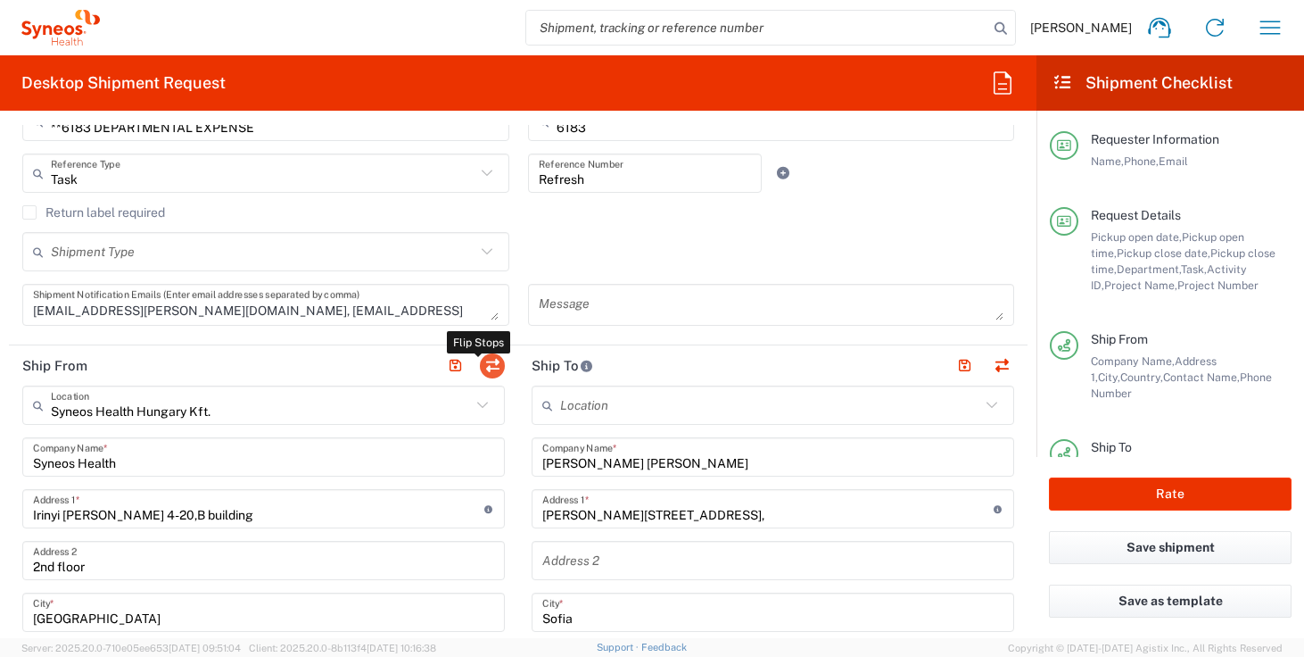
type input "Delivery Duty Paid"
type input "CZ 26186152"
type input "TIN"
type input "26186152"
type input "HU 24901833"
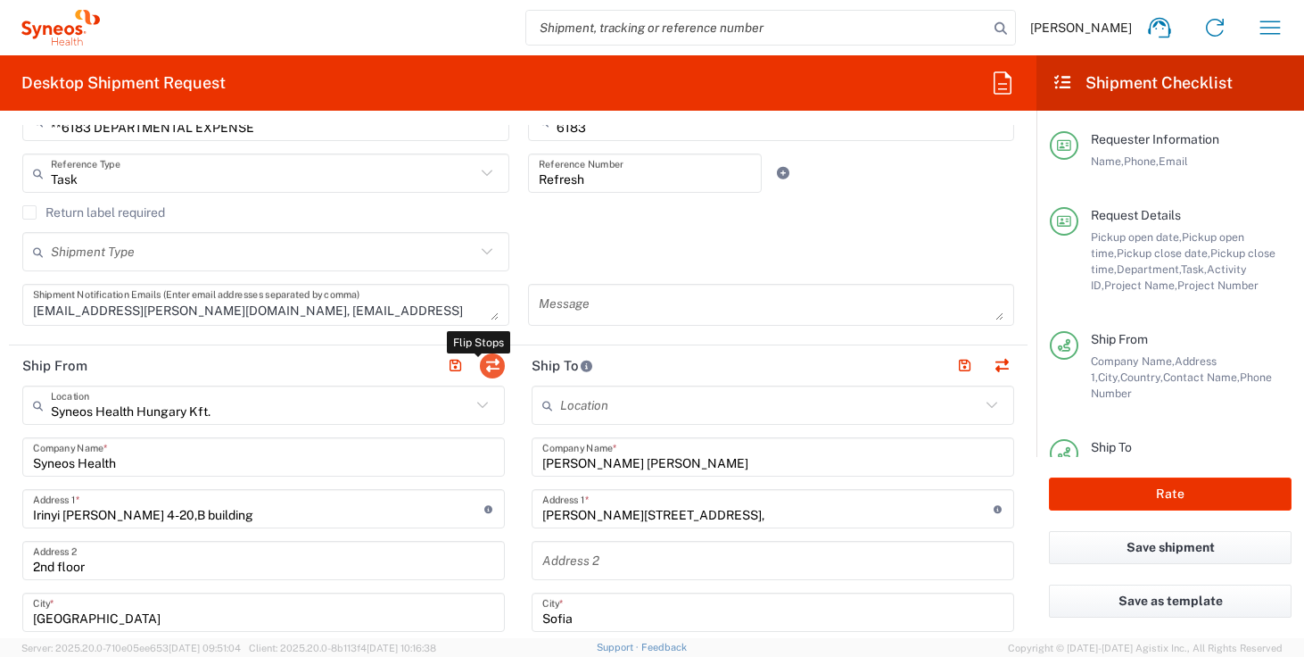
type input "EORI"
type input "CZ26186152"
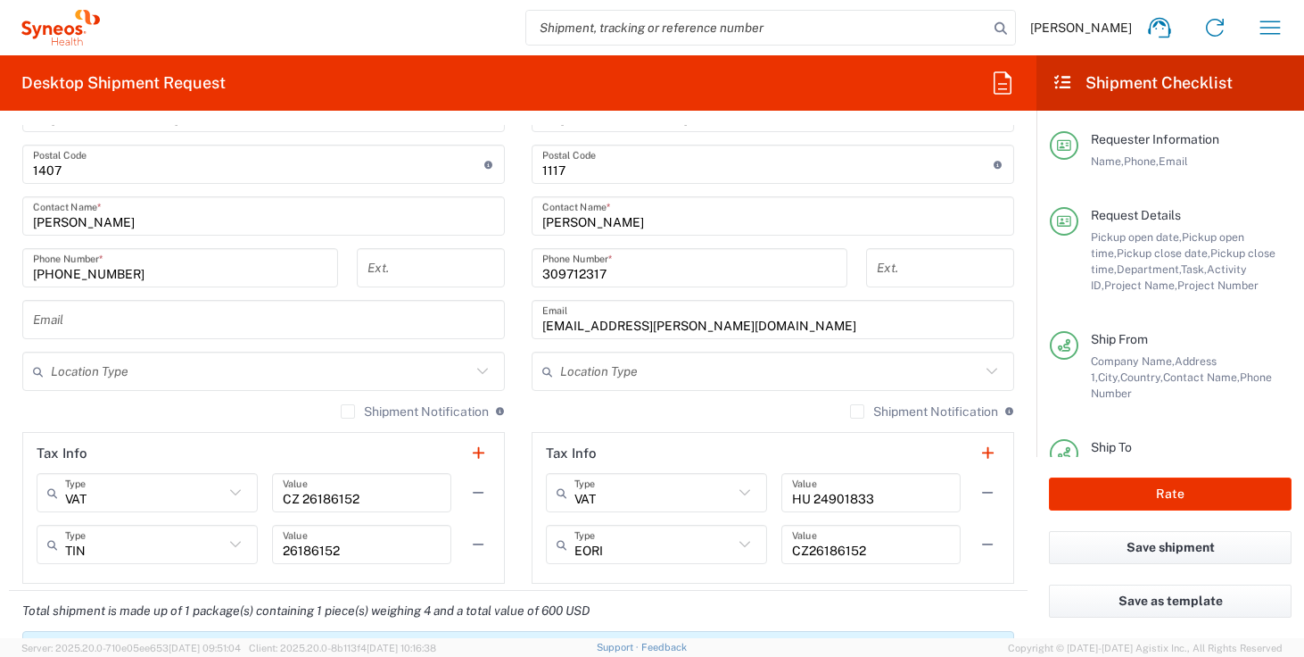
scroll to position [306, 0]
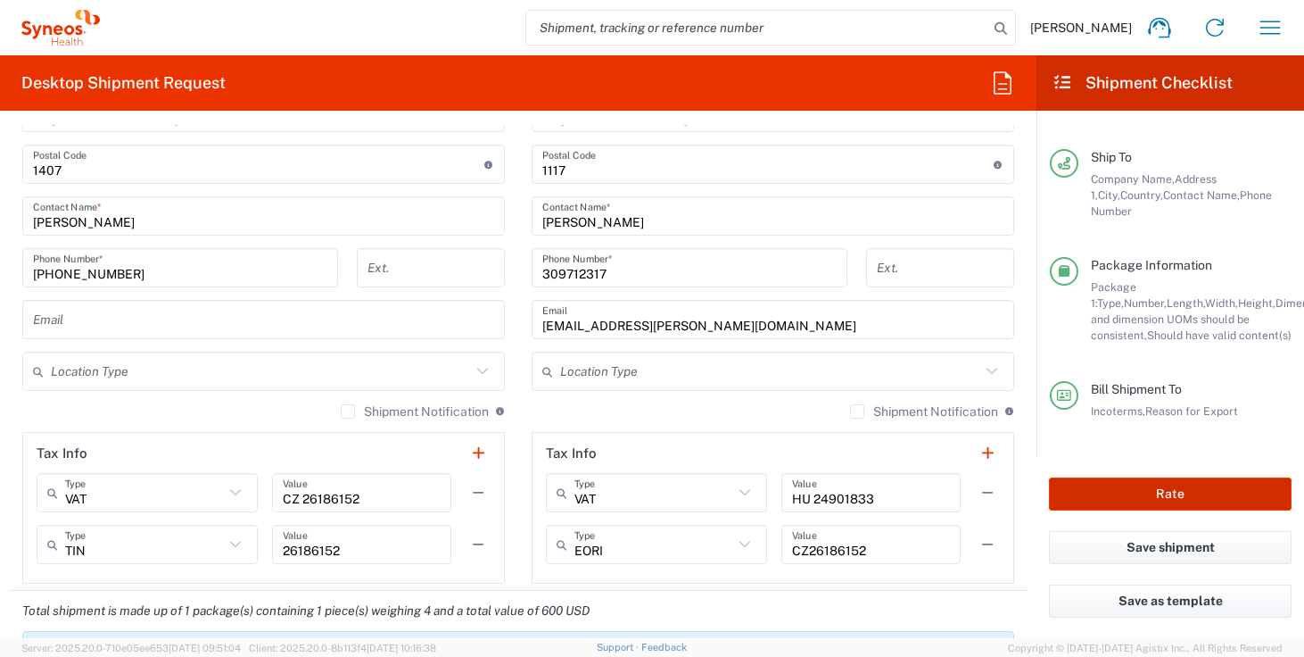
click at [1179, 493] on button "Rate" at bounding box center [1170, 493] width 243 height 33
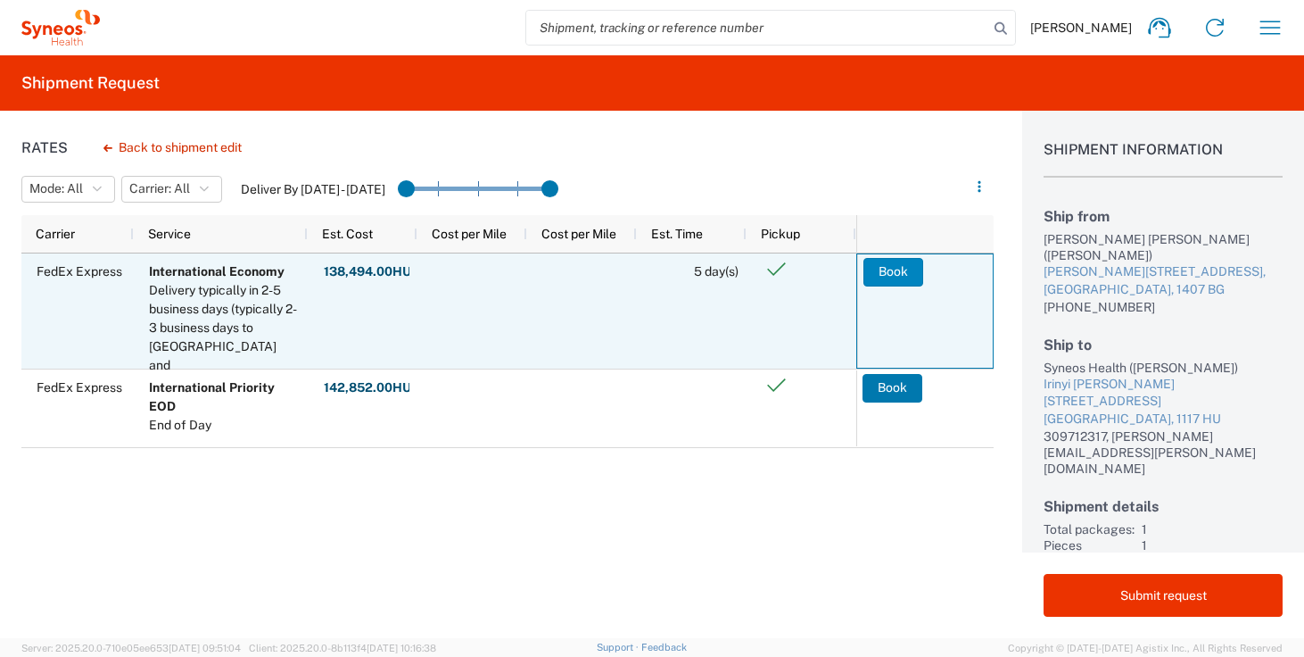
click at [889, 271] on button "Book" at bounding box center [894, 272] width 60 height 29
